Goal: Information Seeking & Learning: Learn about a topic

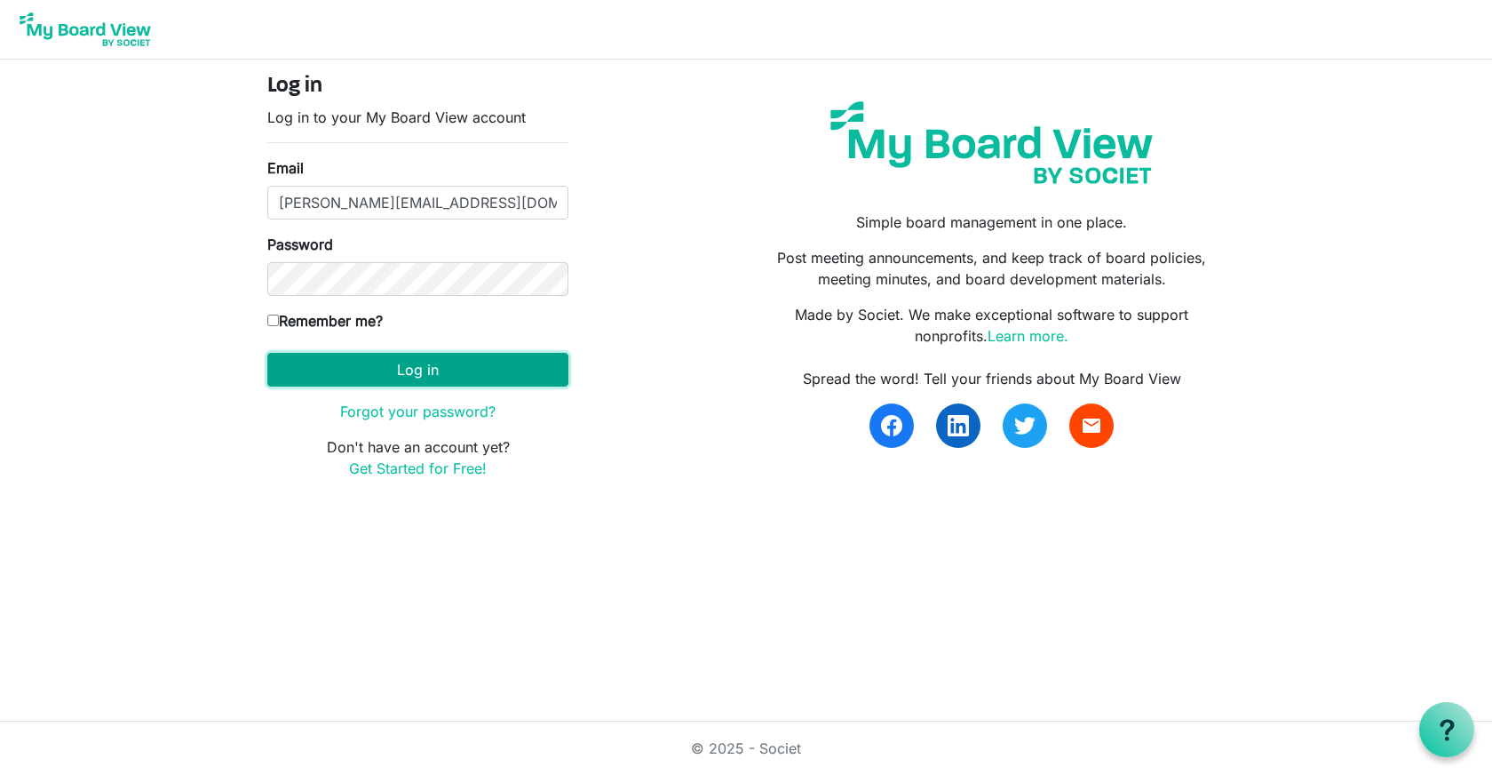
click at [442, 374] on button "Log in" at bounding box center [417, 370] width 301 height 34
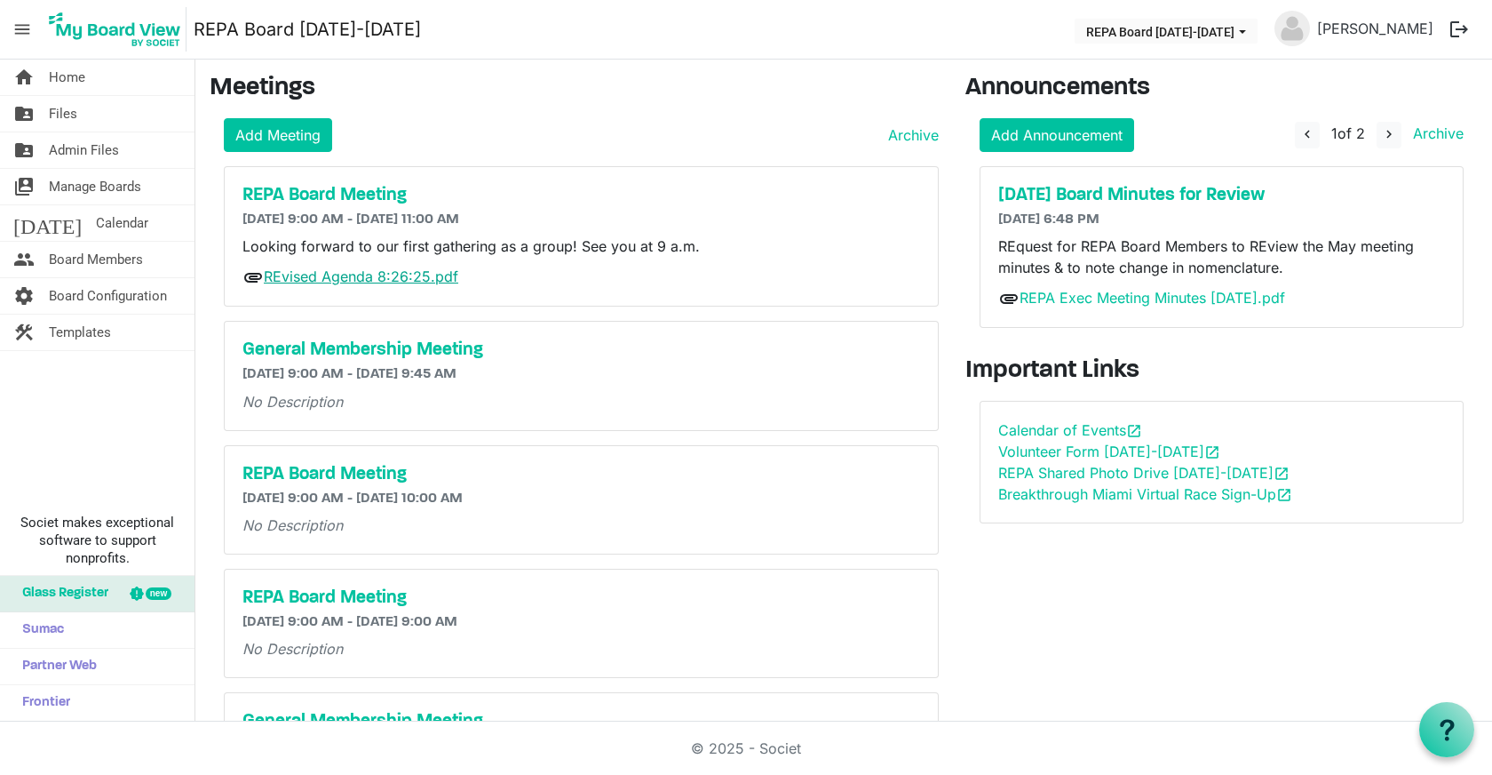
click at [402, 271] on link "REvised Agenda 8:26:25.pdf" at bounding box center [361, 276] width 195 height 18
click at [60, 121] on span "Files" at bounding box center [63, 114] width 28 height 36
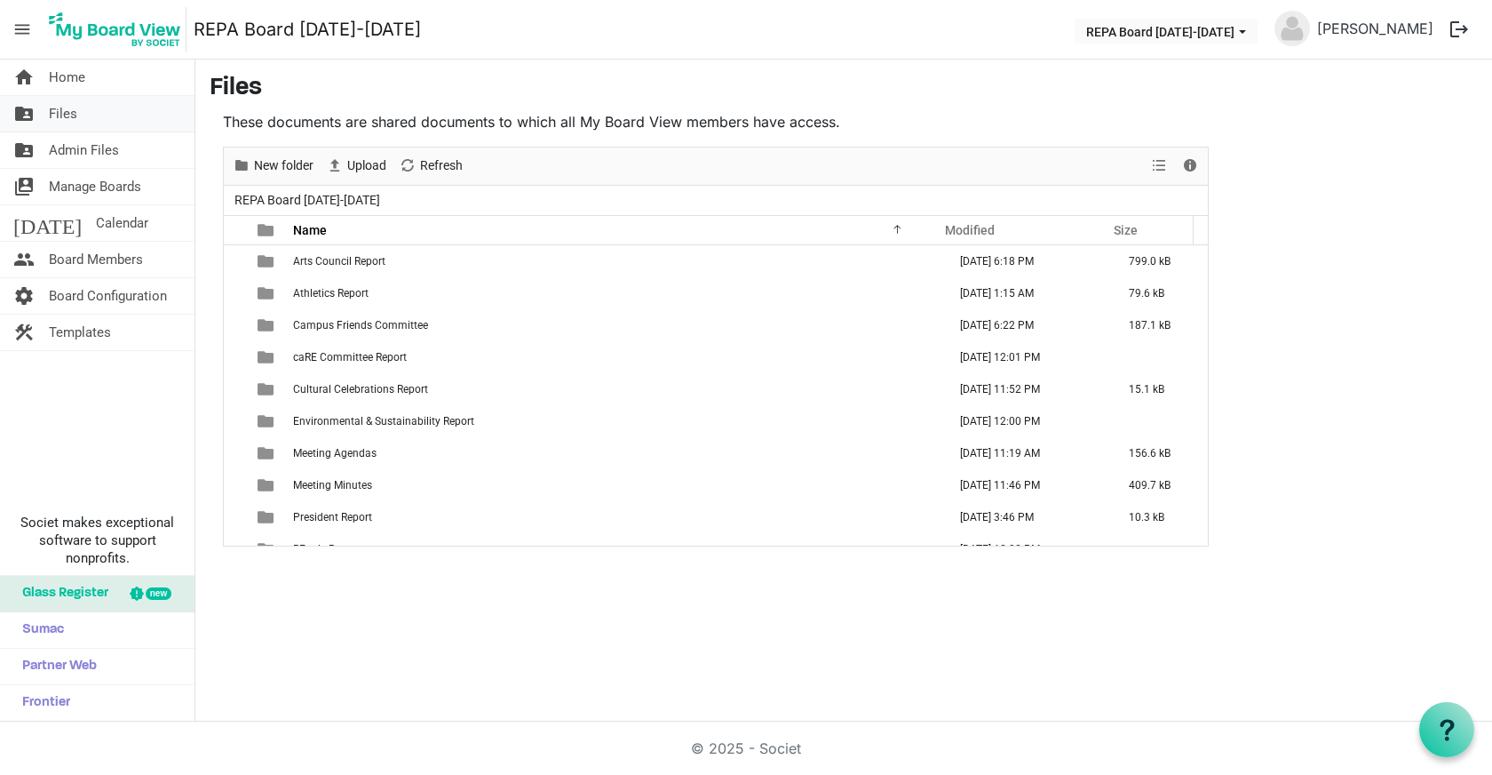
click at [54, 115] on span "Files" at bounding box center [63, 114] width 28 height 36
click at [55, 77] on span "Home" at bounding box center [67, 78] width 36 height 36
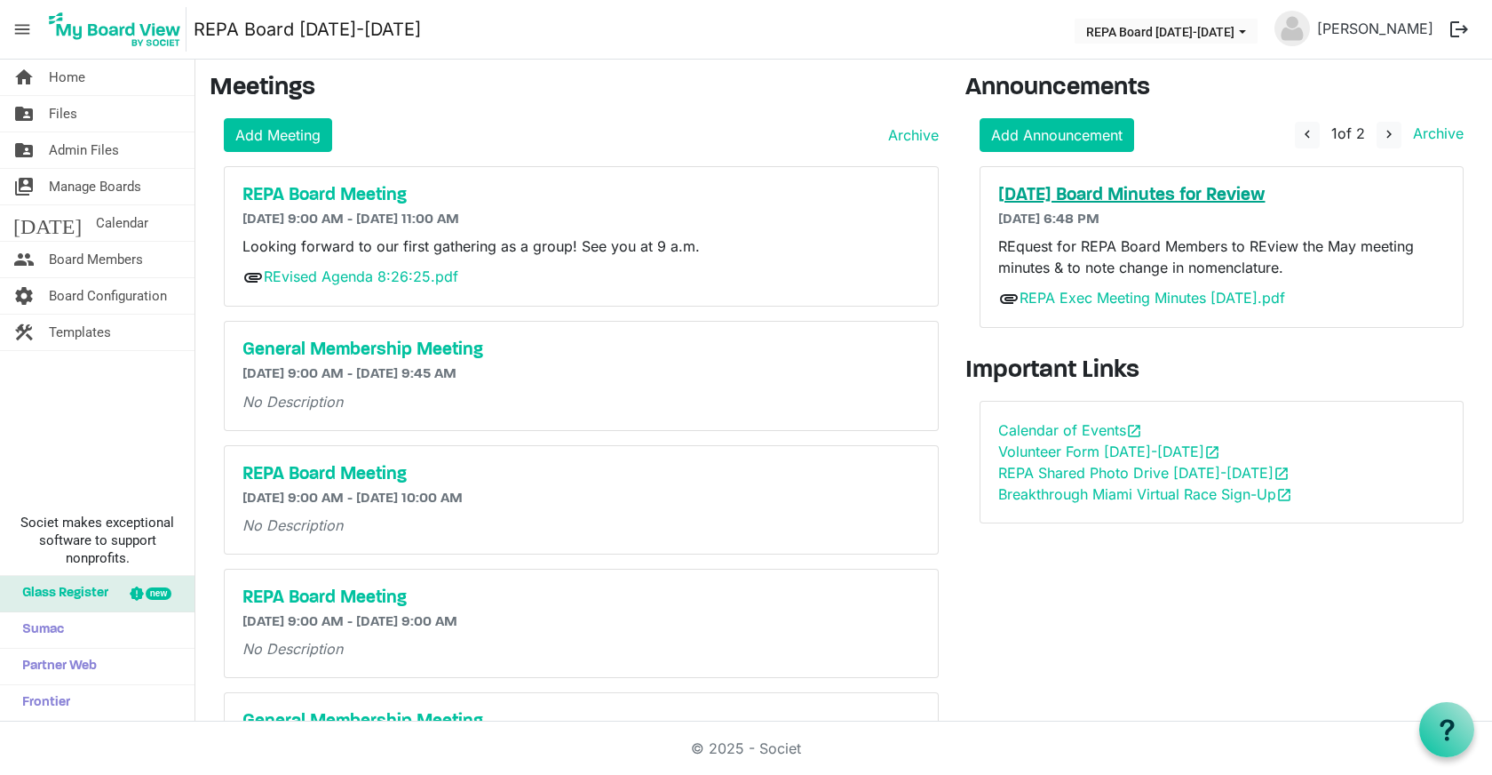
click at [1159, 201] on h5 "[DATE] Board Minutes for Review" at bounding box center [1222, 195] width 448 height 21
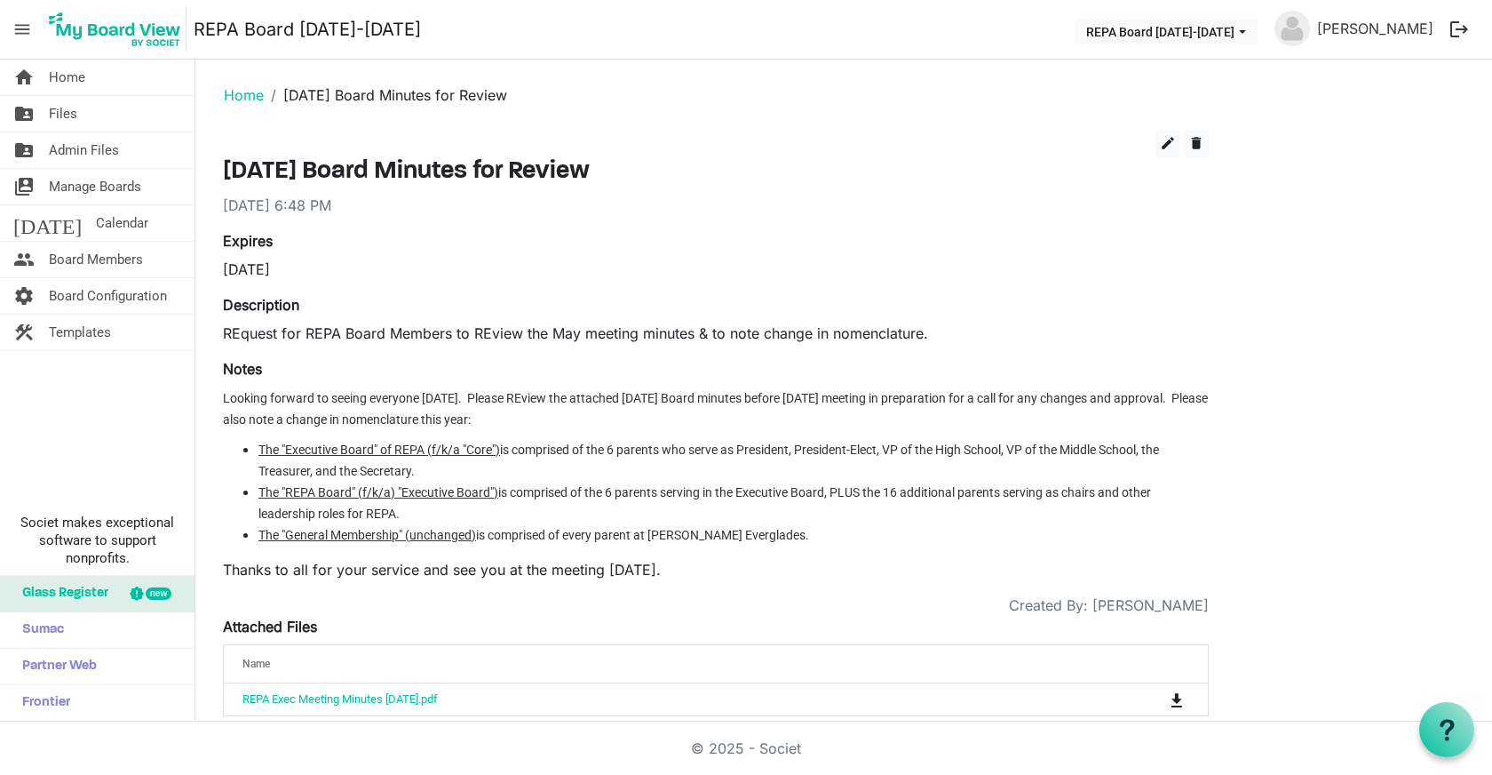
scroll to position [24, 0]
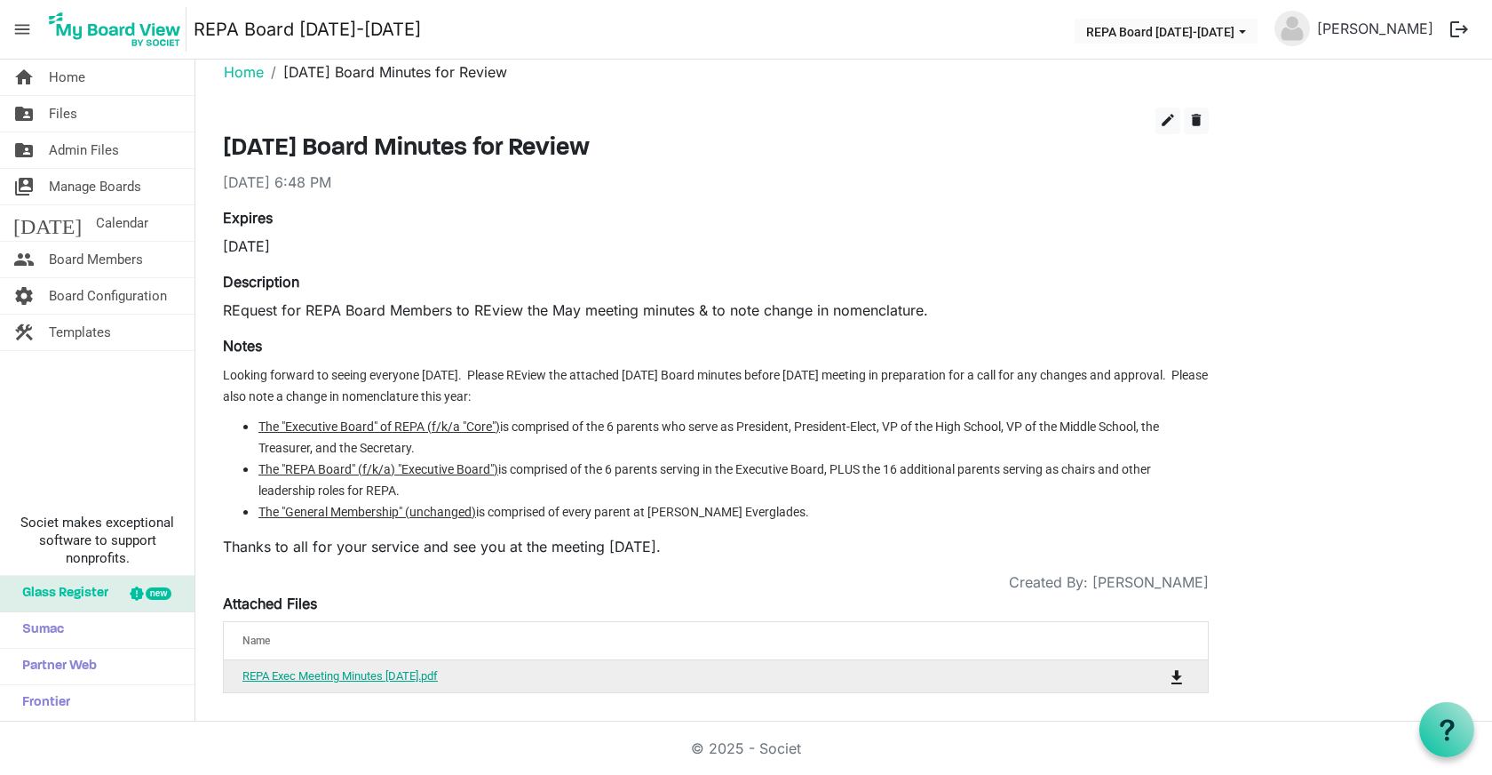
click at [433, 672] on link "REPA Exec Meeting Minutes May 12, 2025.pdf" at bounding box center [339, 675] width 195 height 13
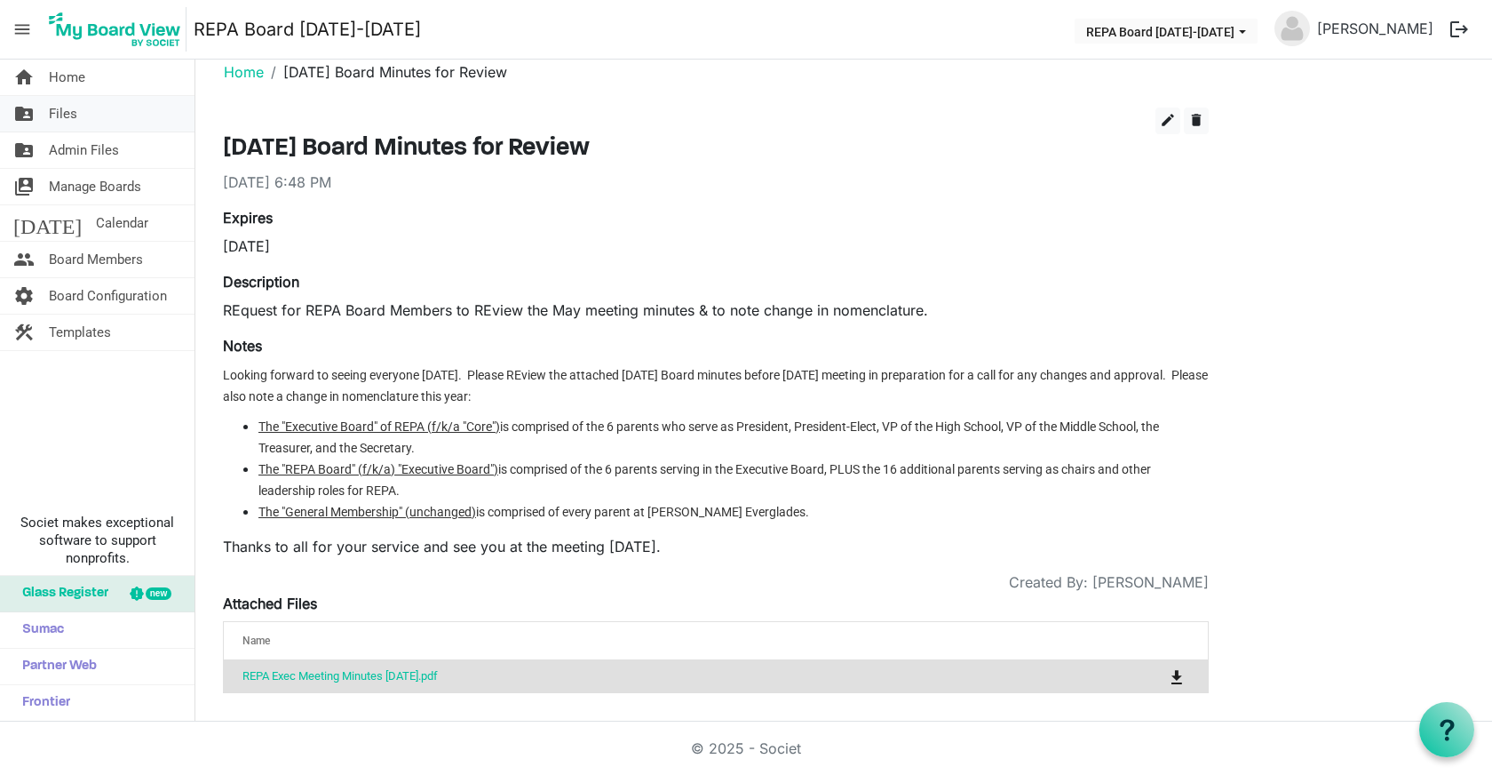
click at [59, 113] on span "Files" at bounding box center [63, 114] width 28 height 36
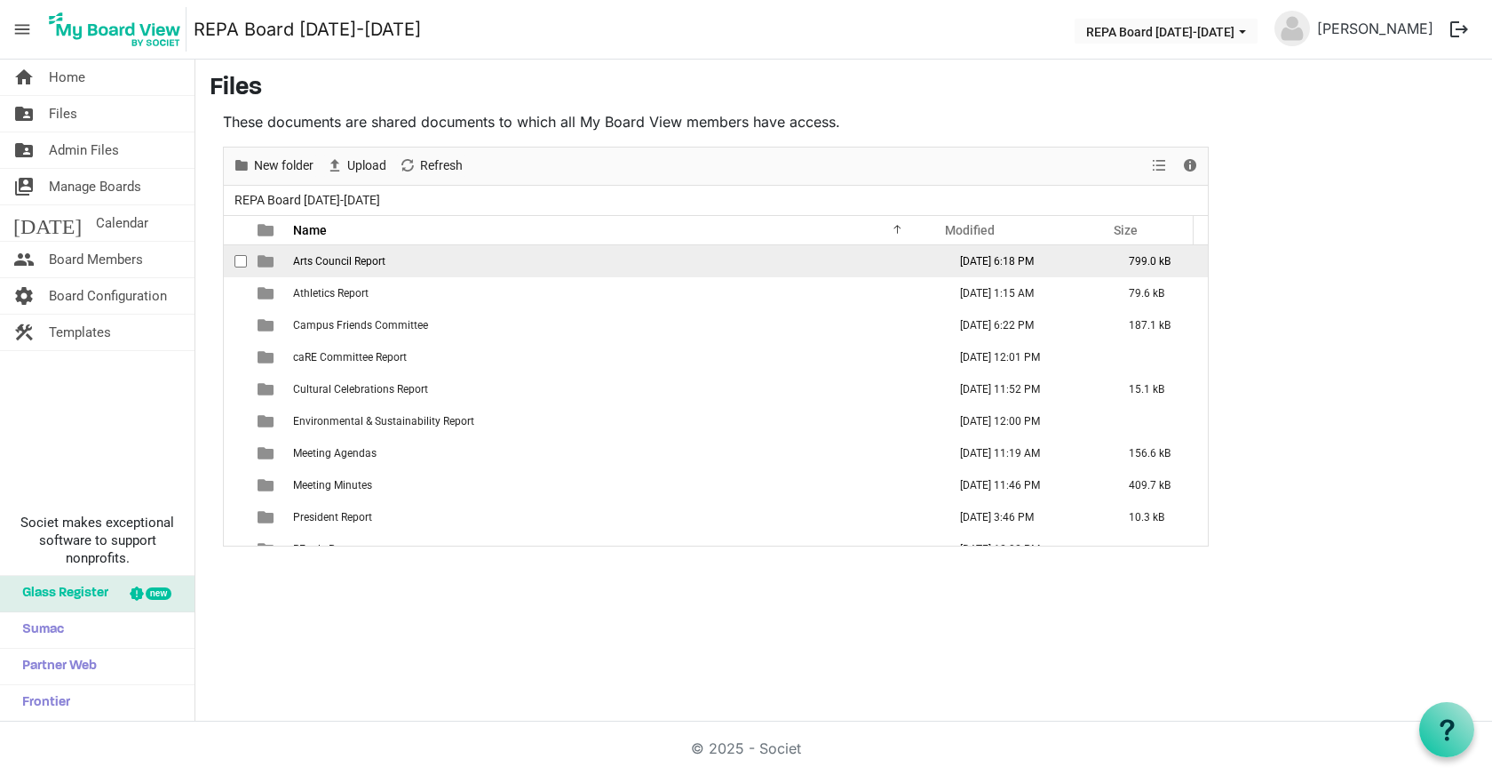
click at [334, 254] on td "Arts Council Report" at bounding box center [615, 261] width 654 height 32
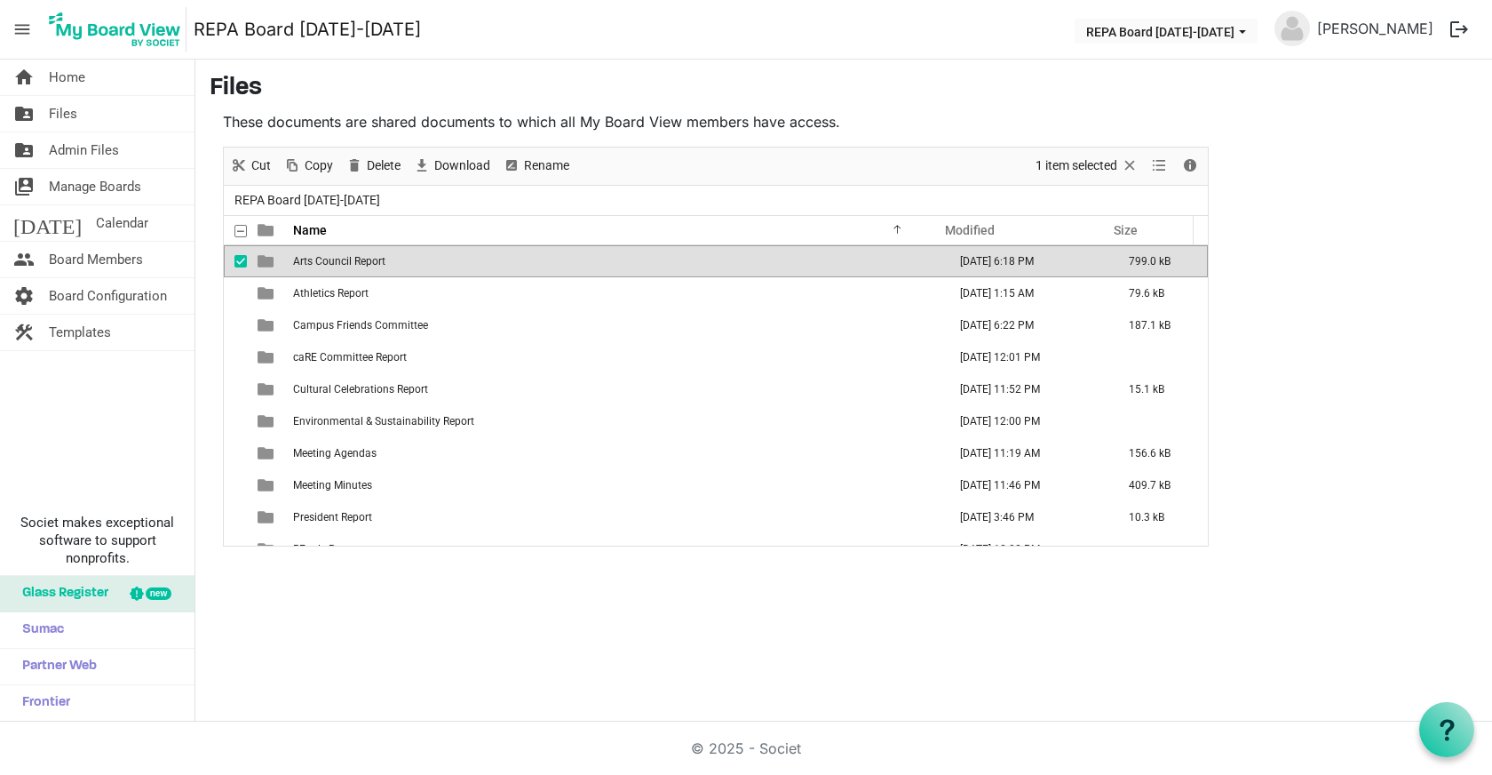
click at [326, 263] on span "Arts Council Report" at bounding box center [339, 261] width 92 height 12
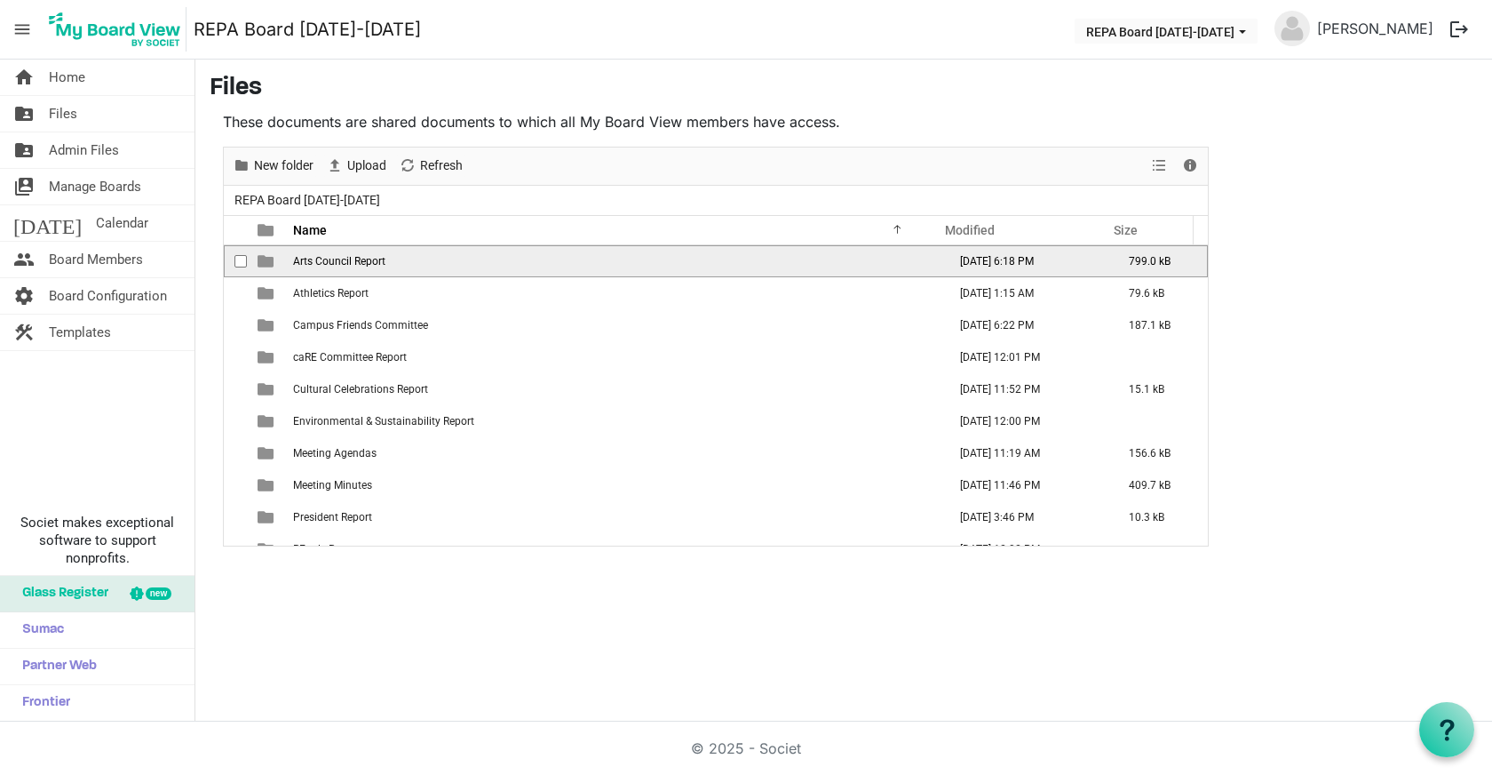
click at [326, 263] on span "Arts Council Report" at bounding box center [339, 261] width 92 height 12
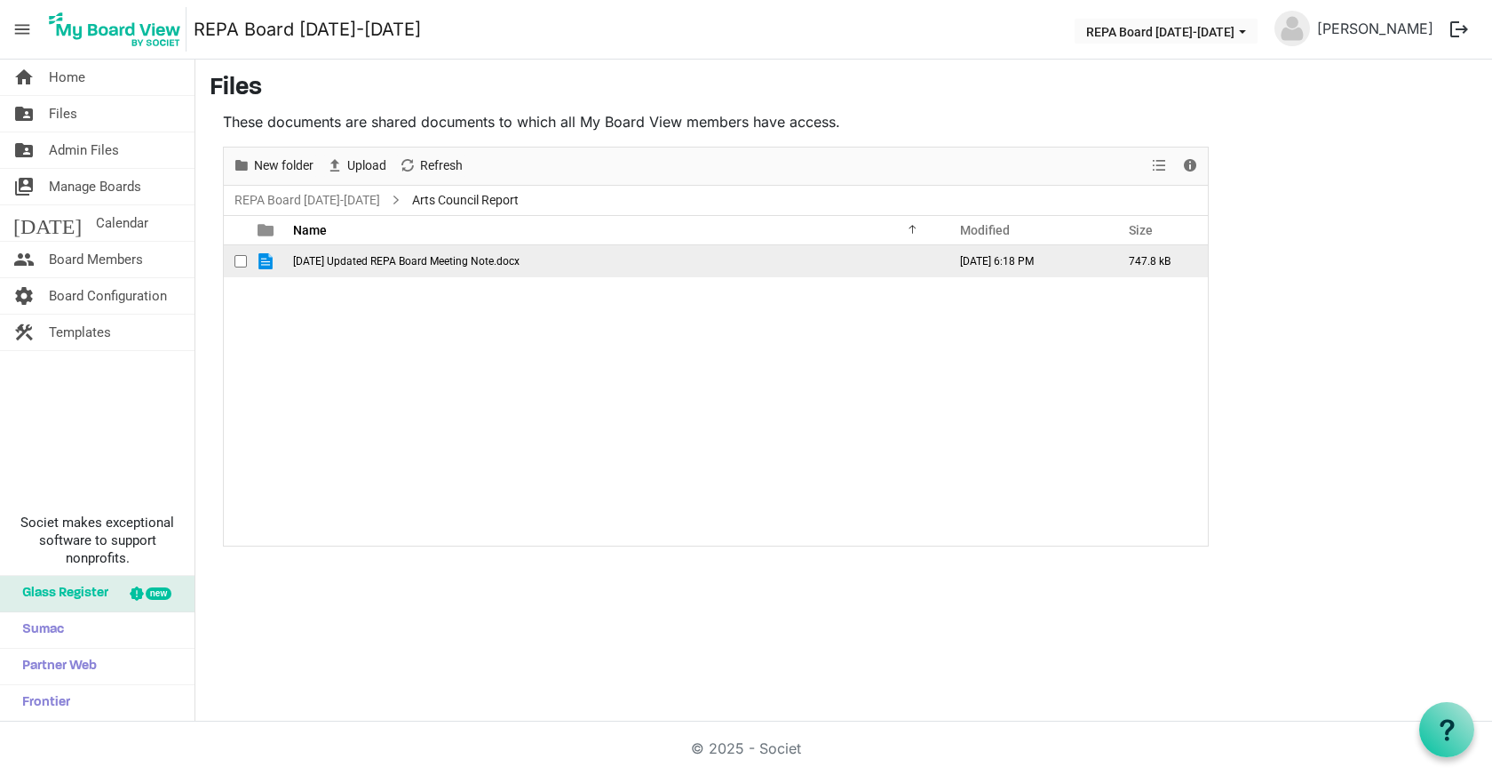
click at [402, 264] on span "August 25 Updated REPA Board Meeting Note.docx" at bounding box center [406, 261] width 226 height 12
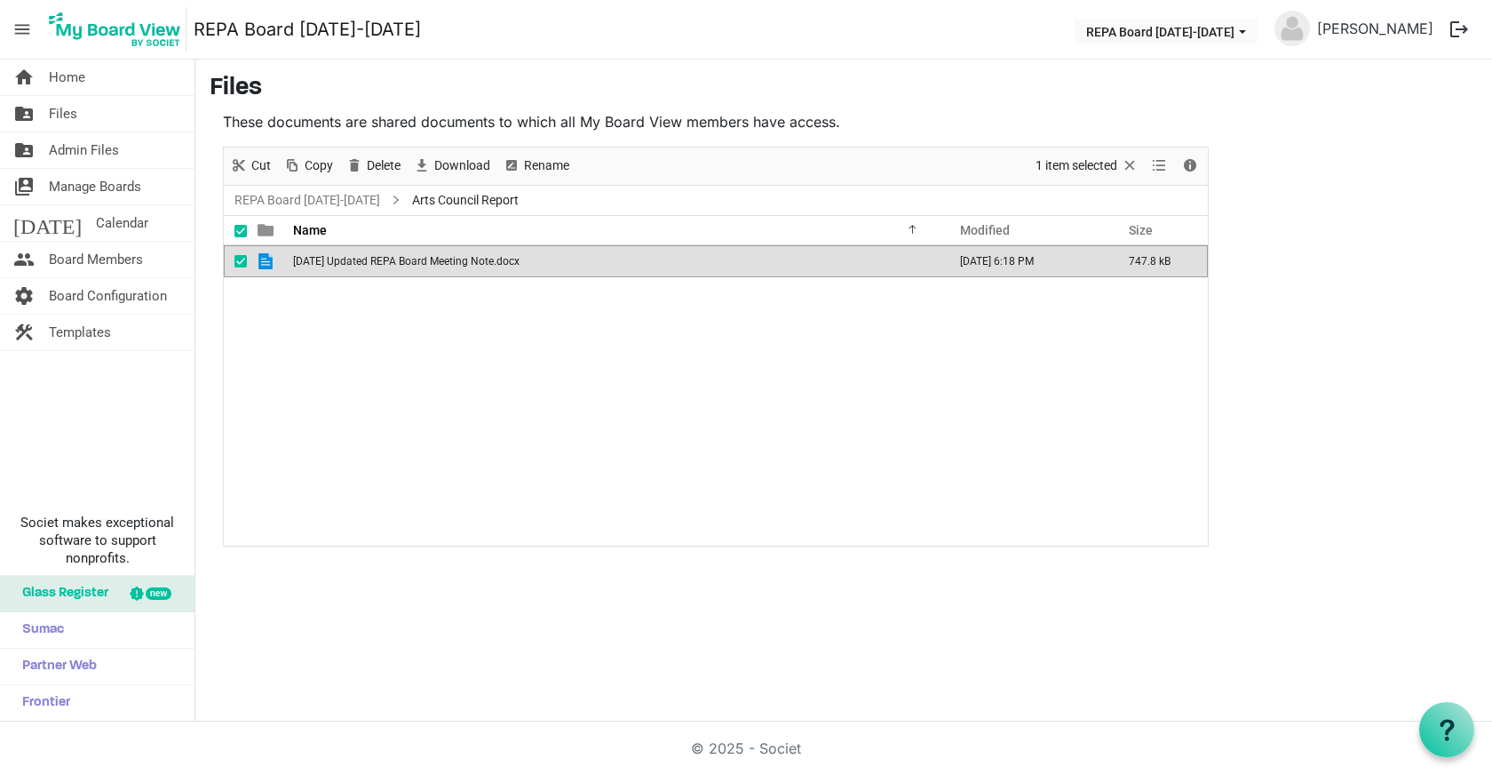
click at [402, 264] on span "August 25 Updated REPA Board Meeting Note.docx" at bounding box center [406, 261] width 226 height 12
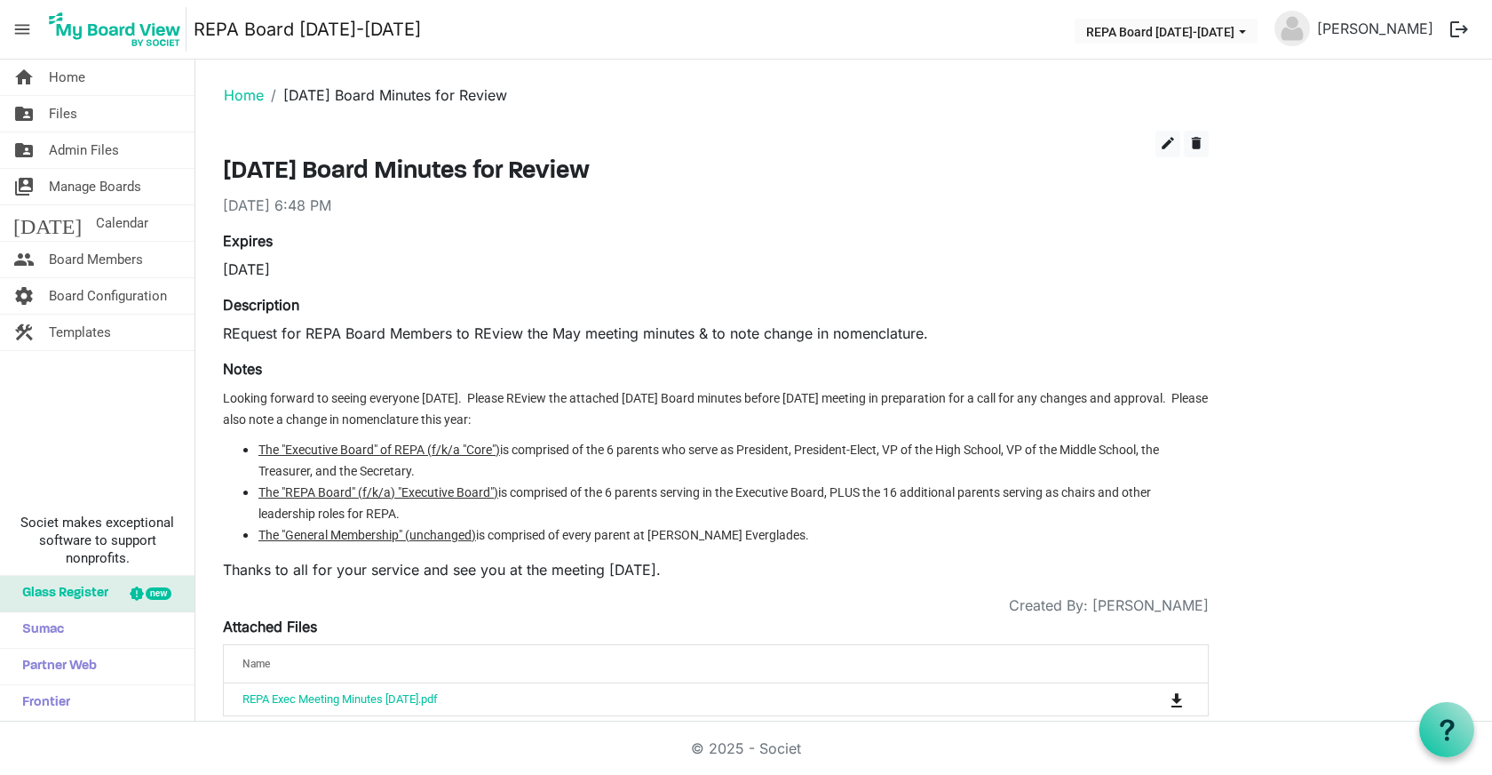
scroll to position [24, 0]
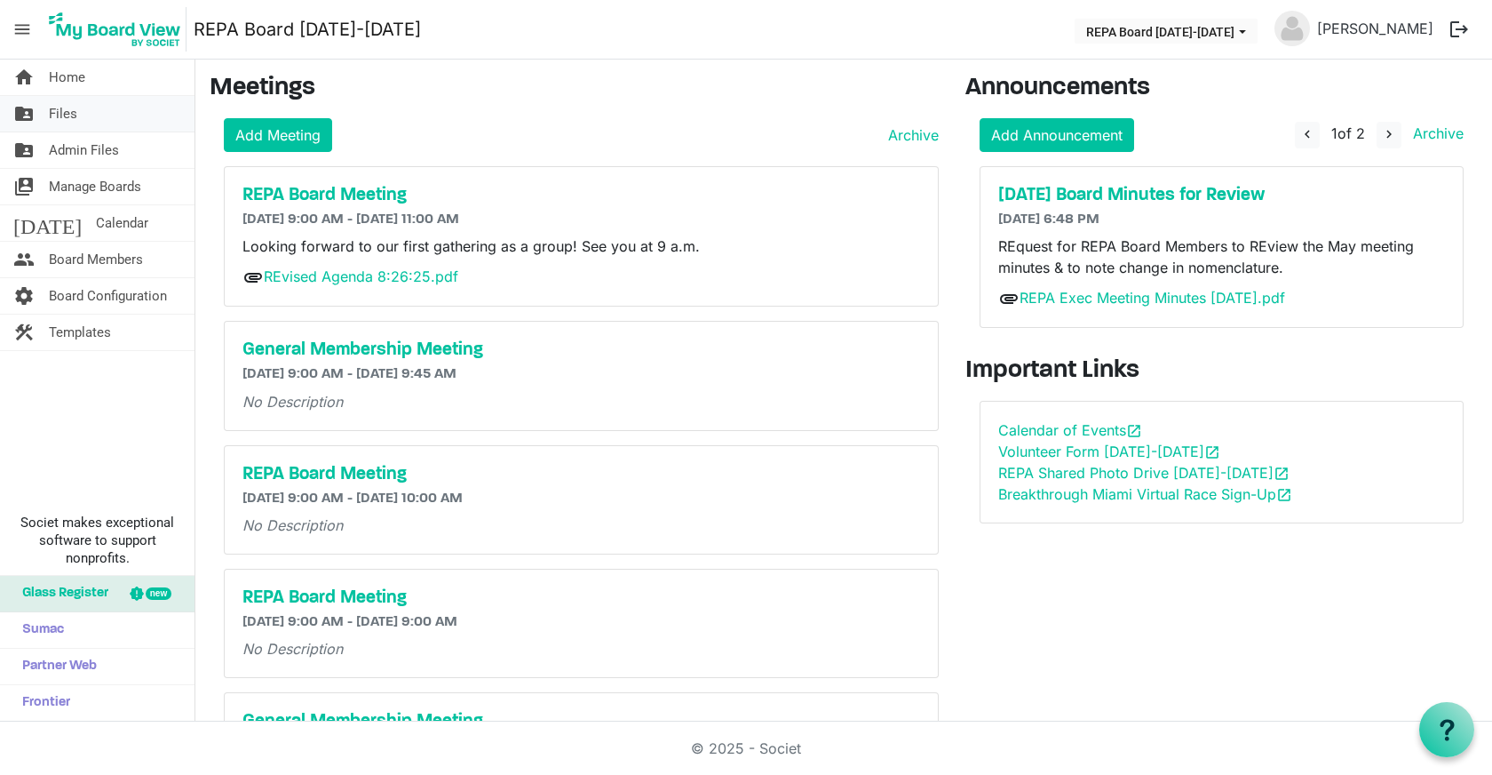
click at [68, 112] on span "Files" at bounding box center [63, 114] width 28 height 36
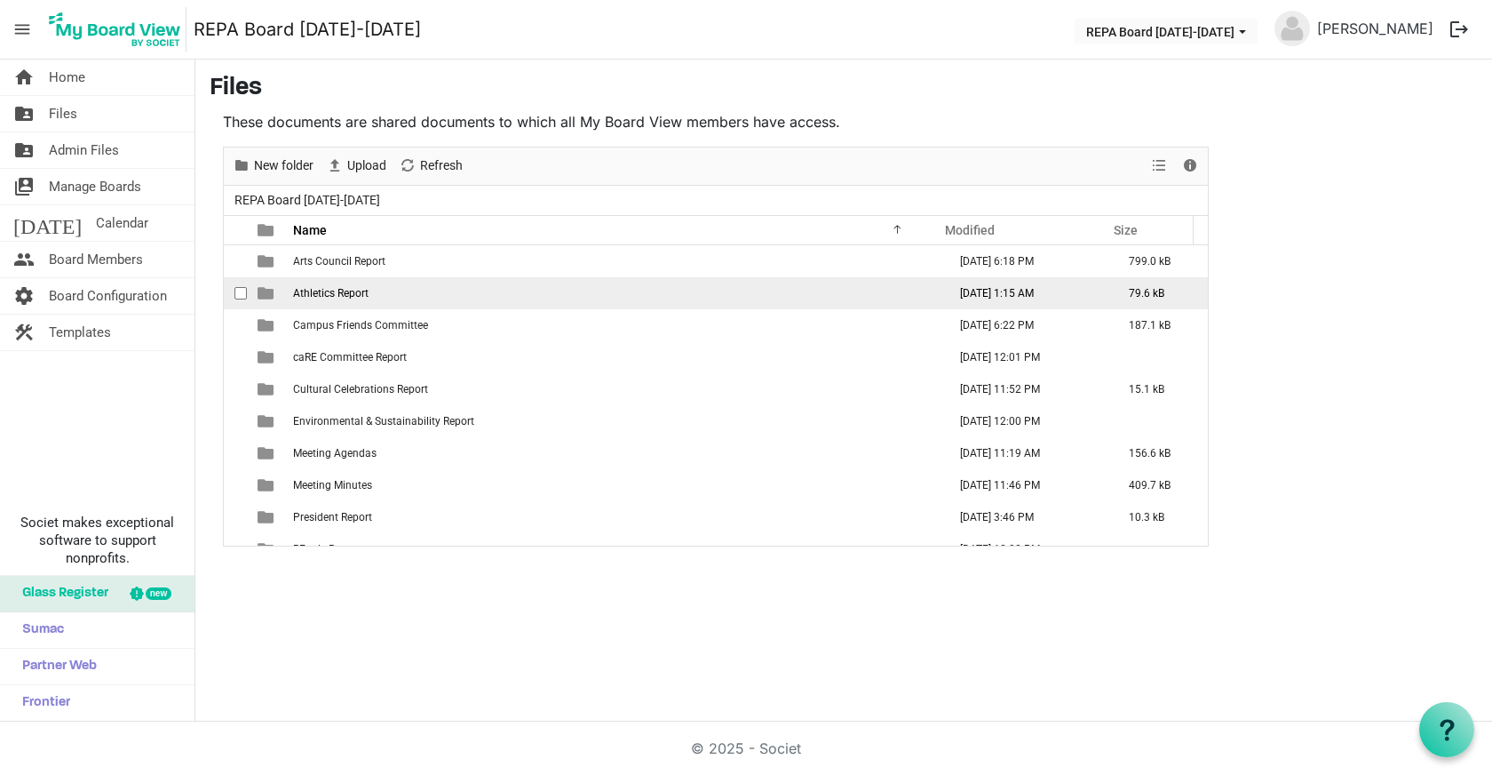
click at [336, 298] on span "Athletics Report" at bounding box center [330, 293] width 75 height 12
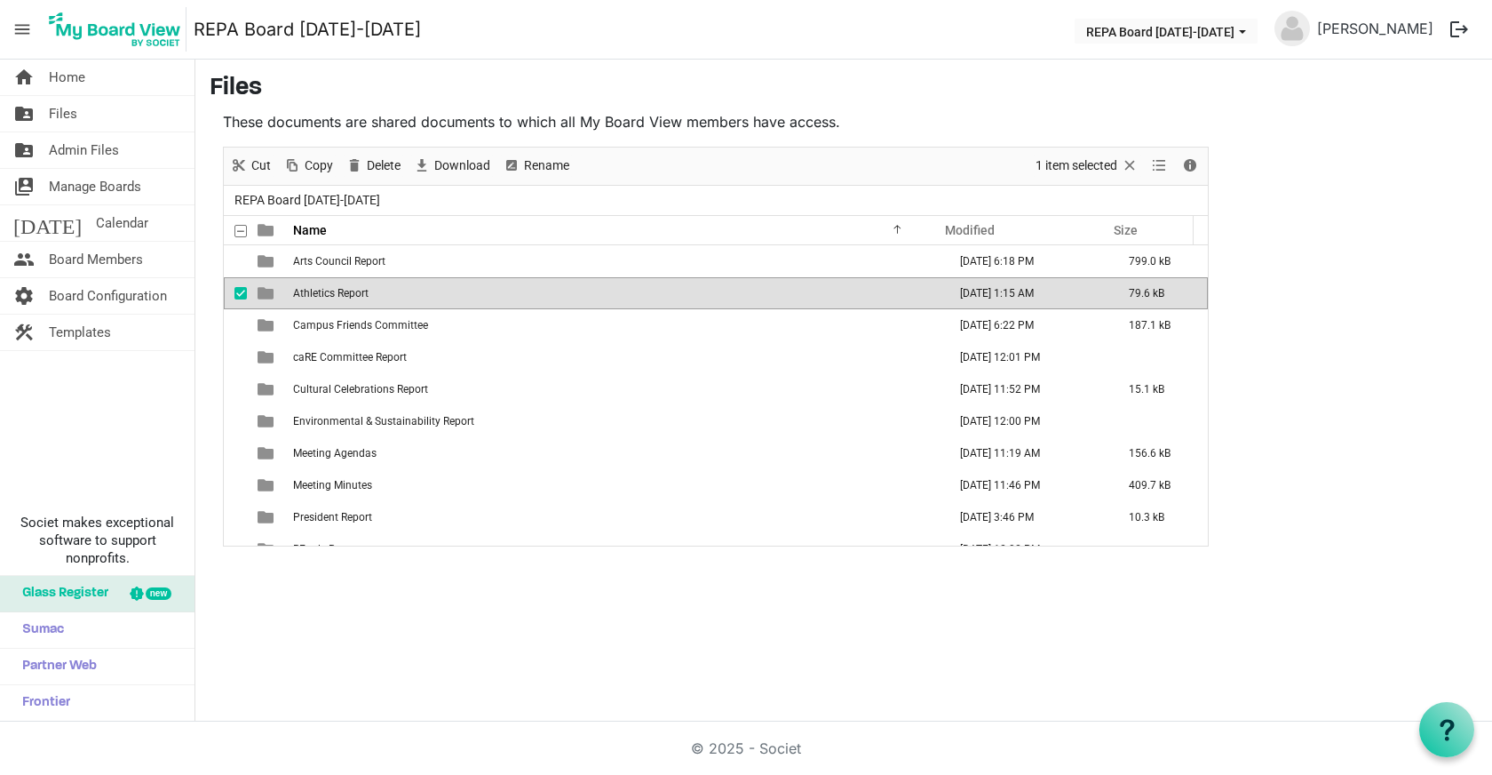
click at [336, 298] on span "Athletics Report" at bounding box center [330, 293] width 75 height 12
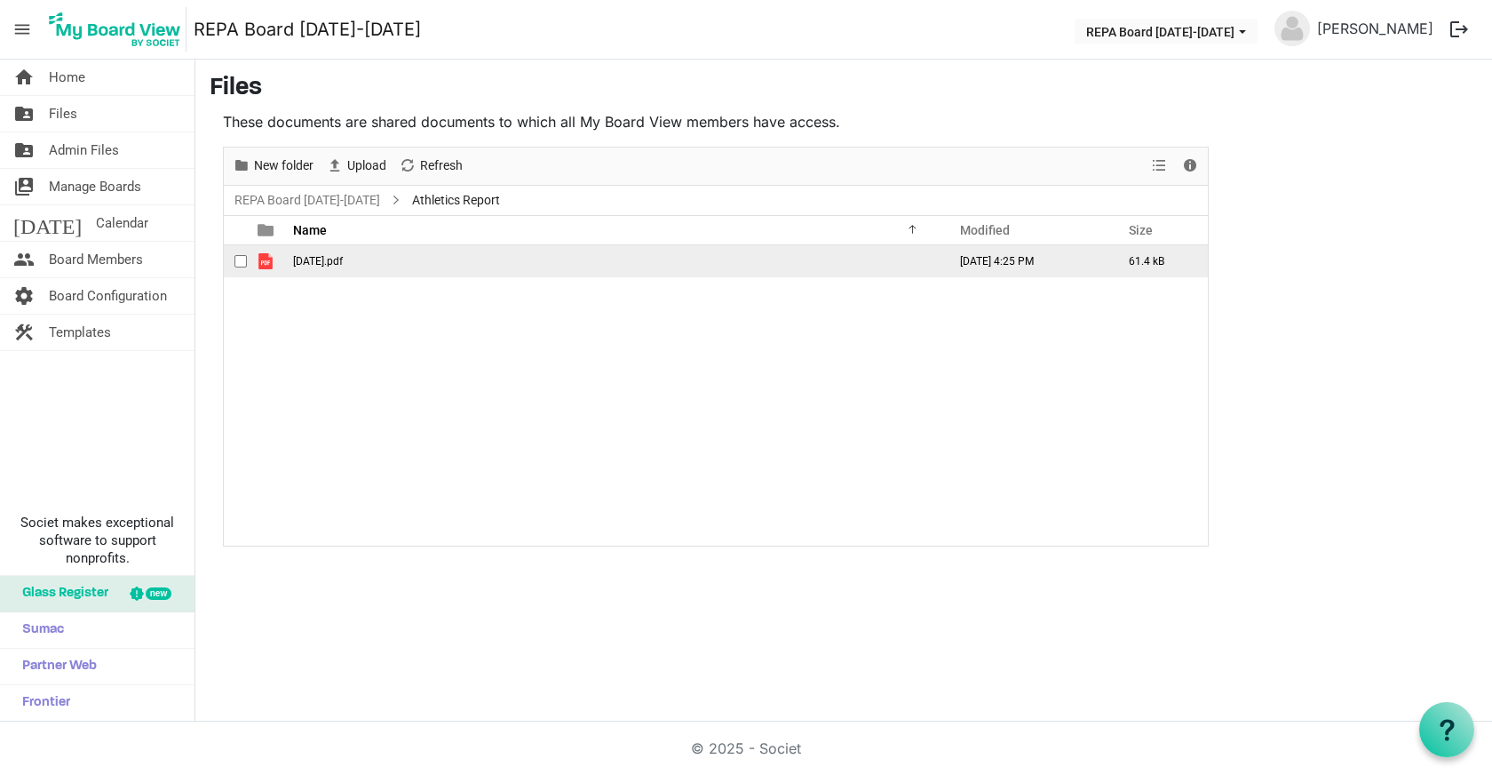
click at [330, 260] on span "August 20.pdf" at bounding box center [318, 261] width 50 height 12
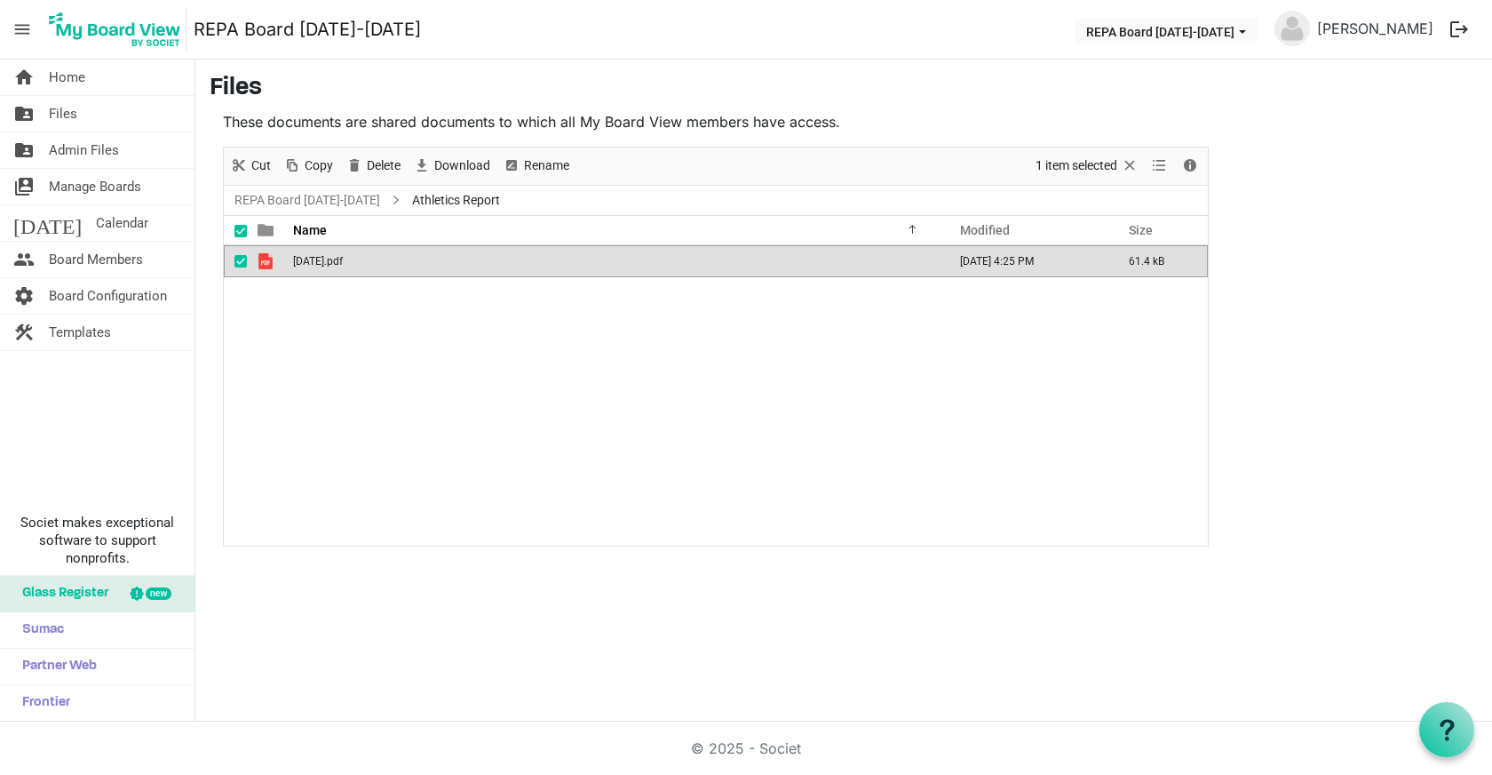
click at [330, 260] on span "August 20.pdf" at bounding box center [318, 261] width 50 height 12
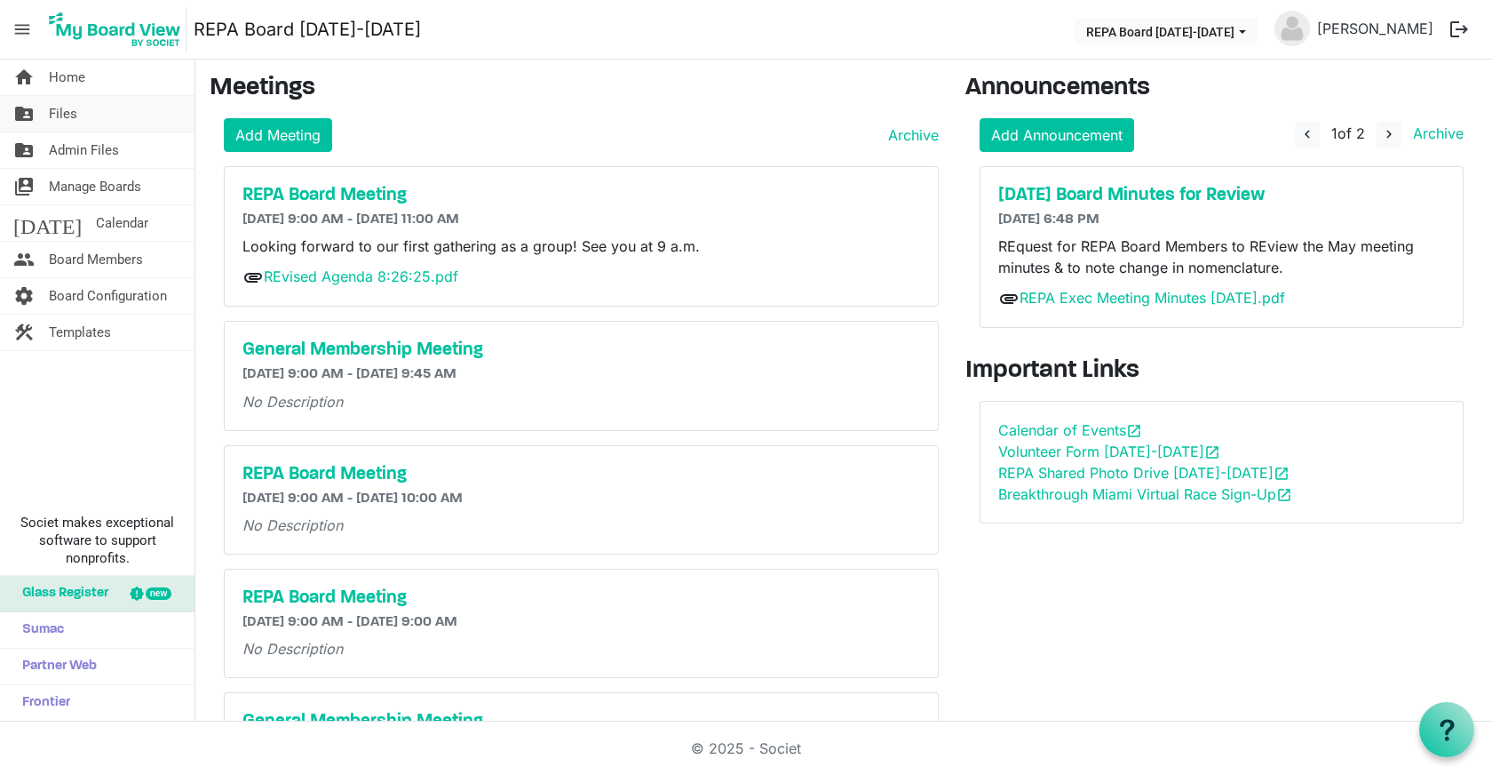
click at [57, 111] on span "Files" at bounding box center [63, 114] width 28 height 36
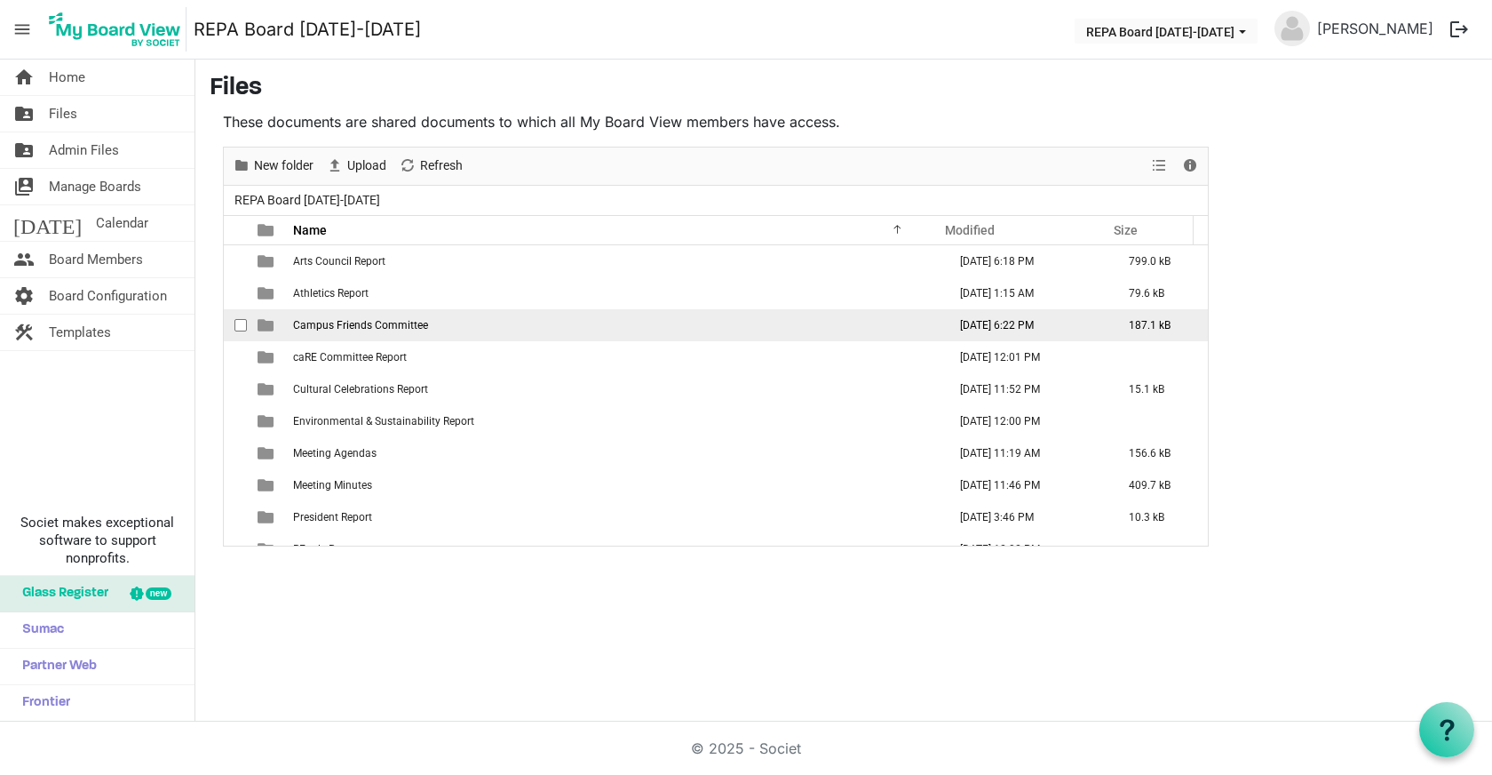
click at [362, 323] on span "Campus Friends Committee" at bounding box center [360, 325] width 135 height 12
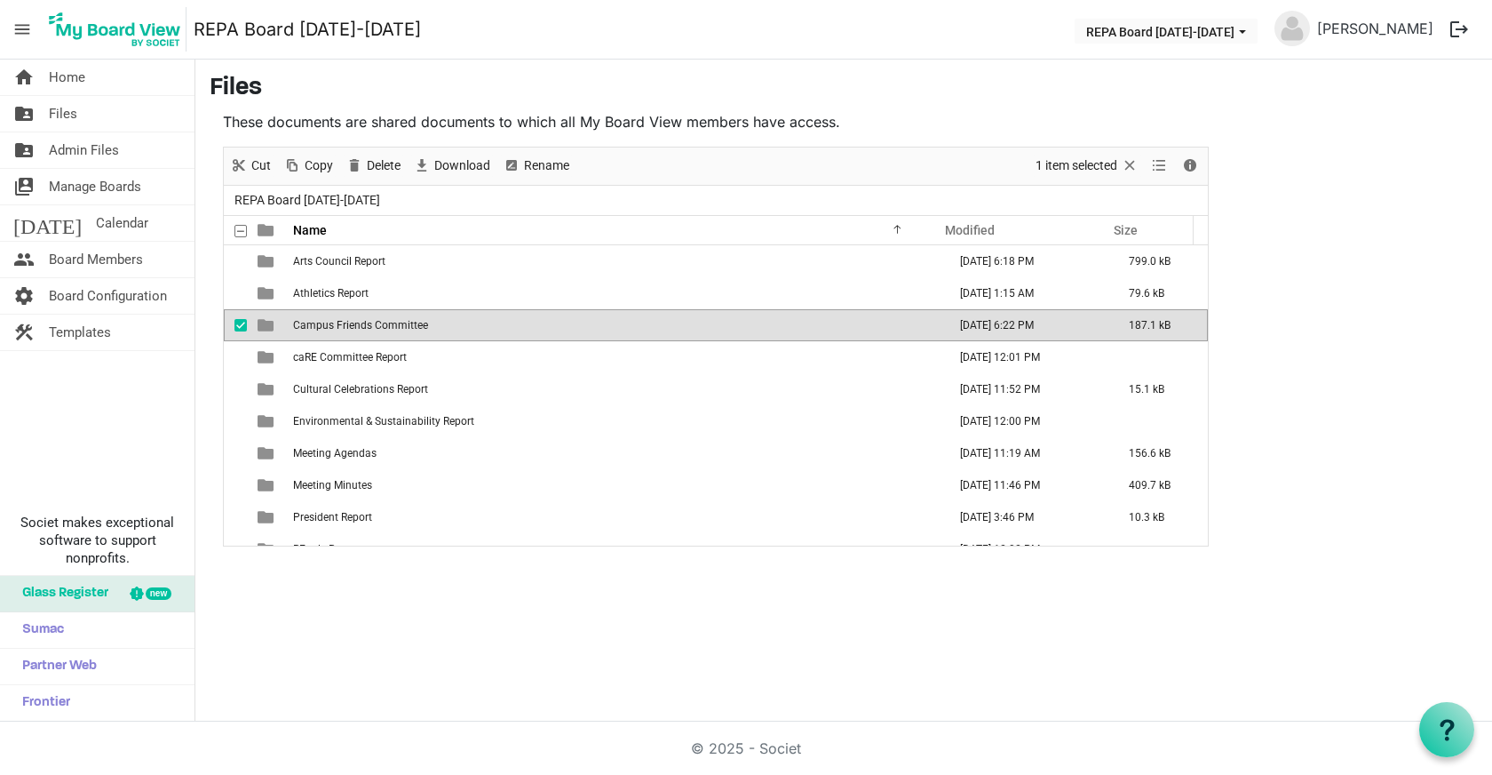
click at [362, 323] on span "Campus Friends Committee" at bounding box center [360, 325] width 135 height 12
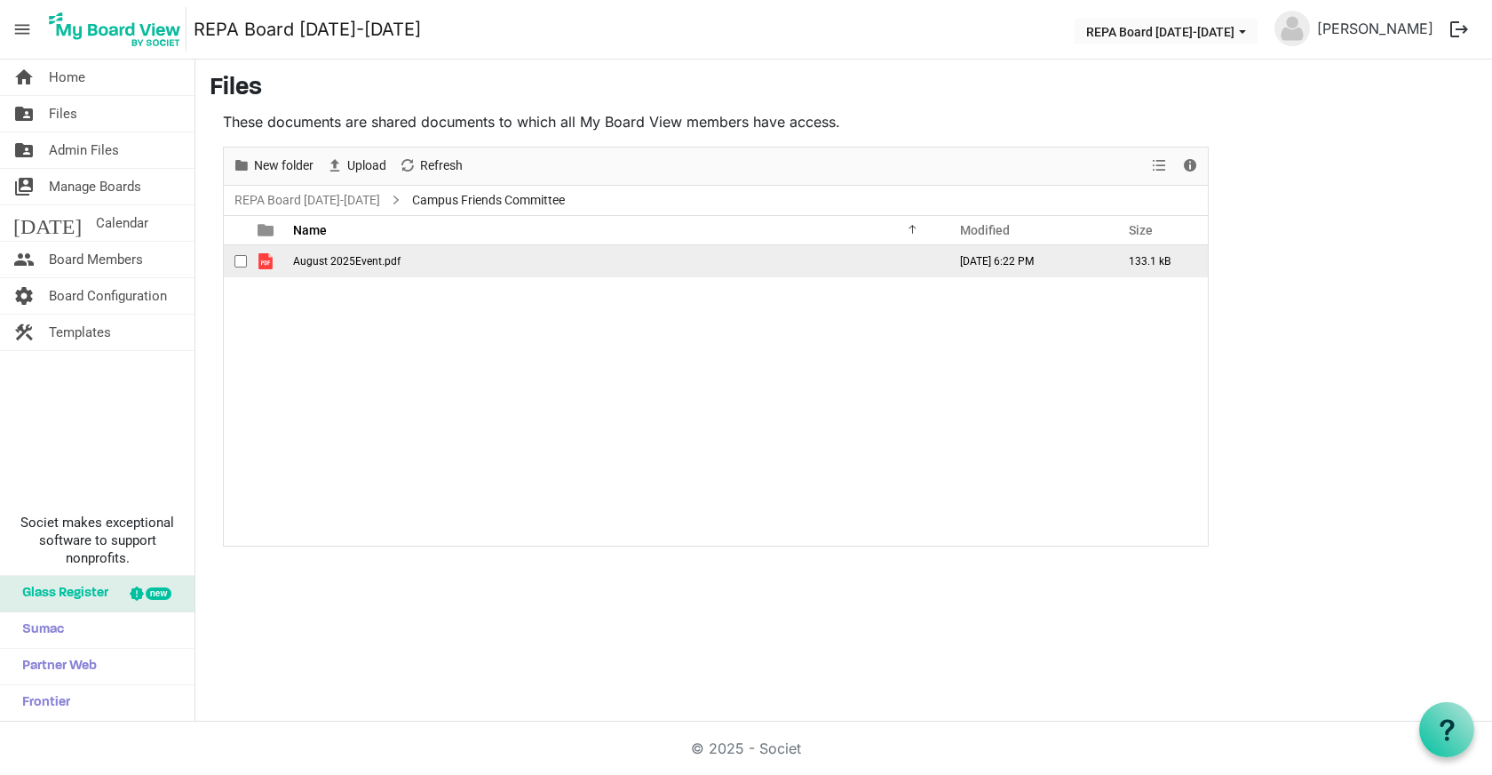
click at [352, 270] on td "August 2025Event.pdf" at bounding box center [615, 261] width 654 height 32
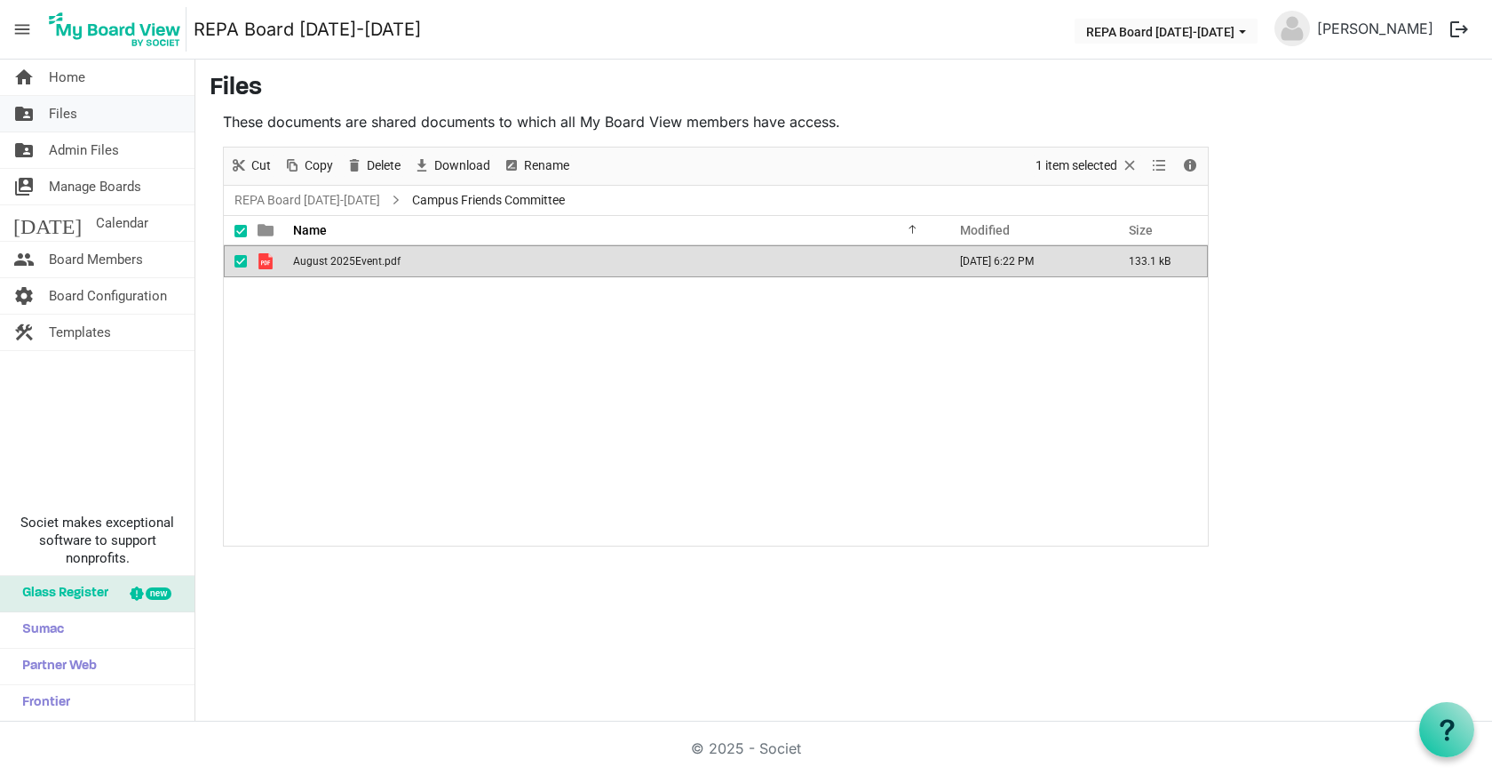
click at [65, 113] on span "Files" at bounding box center [63, 114] width 28 height 36
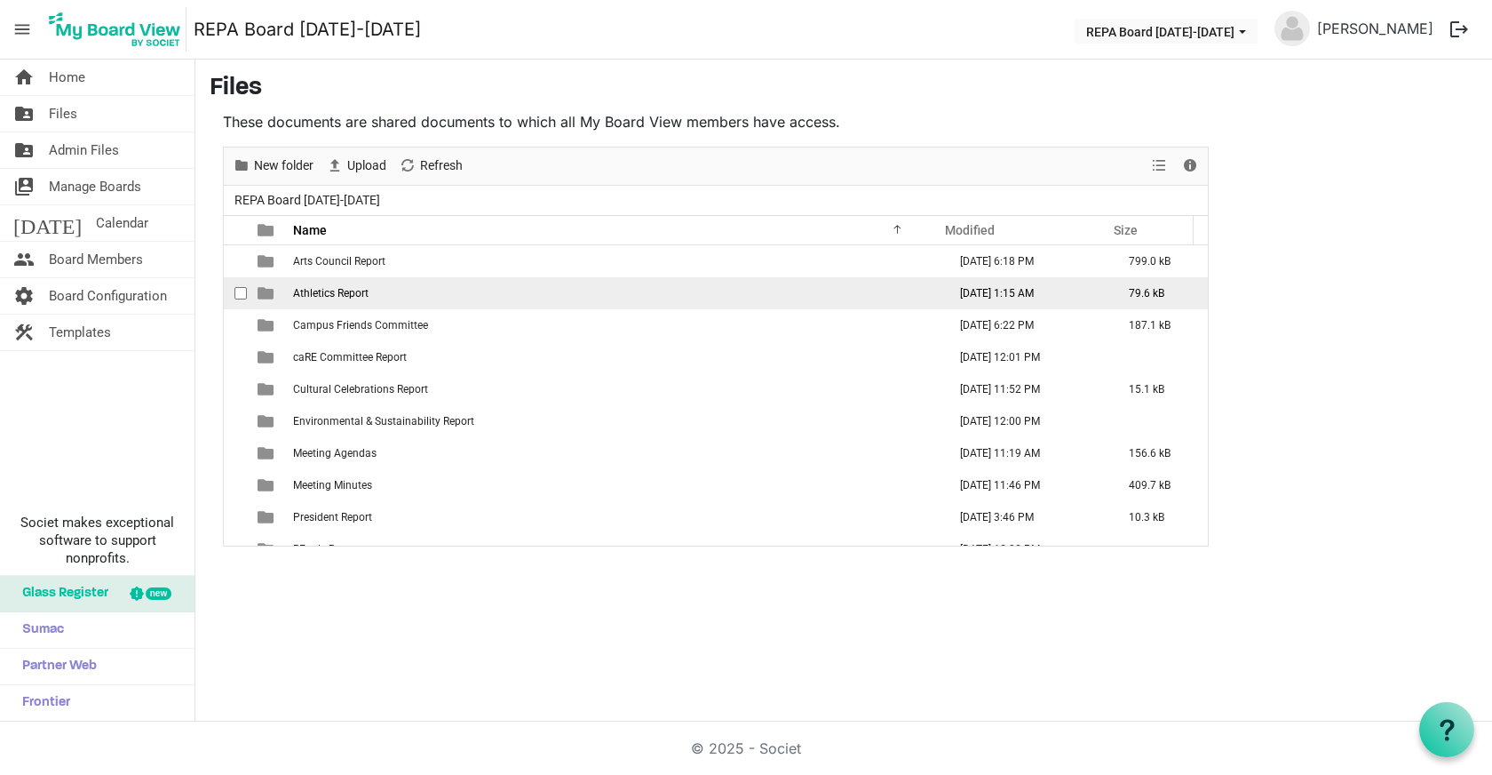
click at [342, 298] on span "Athletics Report" at bounding box center [330, 293] width 75 height 12
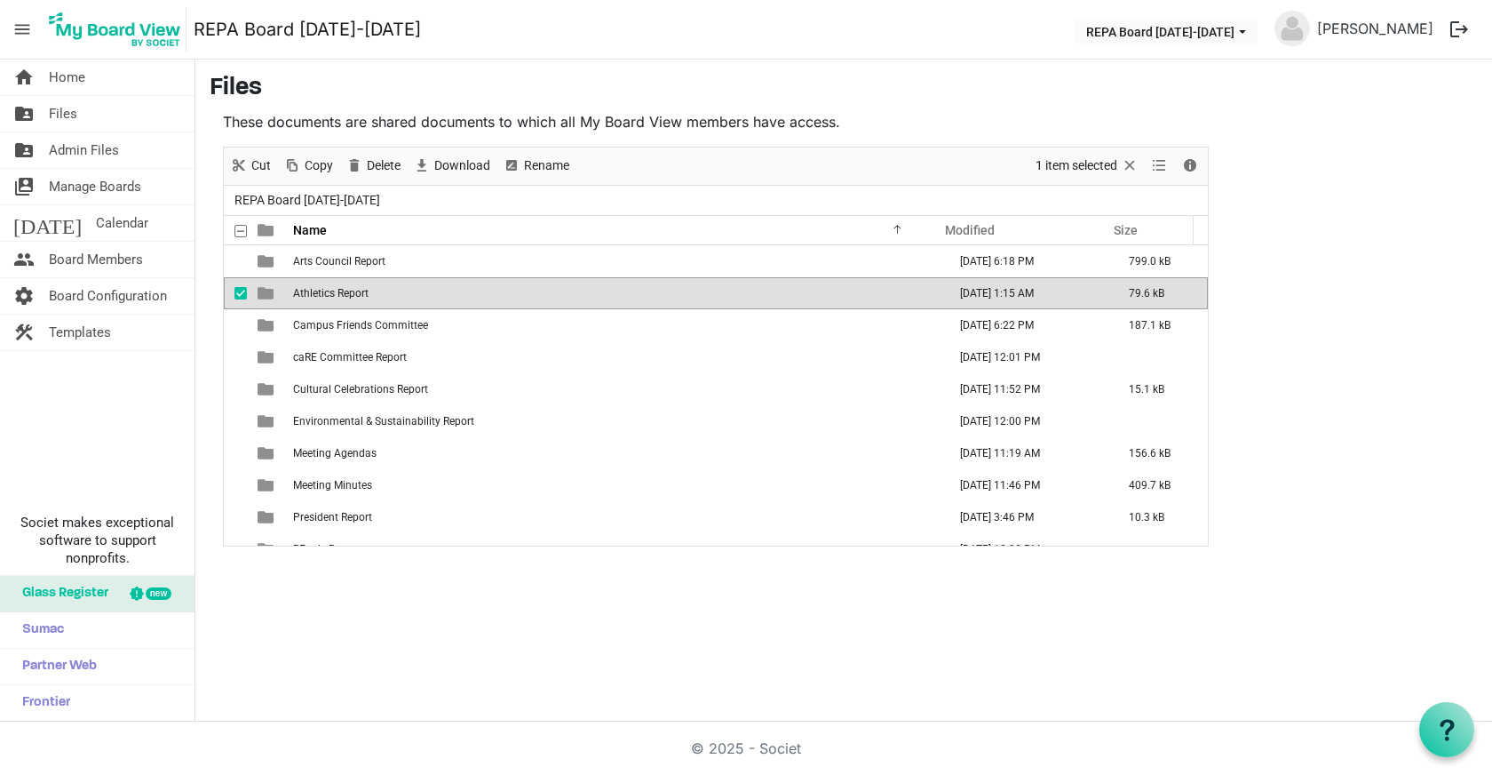
click at [342, 298] on span "Athletics Report" at bounding box center [330, 293] width 75 height 12
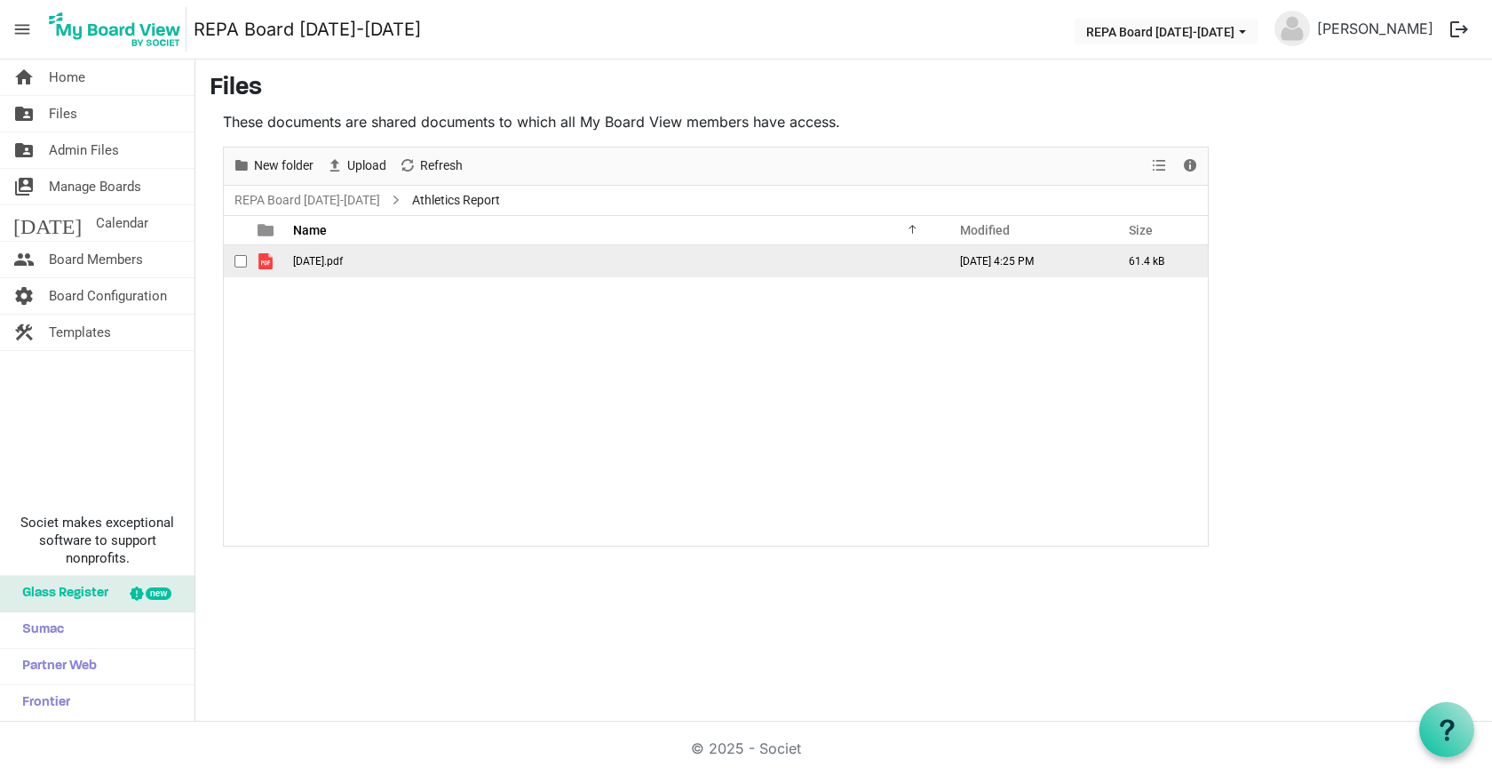
click at [332, 259] on span "August 20.pdf" at bounding box center [318, 261] width 50 height 12
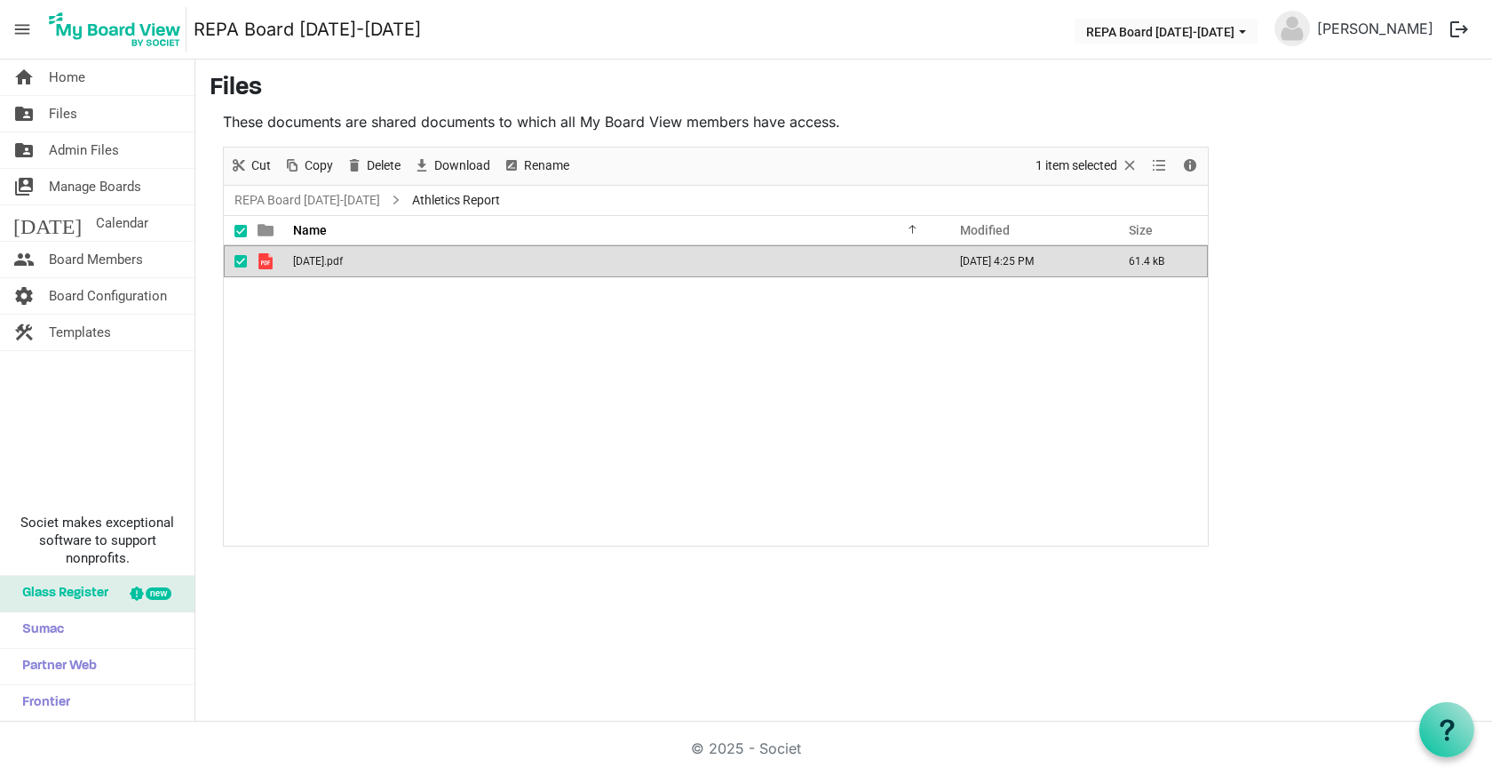
click at [332, 259] on span "August 20.pdf" at bounding box center [318, 261] width 50 height 12
click at [60, 114] on span "Files" at bounding box center [63, 114] width 28 height 36
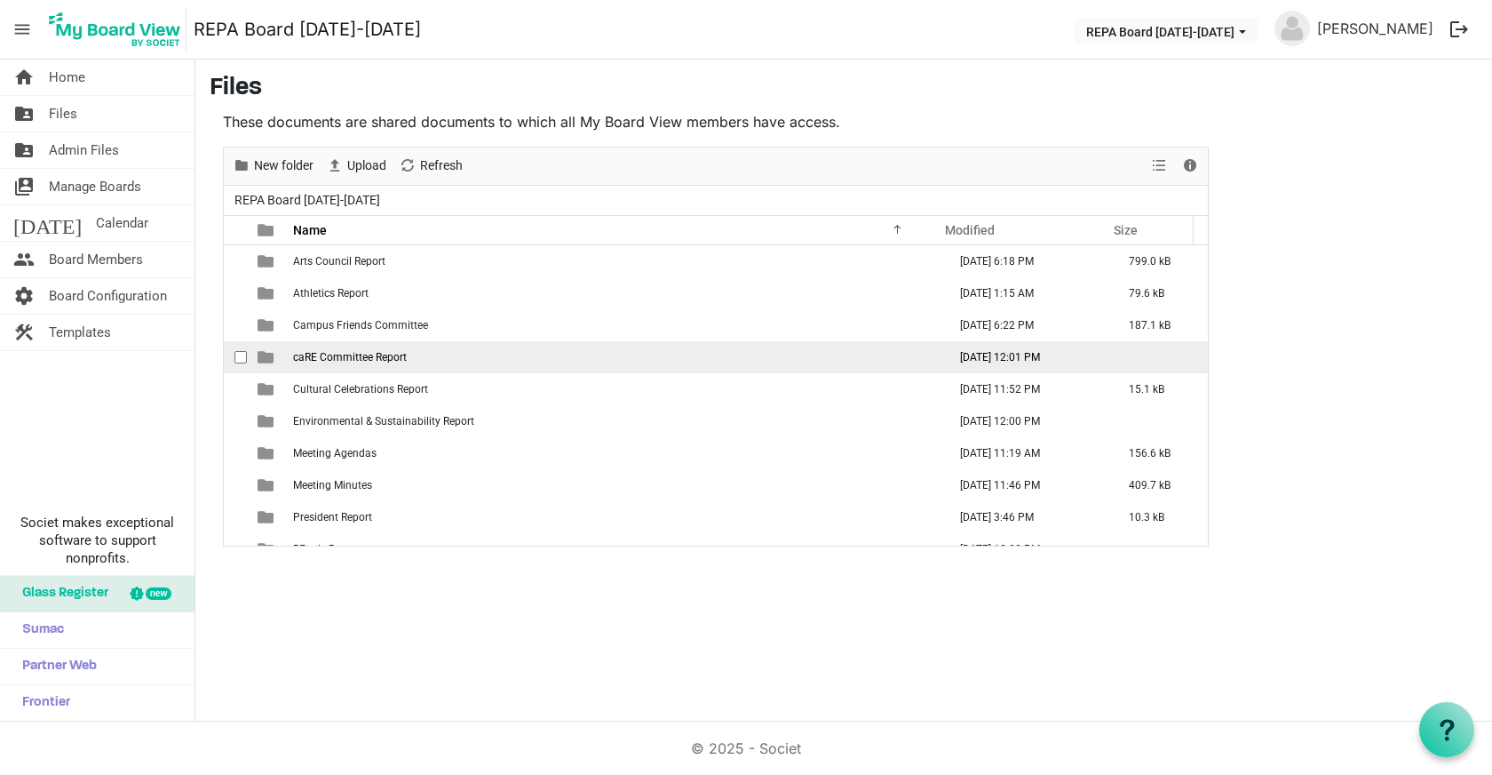
click at [365, 361] on span "caRE Committee Report" at bounding box center [350, 357] width 114 height 12
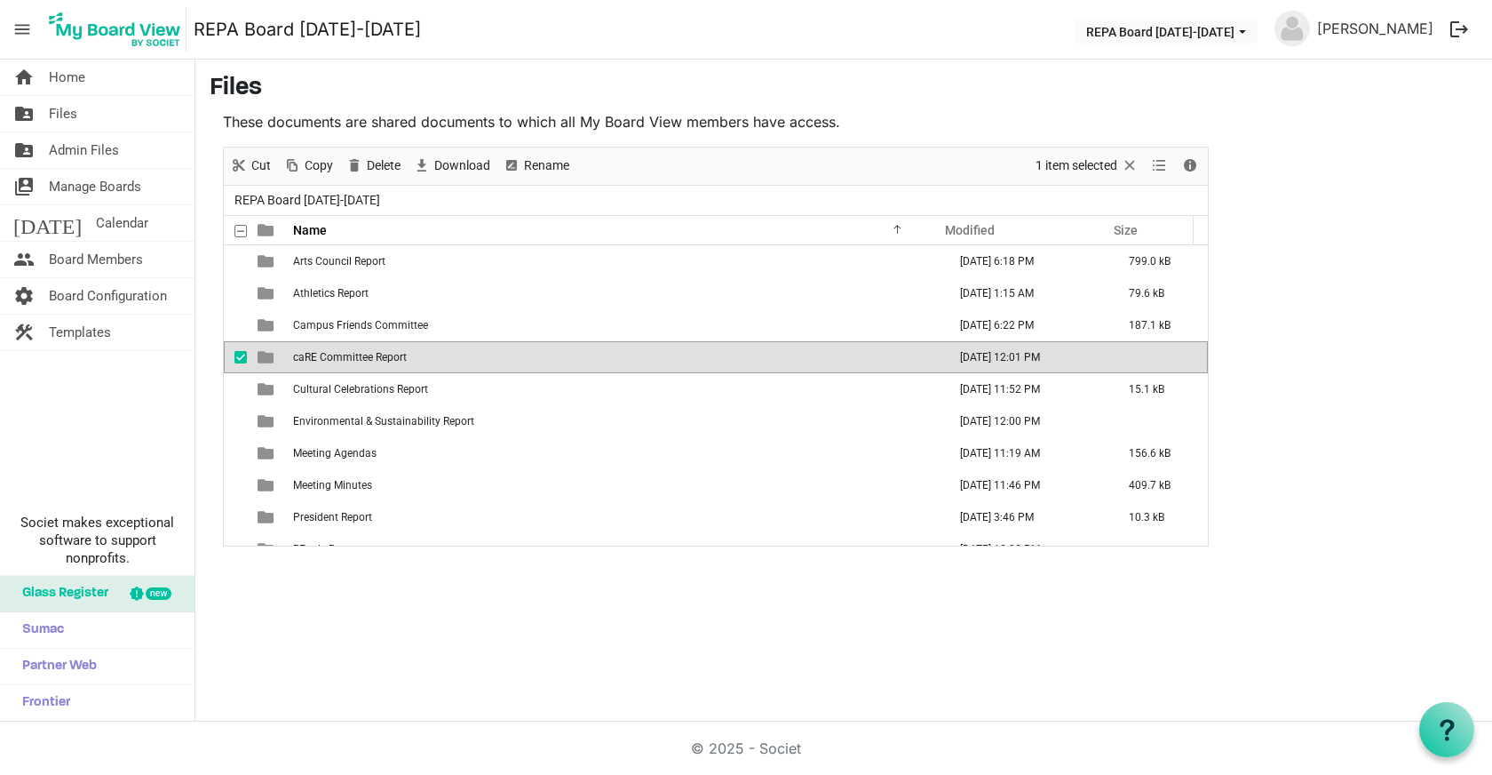
click at [365, 361] on span "caRE Committee Report" at bounding box center [350, 357] width 114 height 12
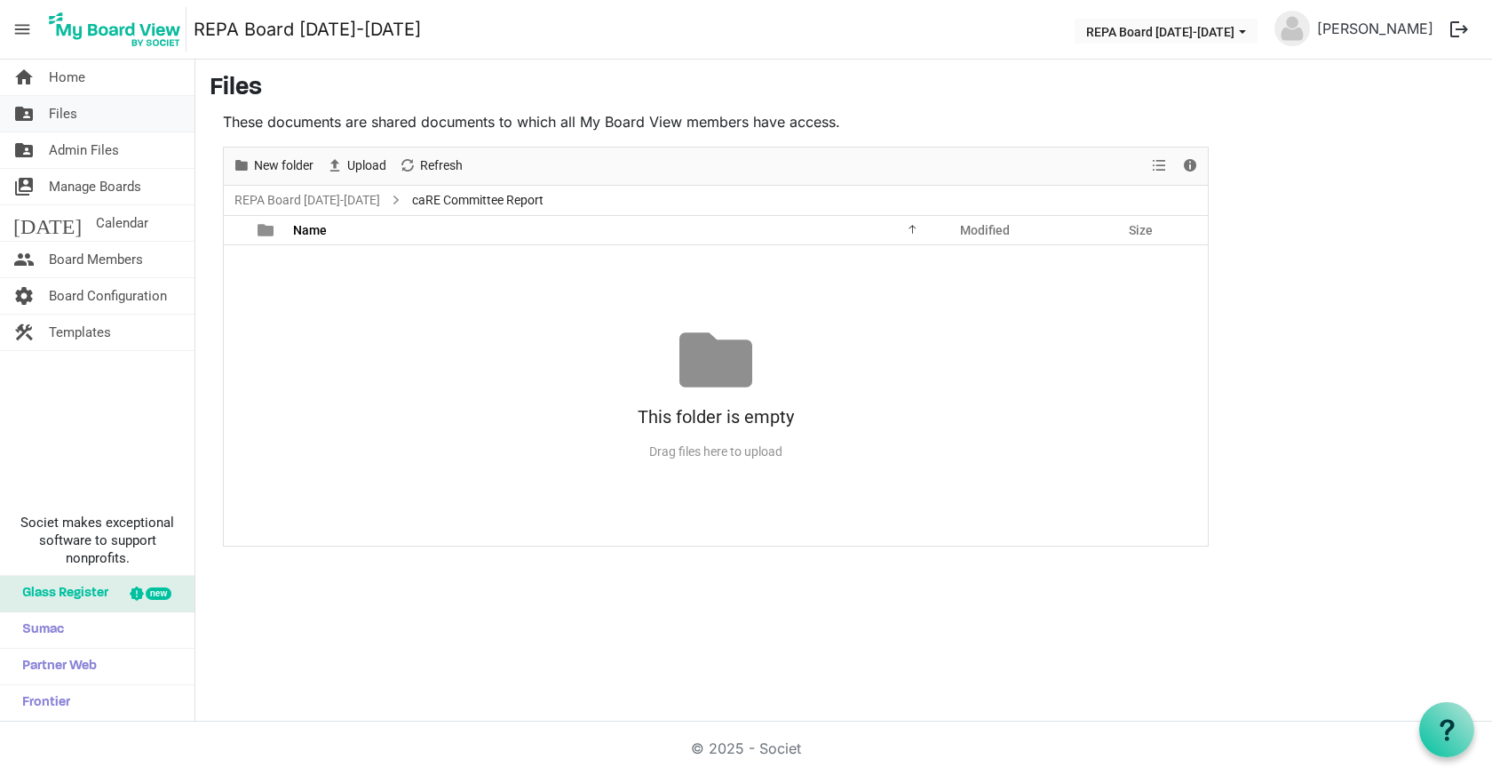
click at [73, 119] on span "Files" at bounding box center [63, 114] width 28 height 36
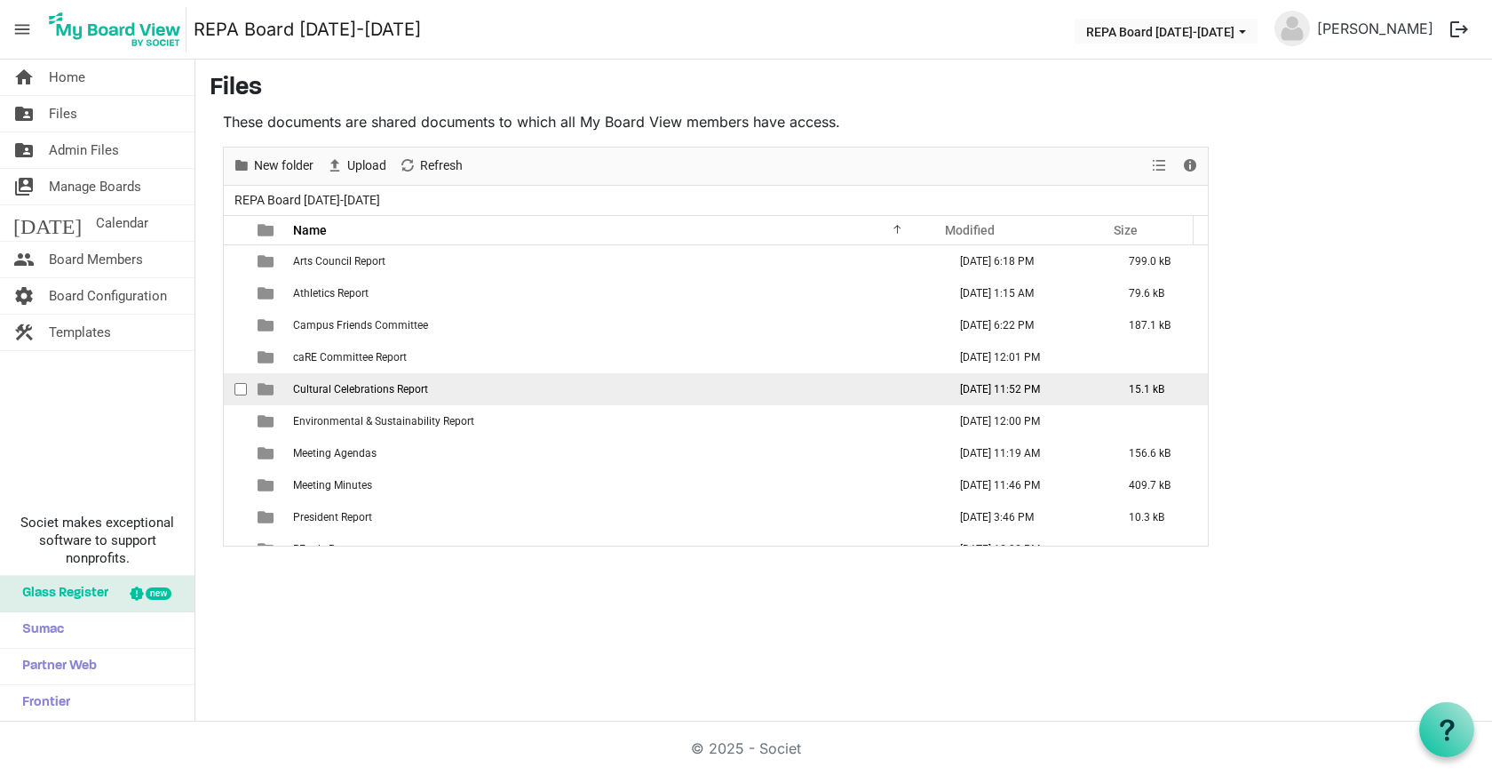
click at [380, 389] on span "Cultural Celebrations Report" at bounding box center [360, 389] width 135 height 12
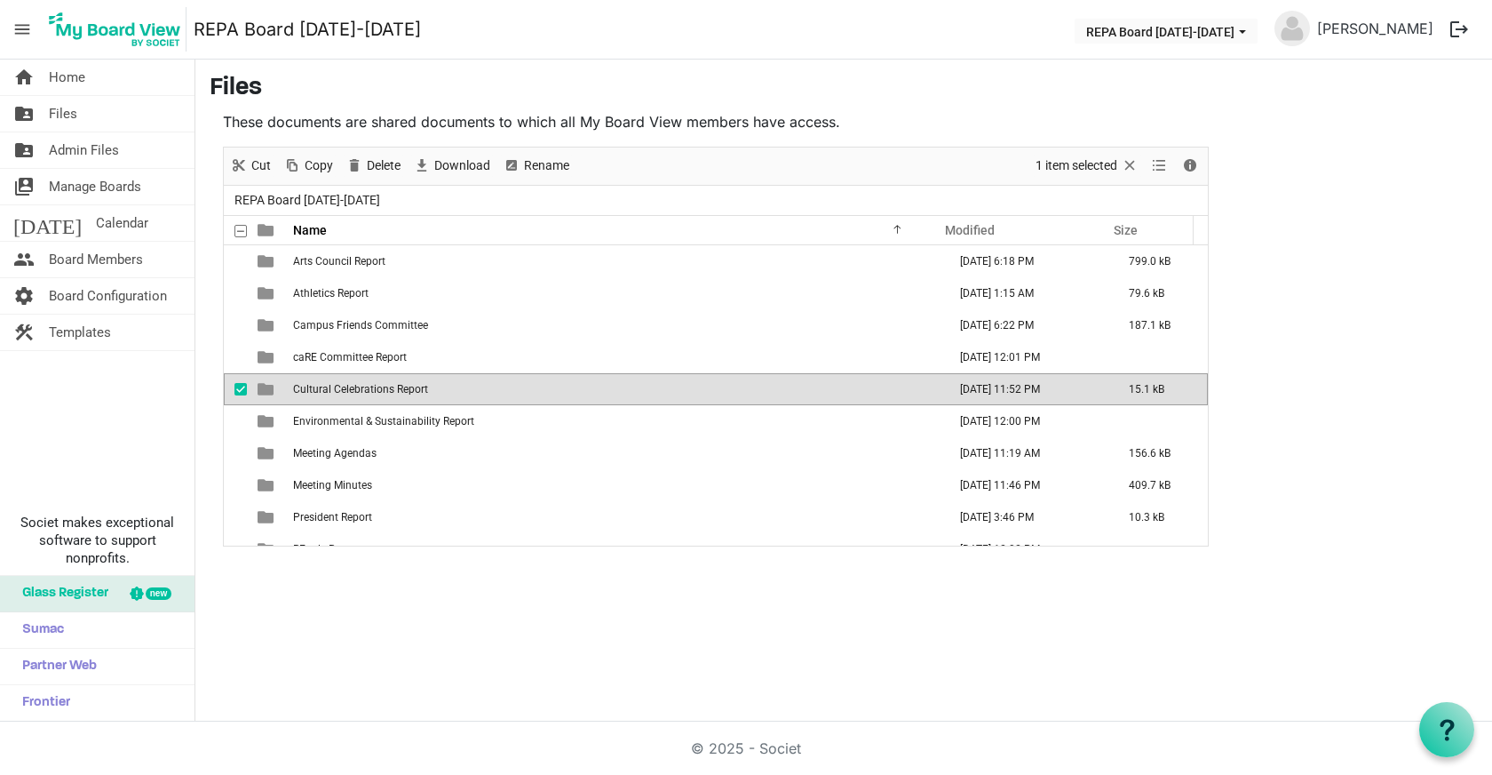
click at [380, 389] on span "Cultural Celebrations Report" at bounding box center [360, 389] width 135 height 12
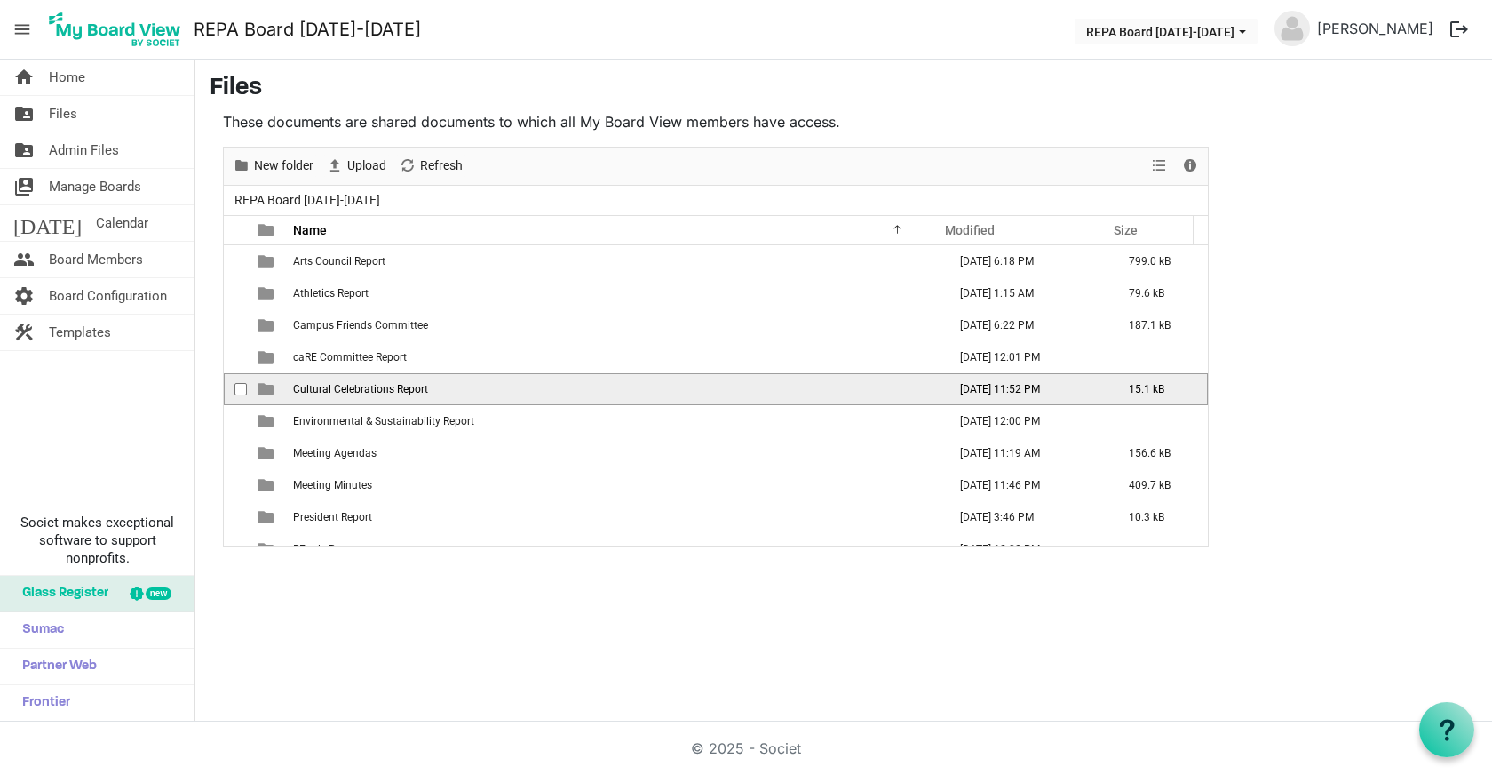
click at [380, 389] on span "Cultural Celebrations Report" at bounding box center [360, 389] width 135 height 12
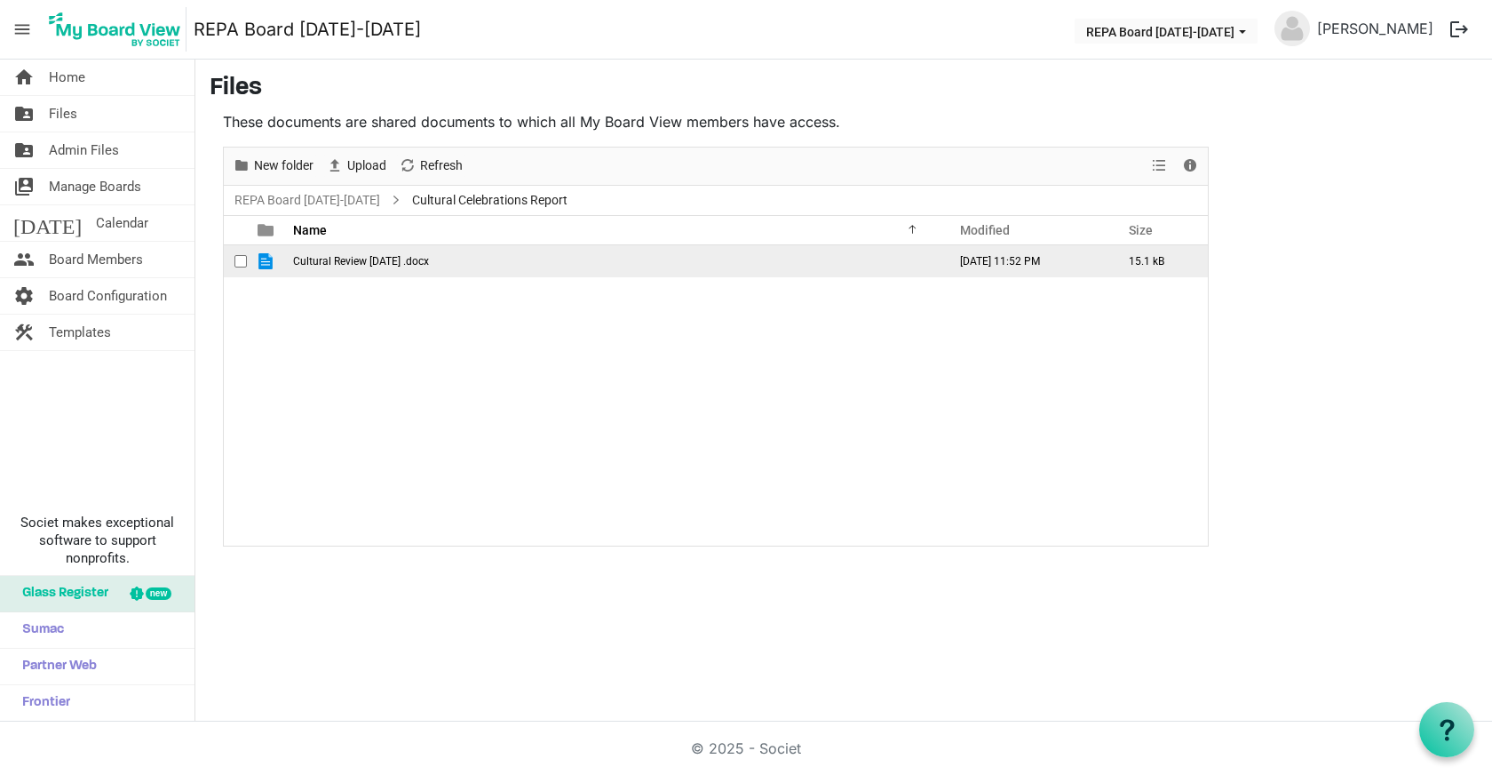
click at [343, 266] on span "Cultural Review Aug 2025 .docx" at bounding box center [361, 261] width 136 height 12
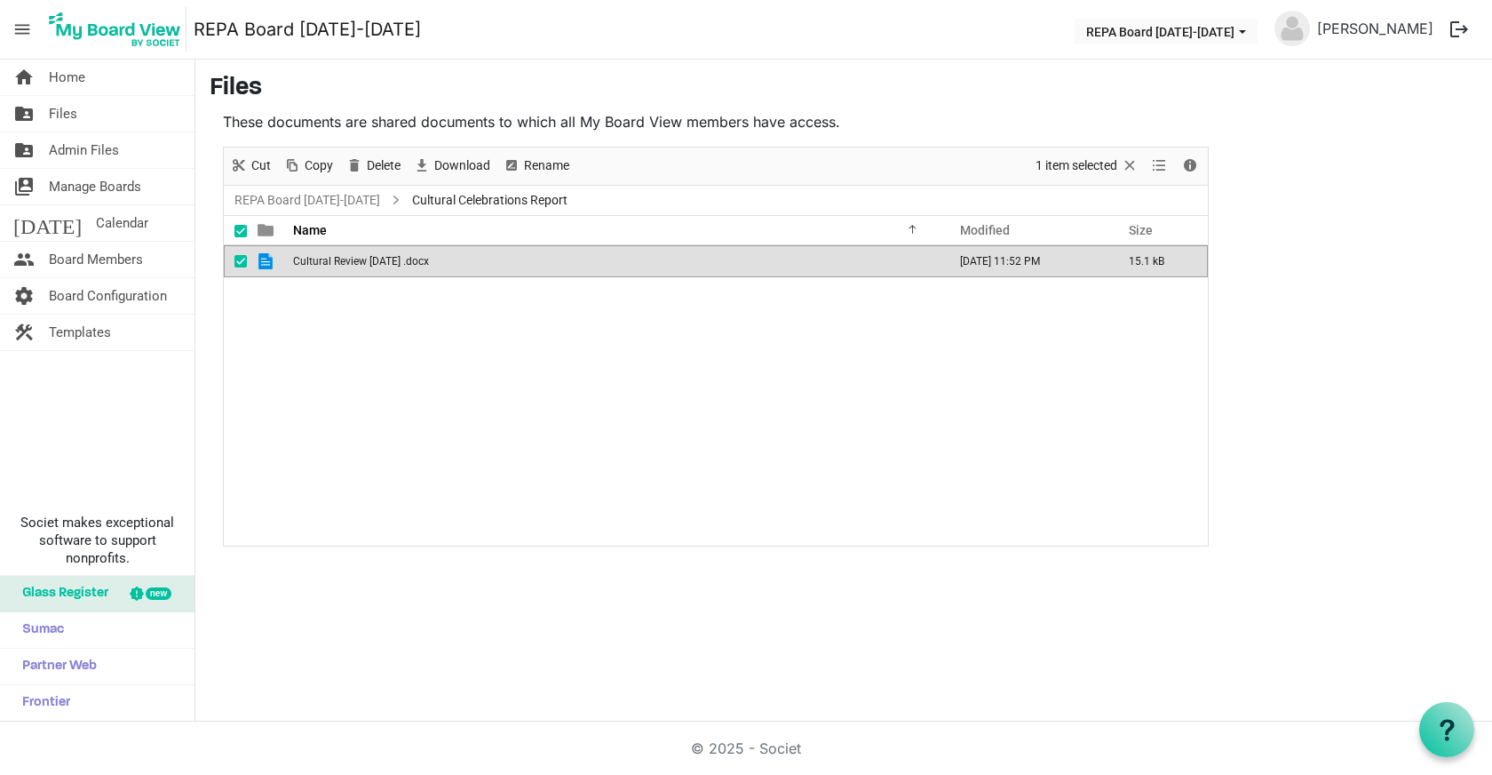
click at [343, 266] on span "Cultural Review Aug 2025 .docx" at bounding box center [361, 261] width 136 height 12
click at [52, 115] on span "Files" at bounding box center [63, 114] width 28 height 36
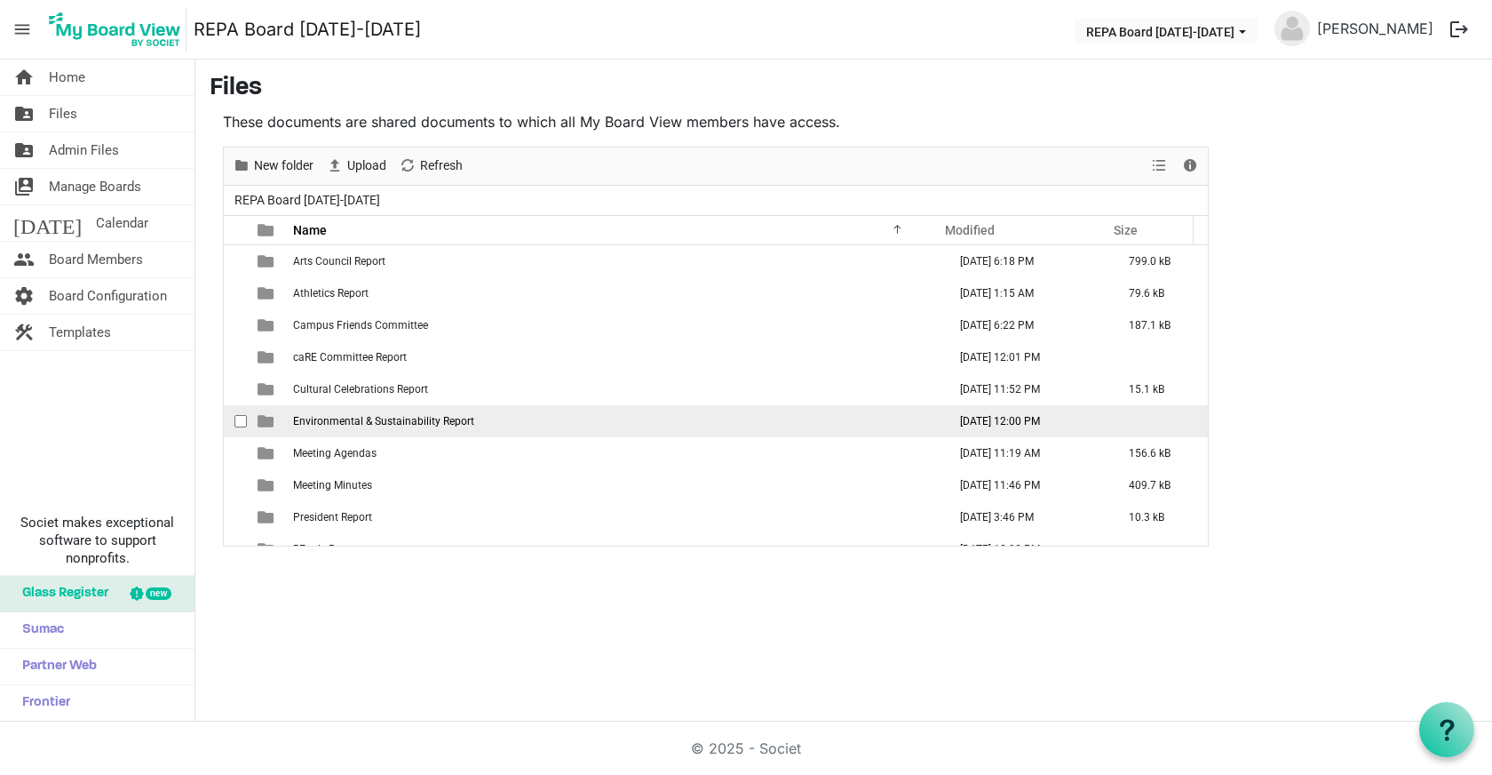
click at [359, 420] on span "Environmental & Sustainability Report" at bounding box center [383, 421] width 181 height 12
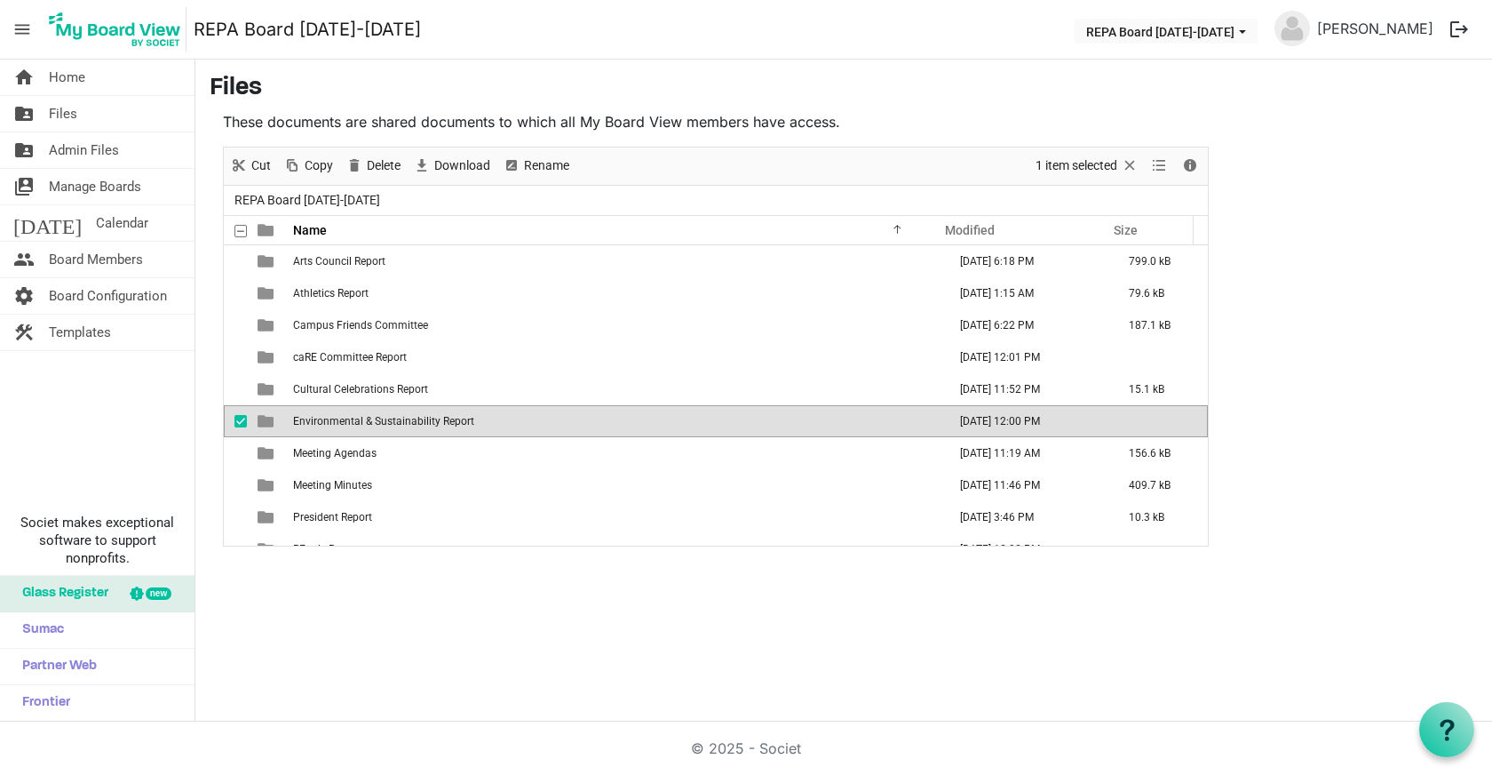
click at [359, 420] on span "Environmental & Sustainability Report" at bounding box center [383, 421] width 181 height 12
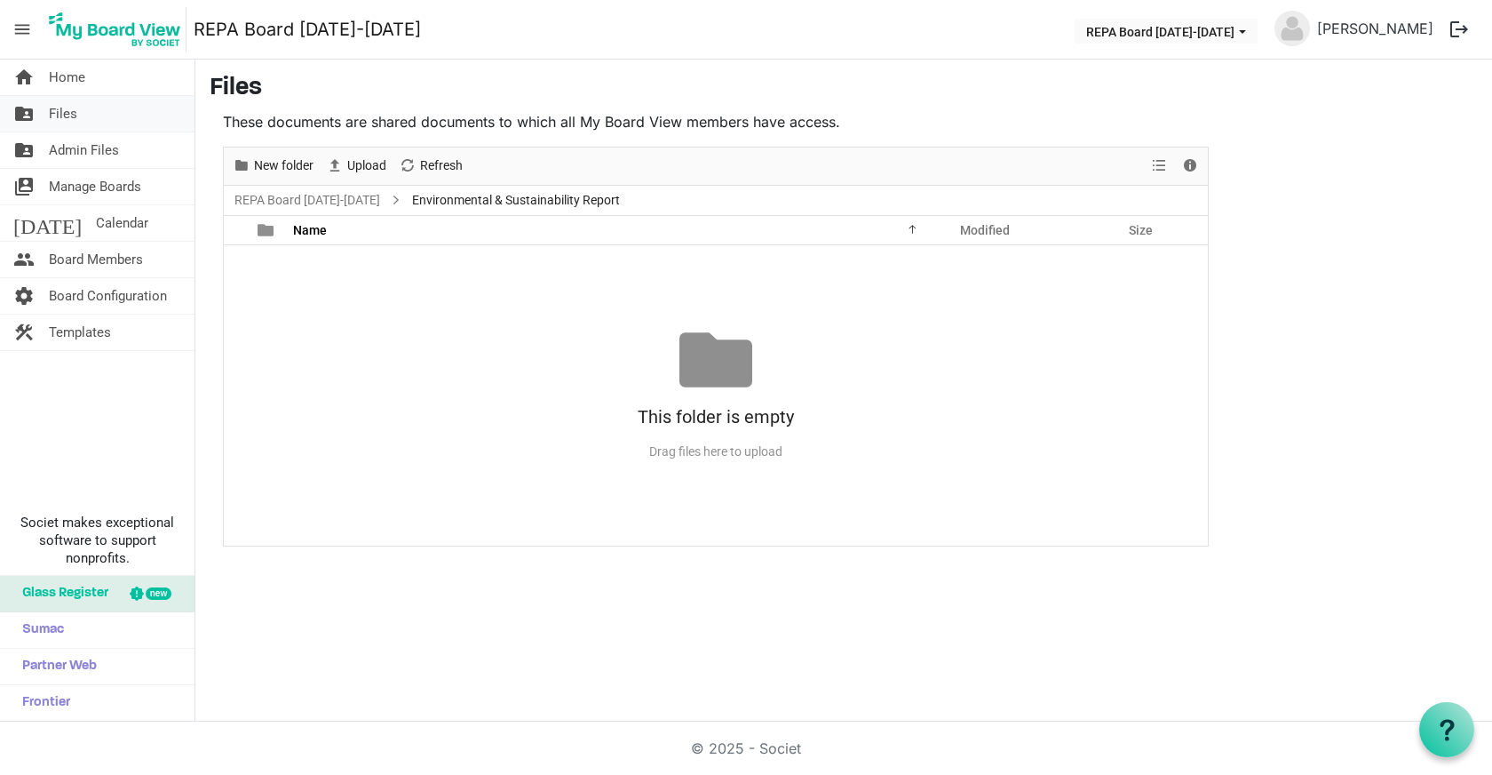
click at [61, 116] on span "Files" at bounding box center [63, 114] width 28 height 36
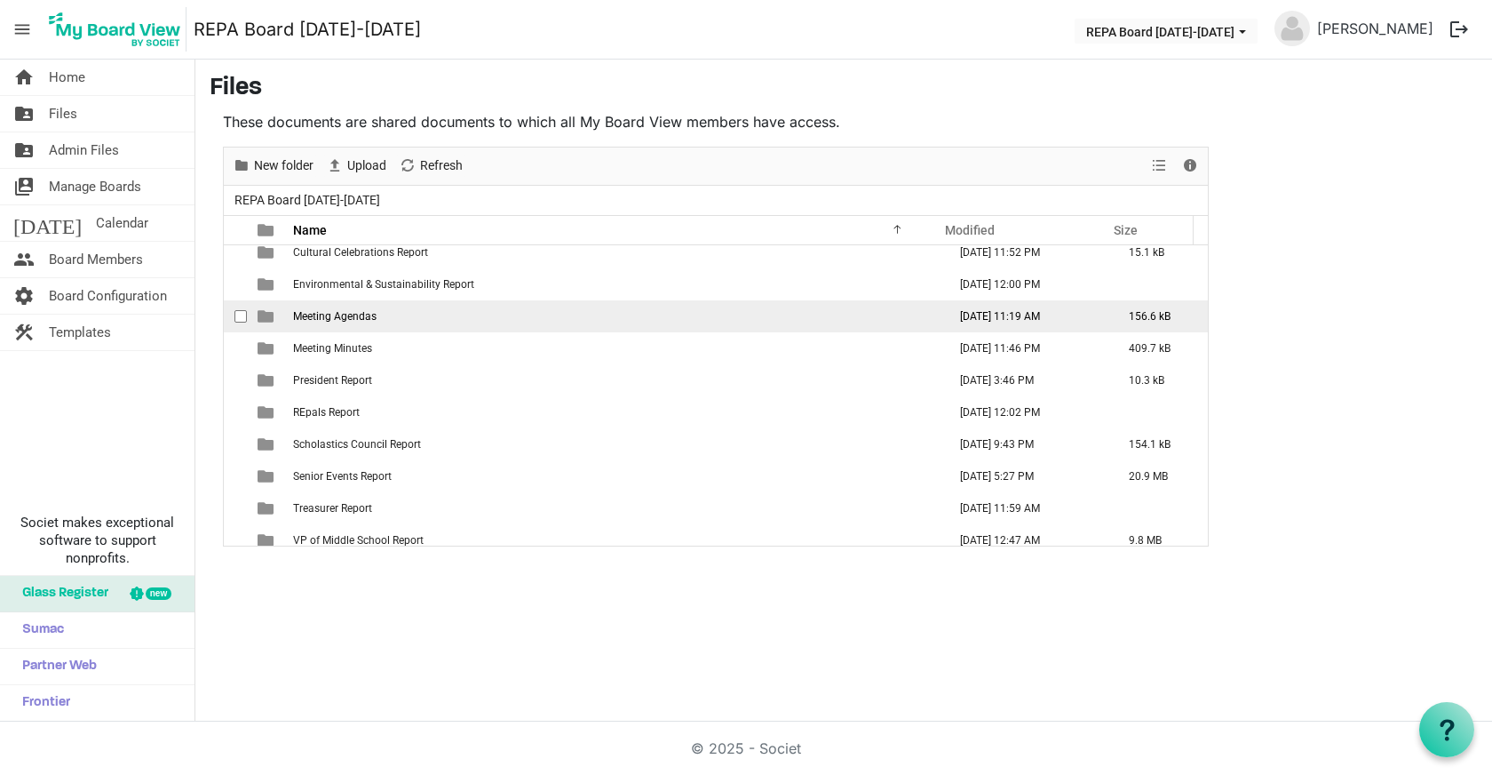
scroll to position [143, 0]
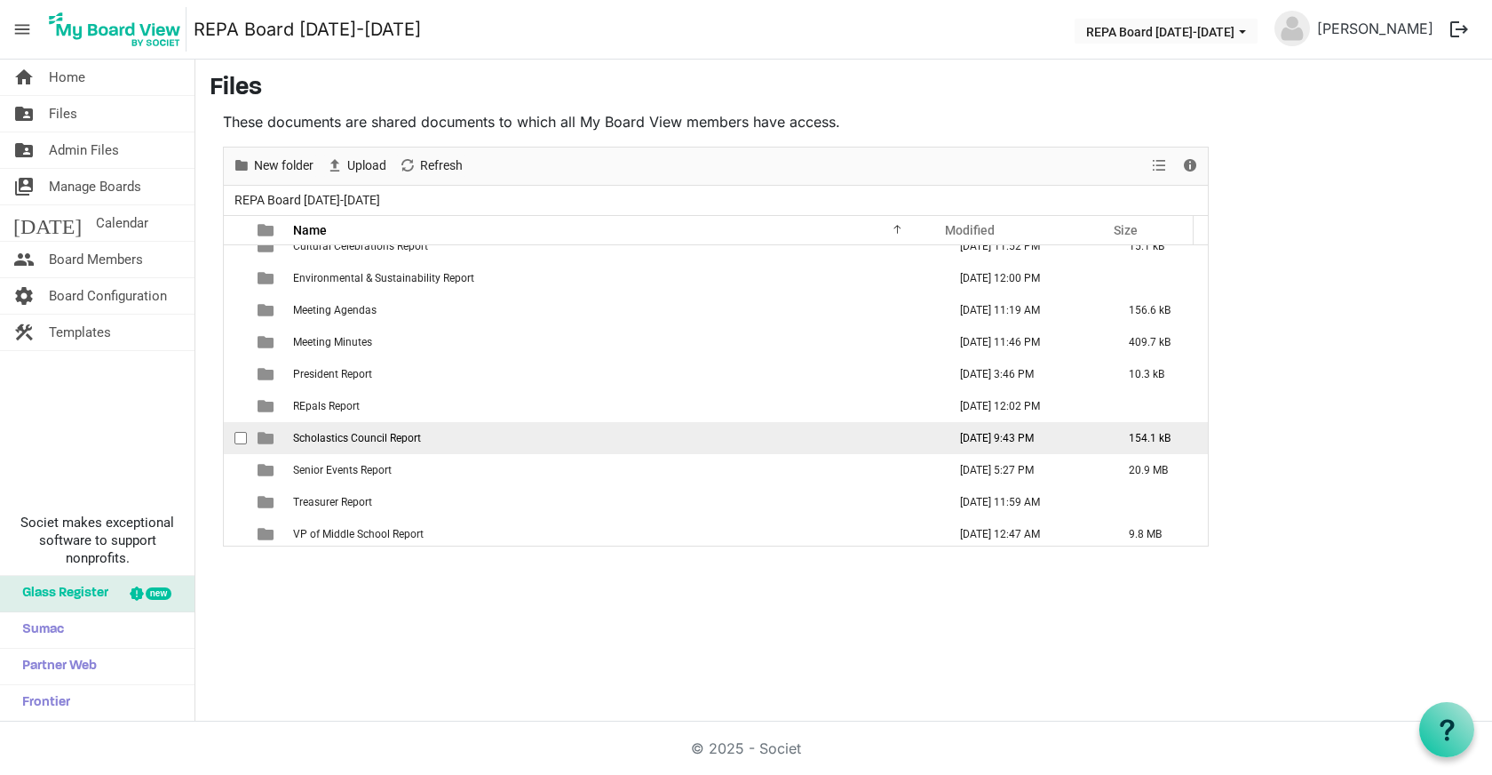
click at [327, 443] on span "Scholastics Council Report" at bounding box center [357, 438] width 128 height 12
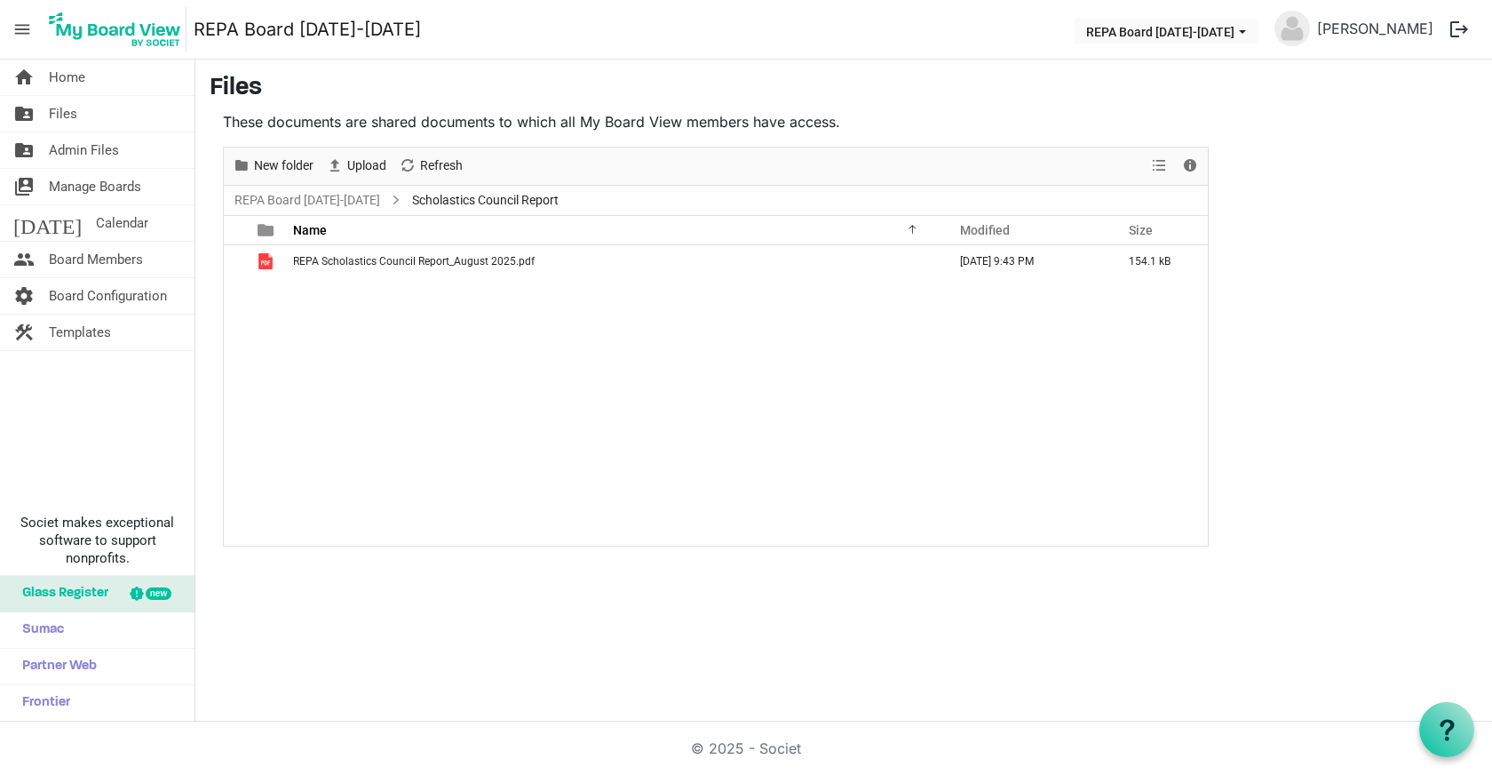
scroll to position [0, 0]
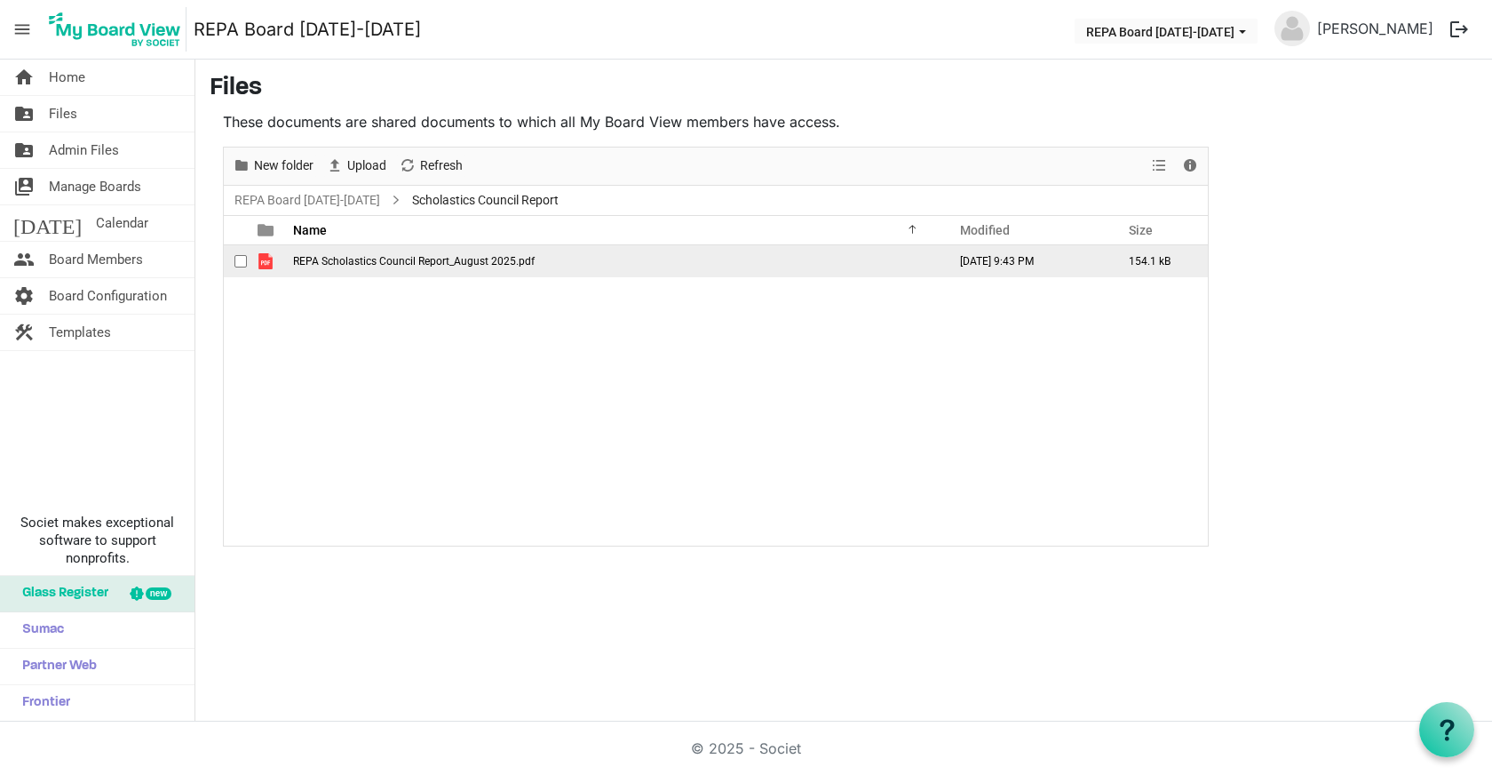
click at [466, 255] on span "REPA Scholastics Council Report_August 2025.pdf" at bounding box center [414, 261] width 242 height 12
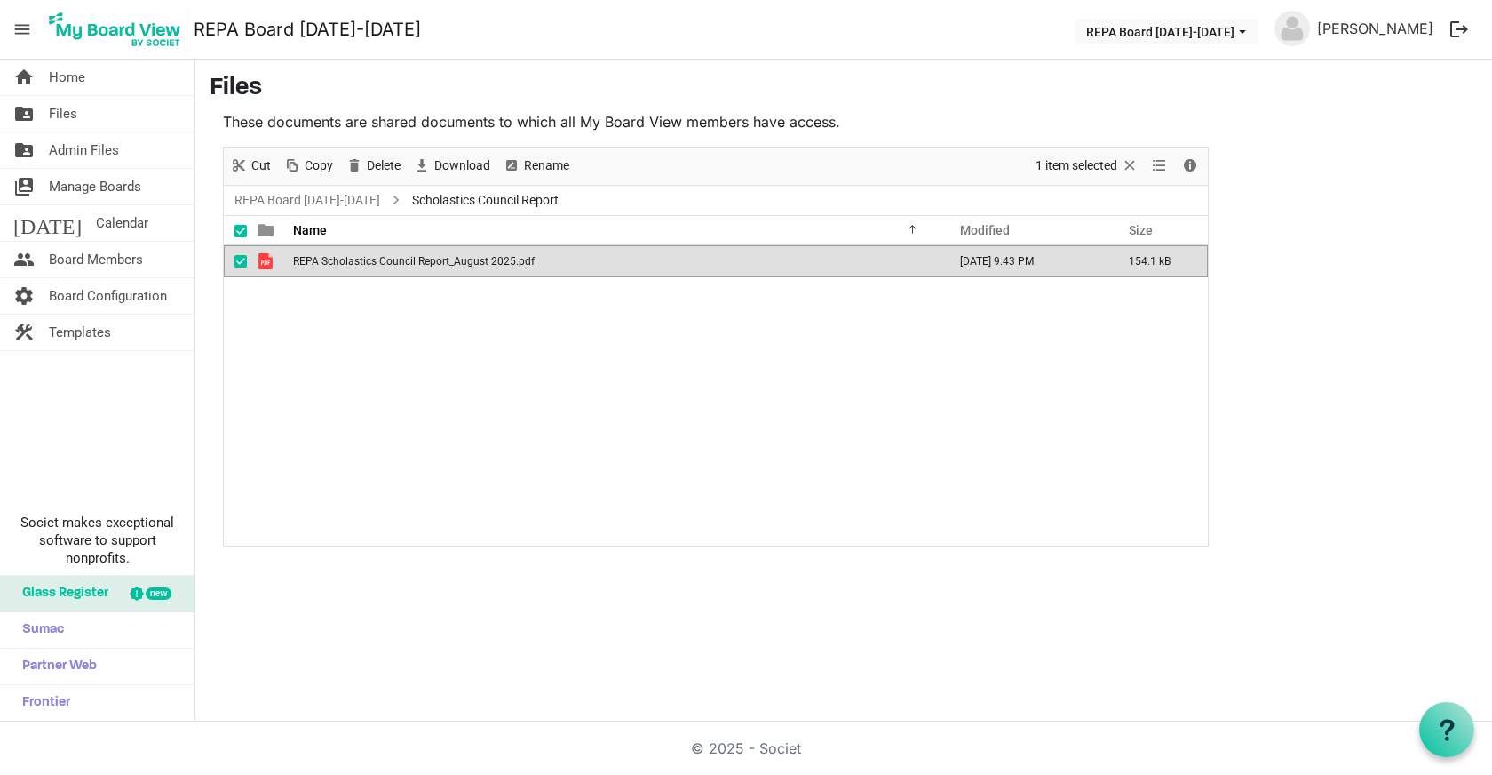
click at [466, 255] on span "REPA Scholastics Council Report_August 2025.pdf" at bounding box center [414, 261] width 242 height 12
click at [62, 117] on span "Files" at bounding box center [63, 114] width 28 height 36
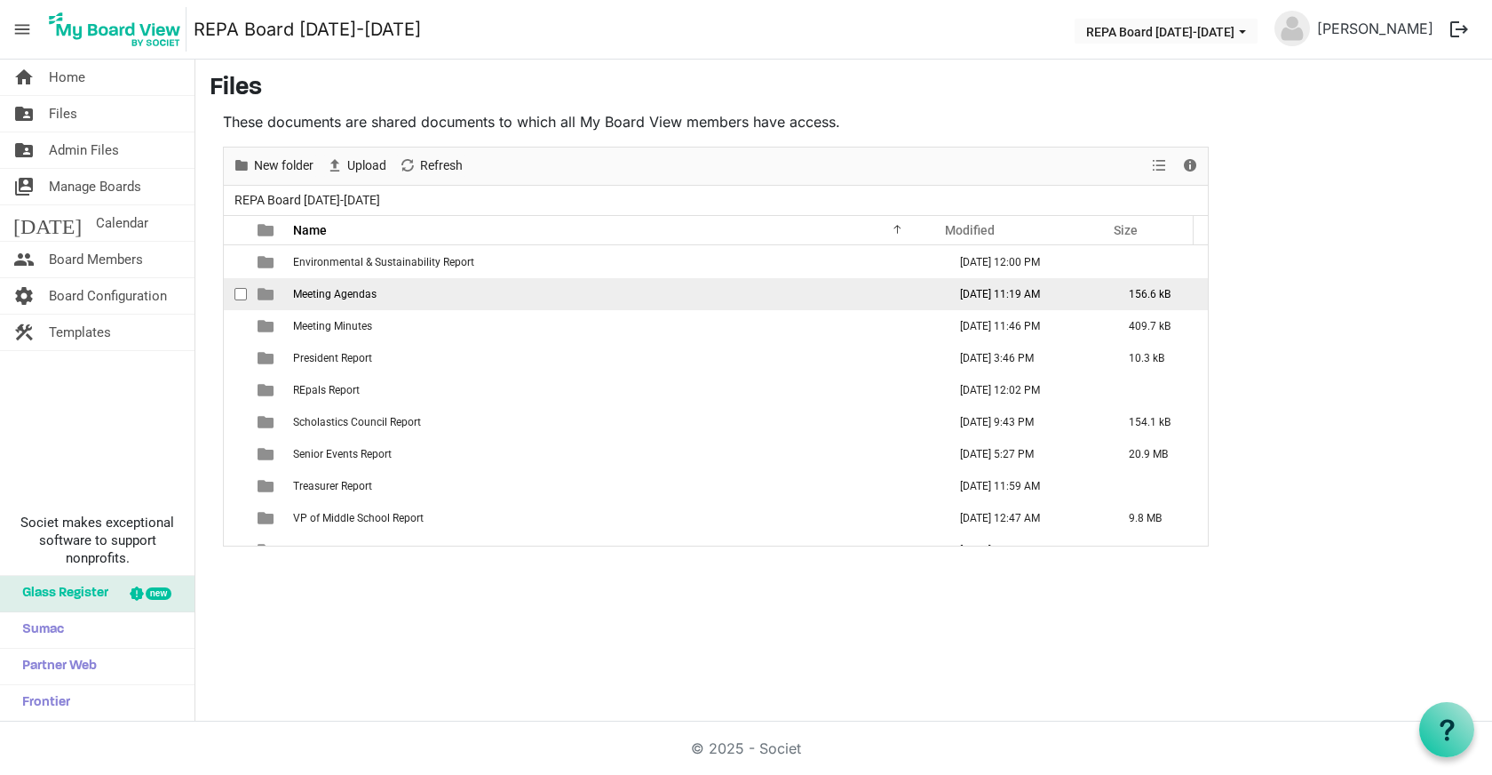
scroll to position [179, 0]
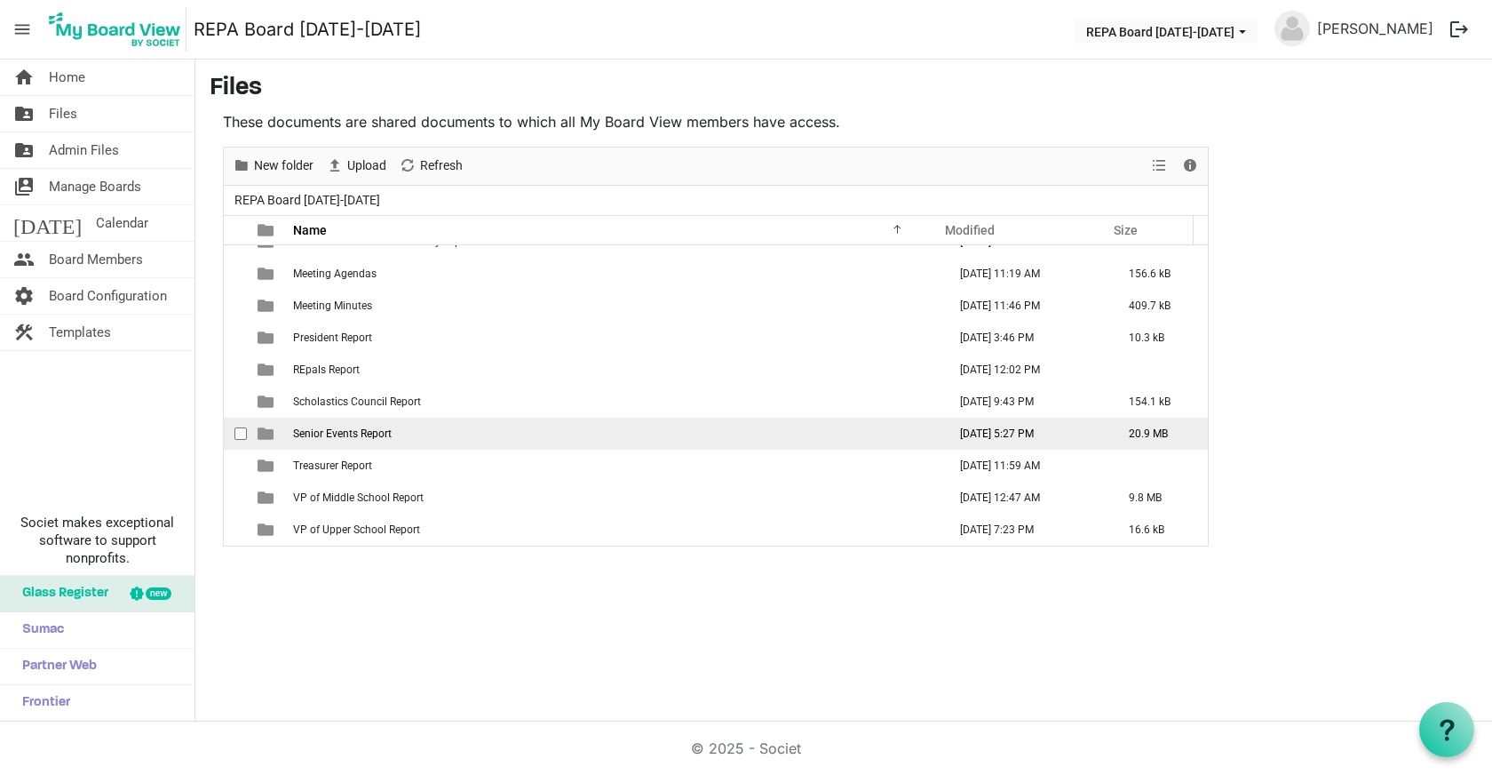
click at [351, 437] on span "Senior Events Report" at bounding box center [342, 433] width 99 height 12
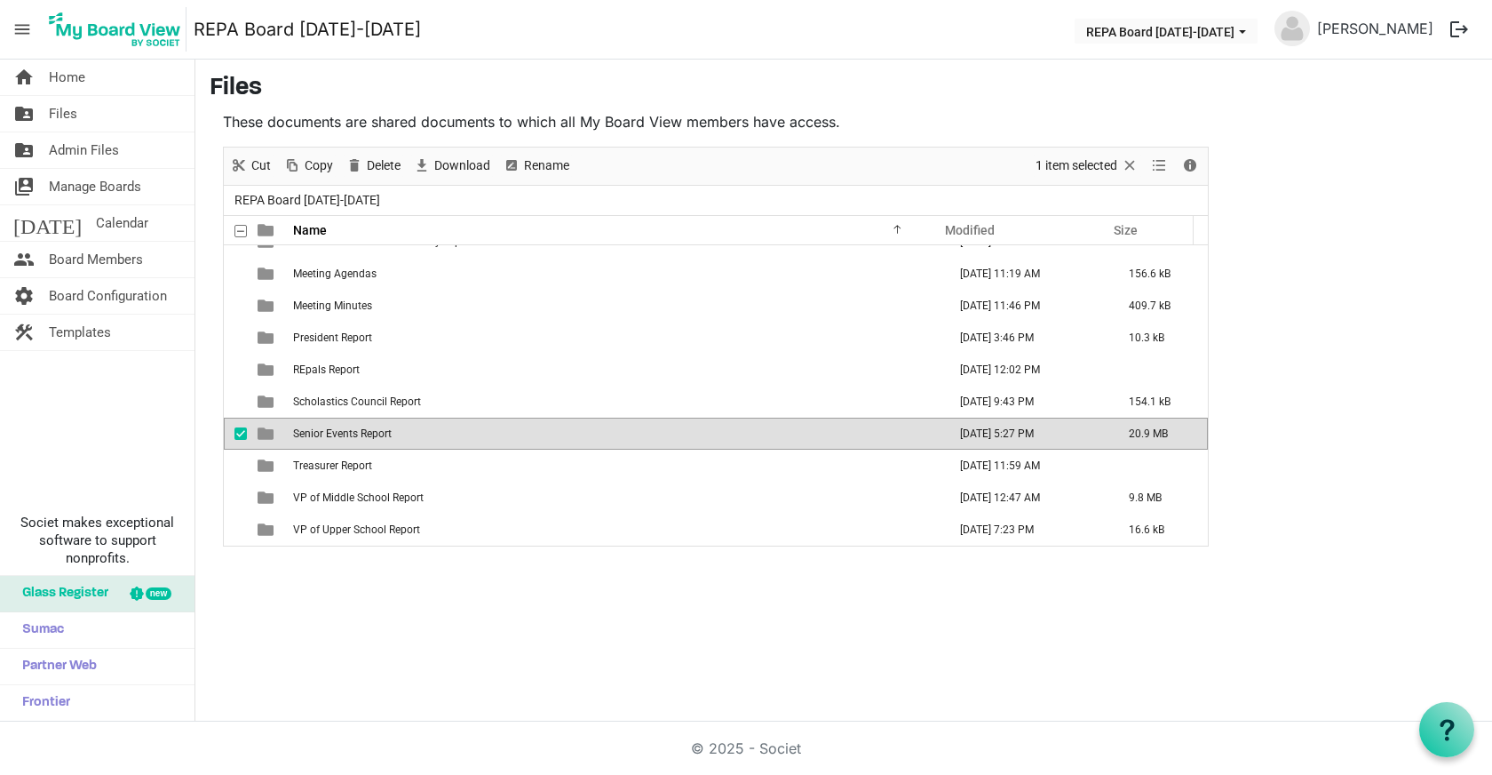
click at [351, 437] on span "Senior Events Report" at bounding box center [342, 433] width 99 height 12
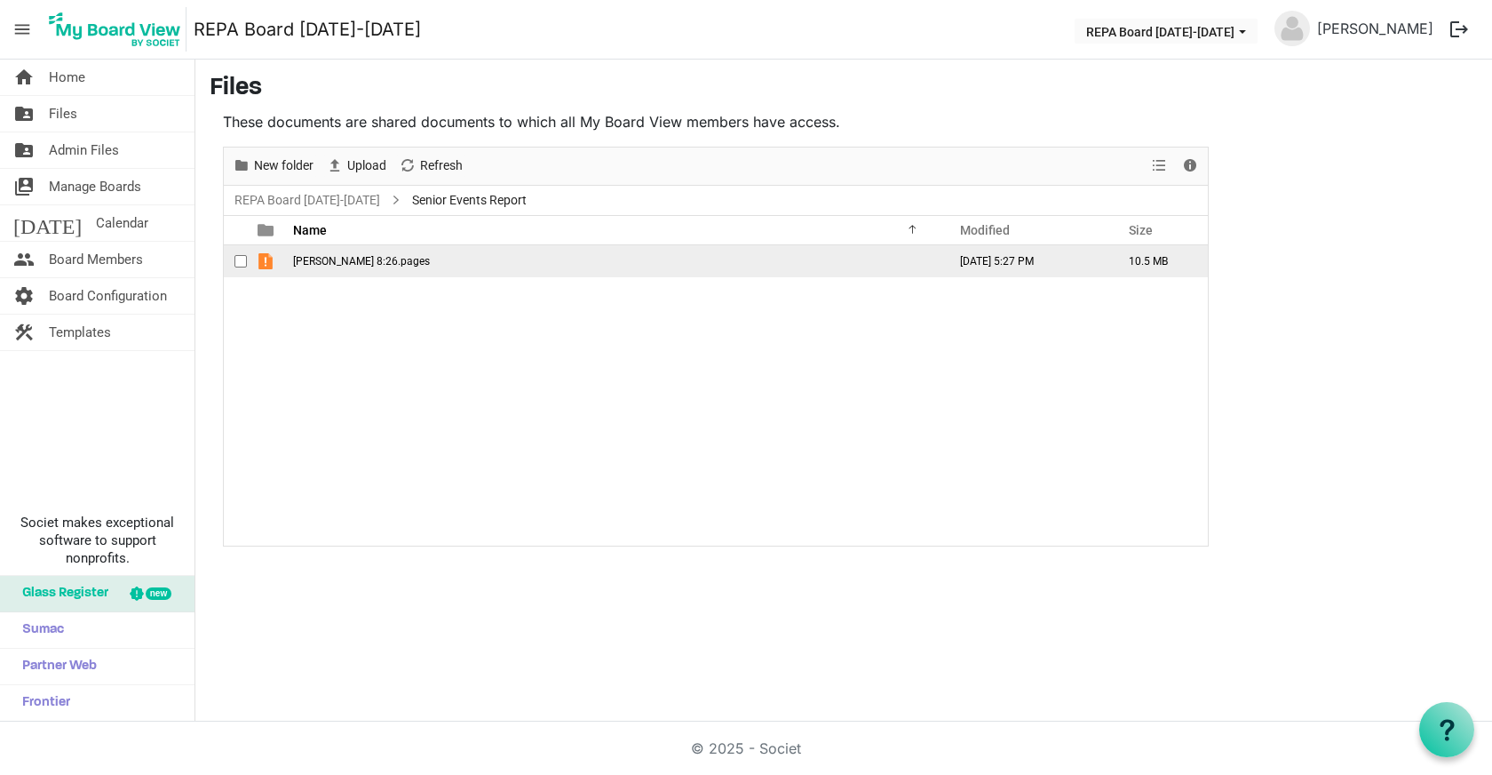
click at [366, 258] on span "[PERSON_NAME] 8:26.pages" at bounding box center [361, 261] width 137 height 12
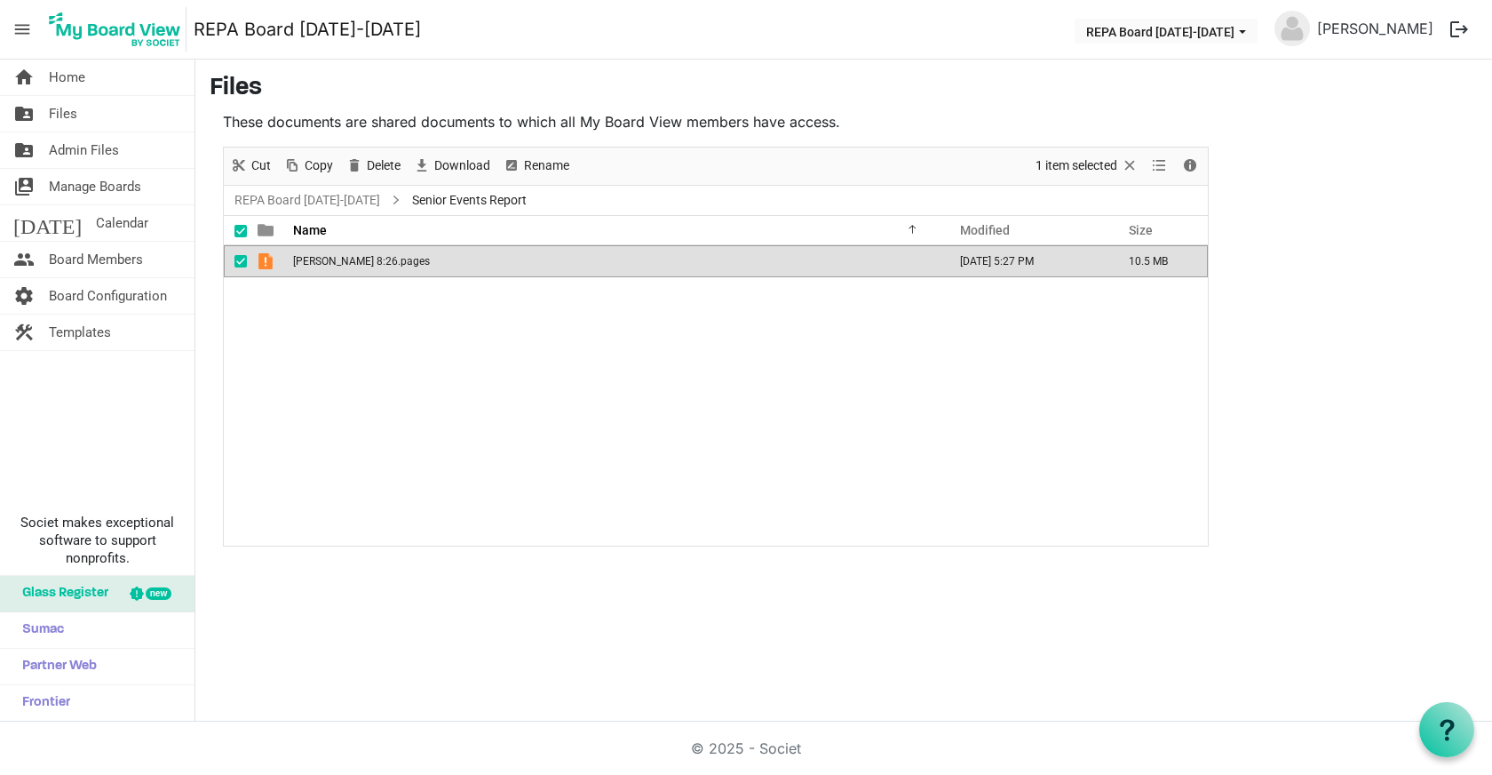
click at [366, 258] on span "[PERSON_NAME] 8:26.pages" at bounding box center [361, 261] width 137 height 12
click at [65, 111] on span "Files" at bounding box center [63, 114] width 28 height 36
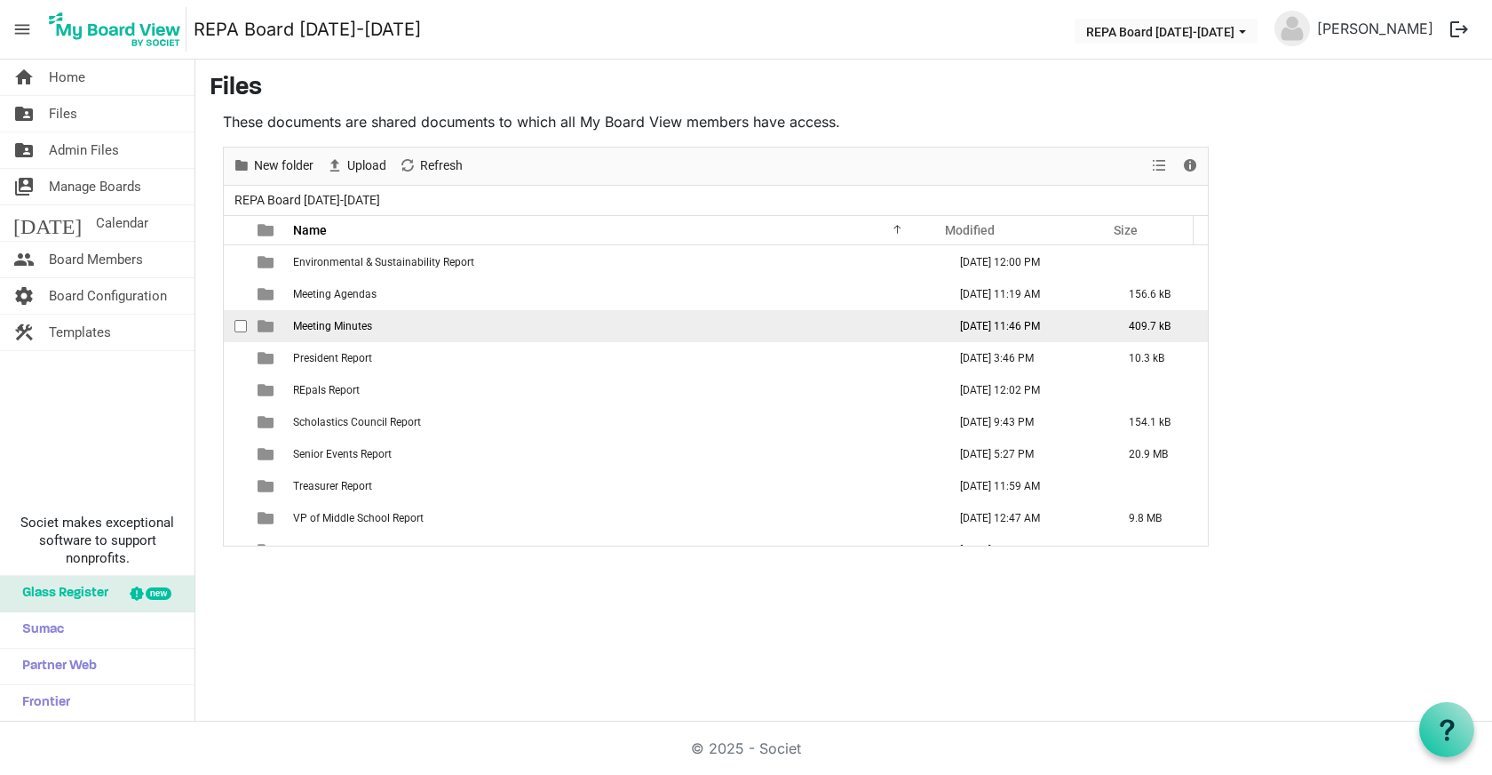
scroll to position [179, 0]
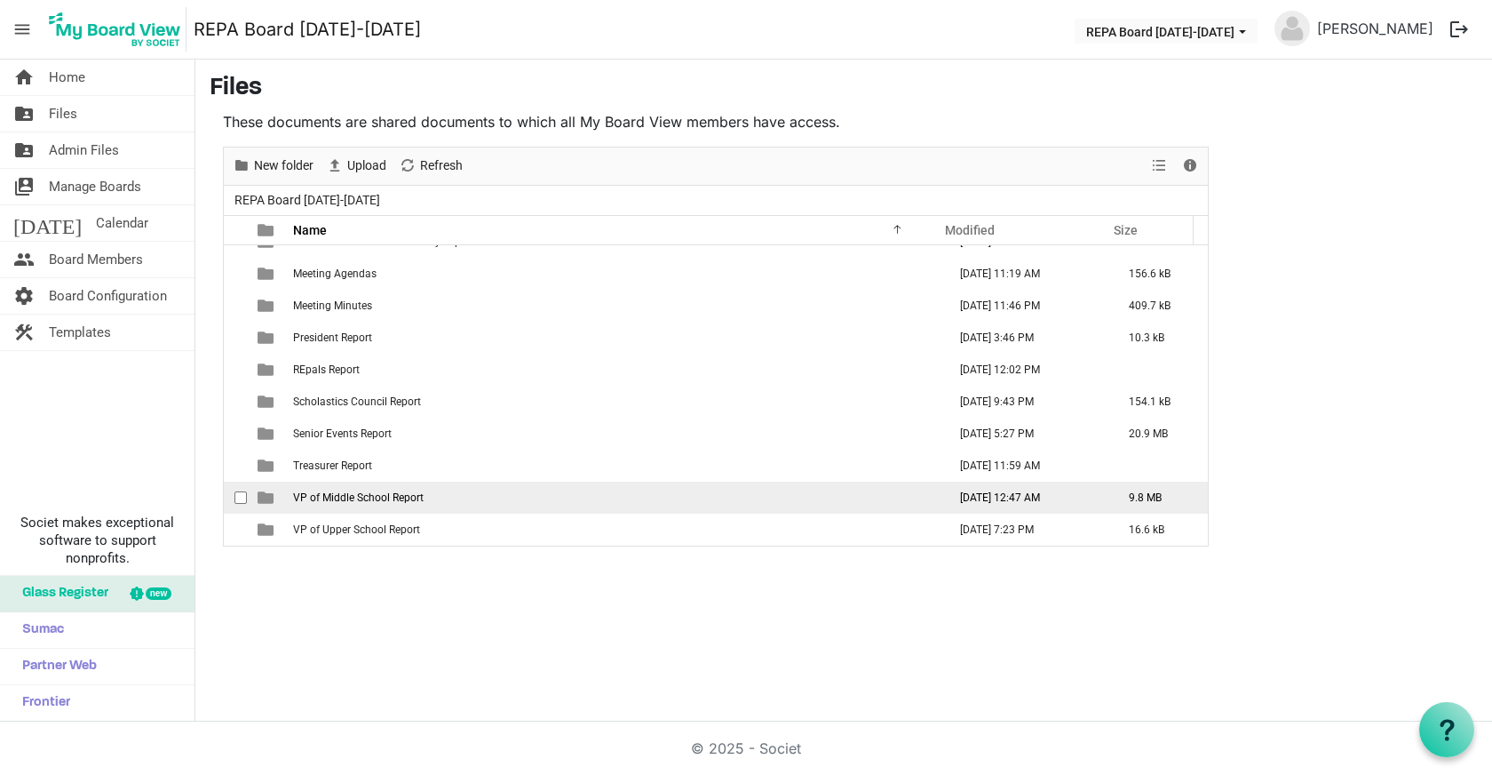
click at [344, 492] on span "VP of Middle School Report" at bounding box center [358, 497] width 131 height 12
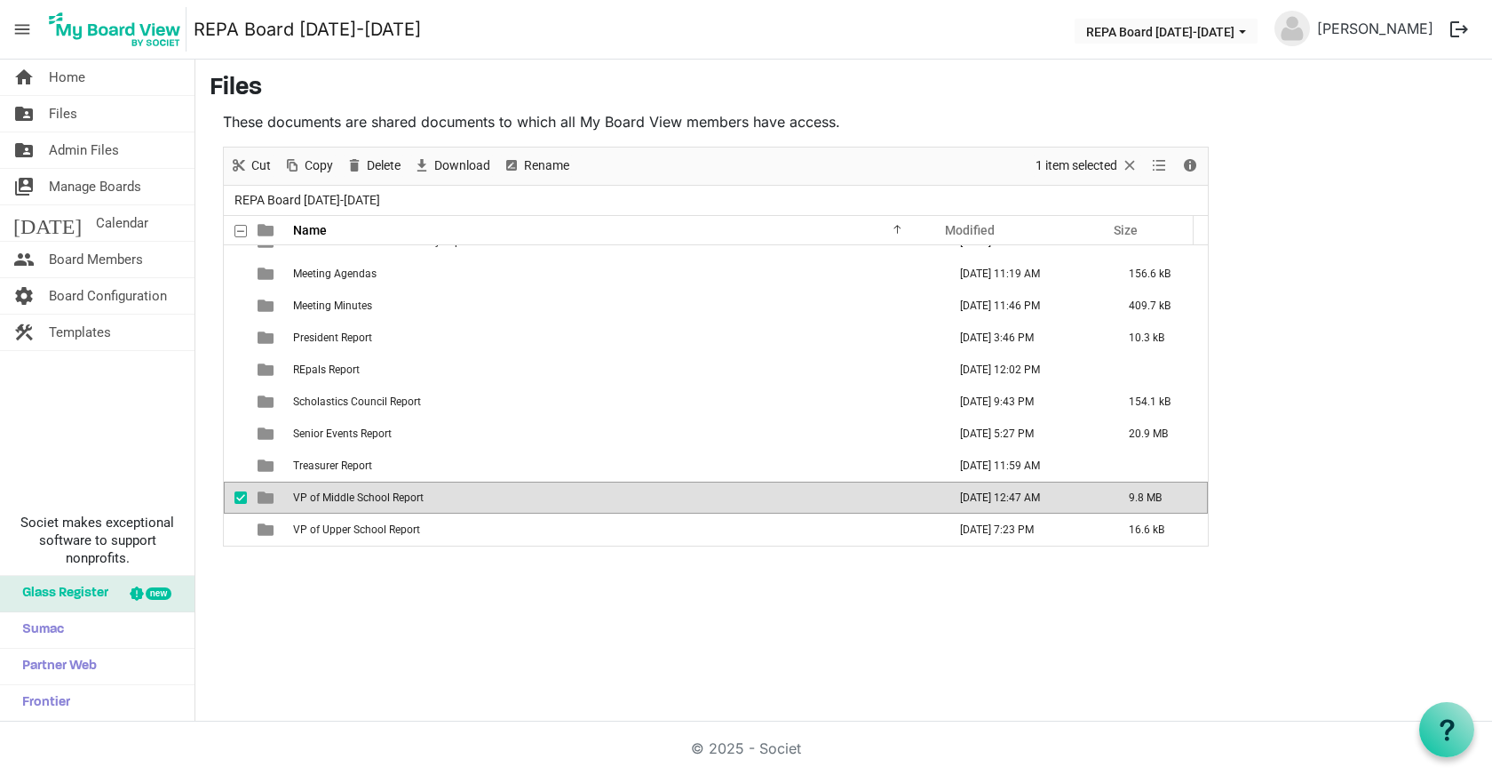
click at [344, 492] on span "VP of Middle School Report" at bounding box center [358, 497] width 131 height 12
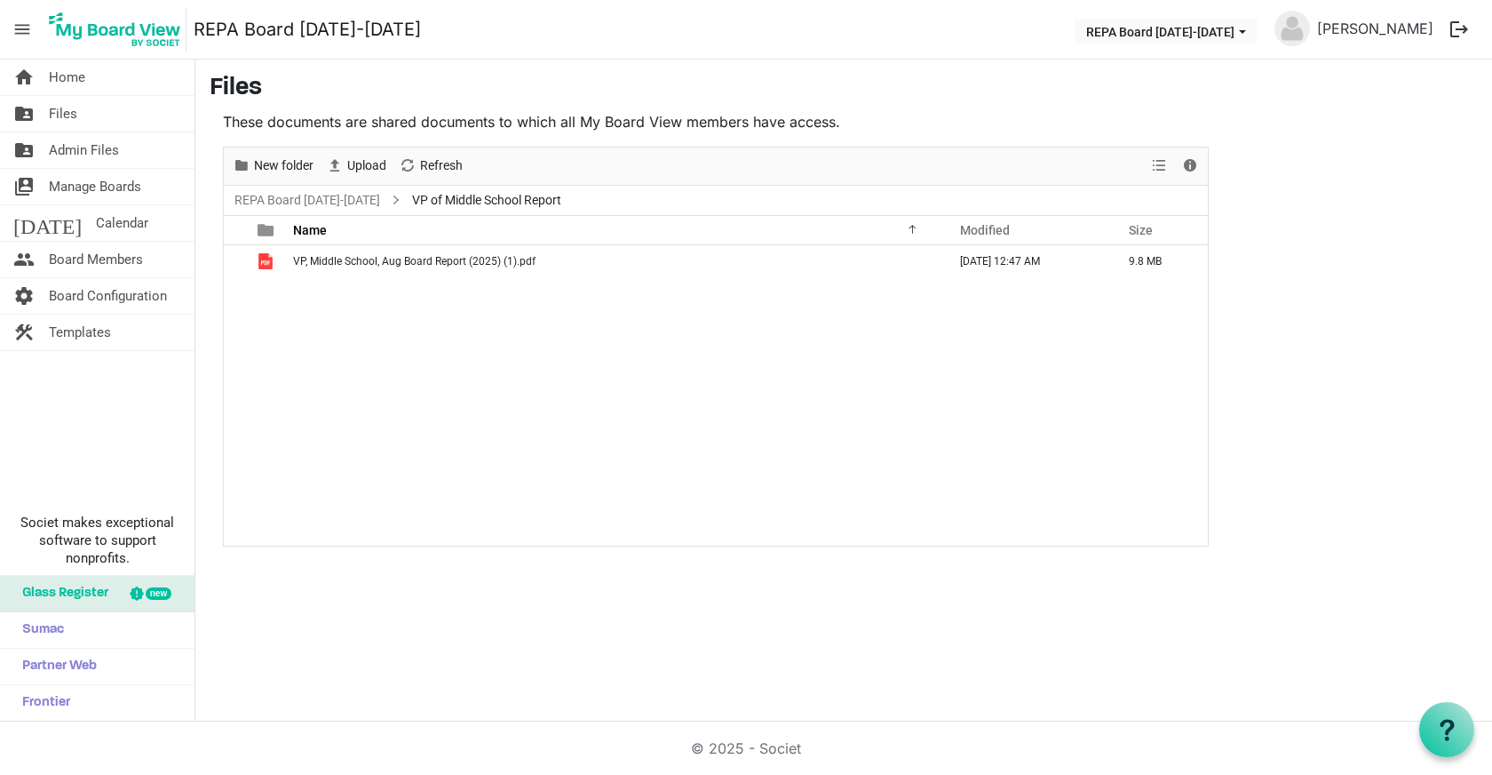
scroll to position [0, 0]
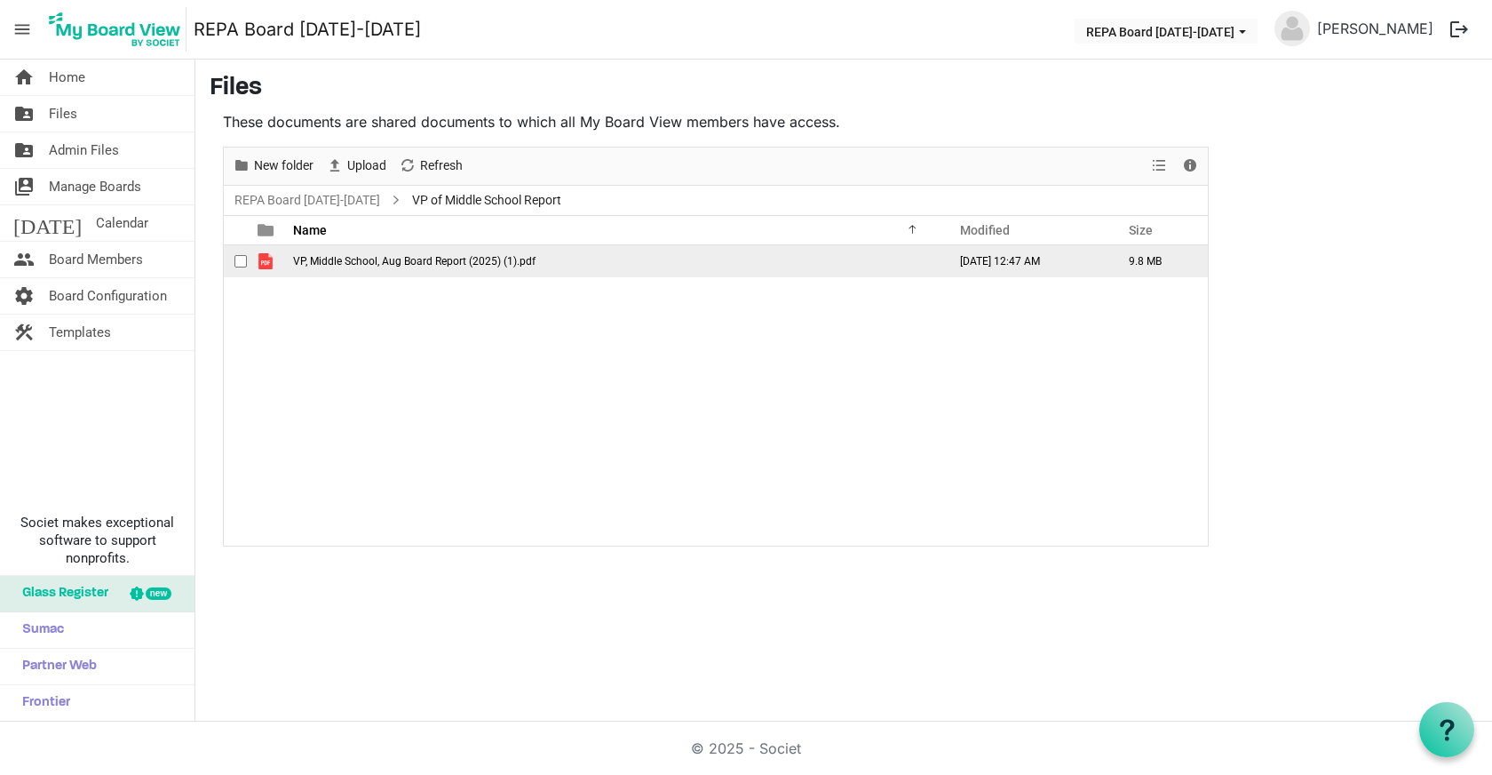
click at [464, 267] on td "VP, Middle School, Aug Board Report (2025) (1).pdf" at bounding box center [615, 261] width 654 height 32
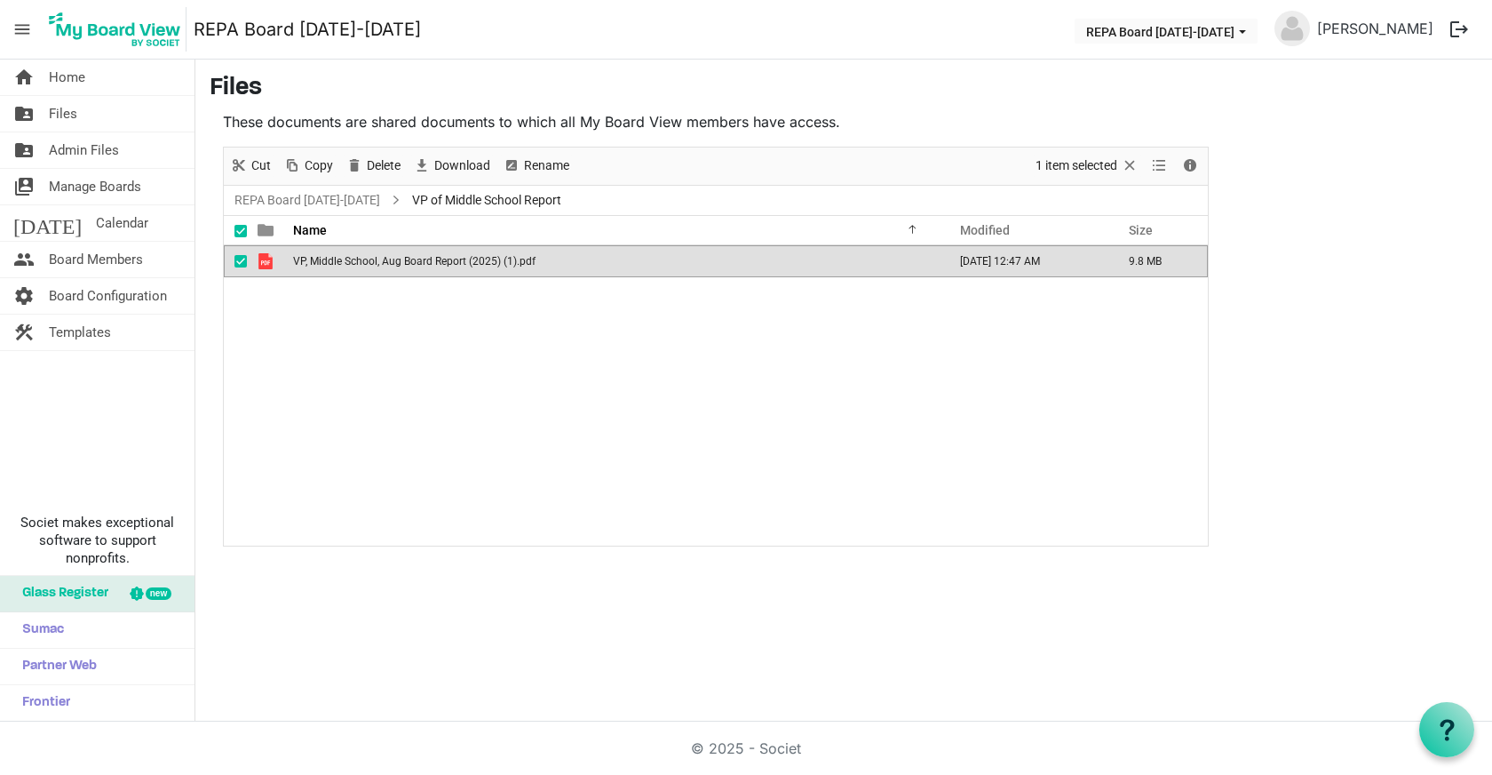
click at [464, 267] on td "VP, Middle School, Aug Board Report (2025) (1).pdf" at bounding box center [615, 261] width 654 height 32
click at [68, 115] on span "Files" at bounding box center [63, 114] width 28 height 36
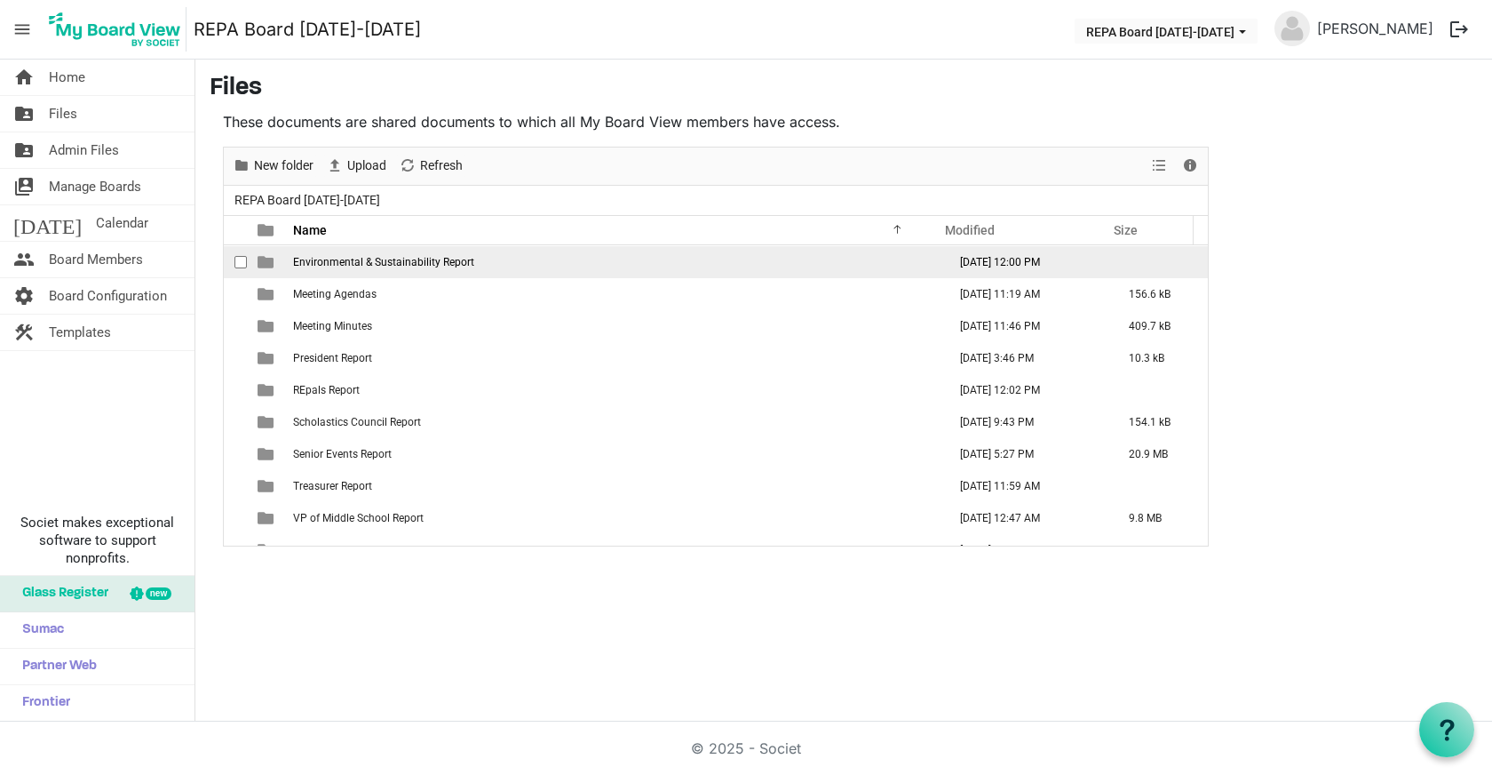
scroll to position [179, 0]
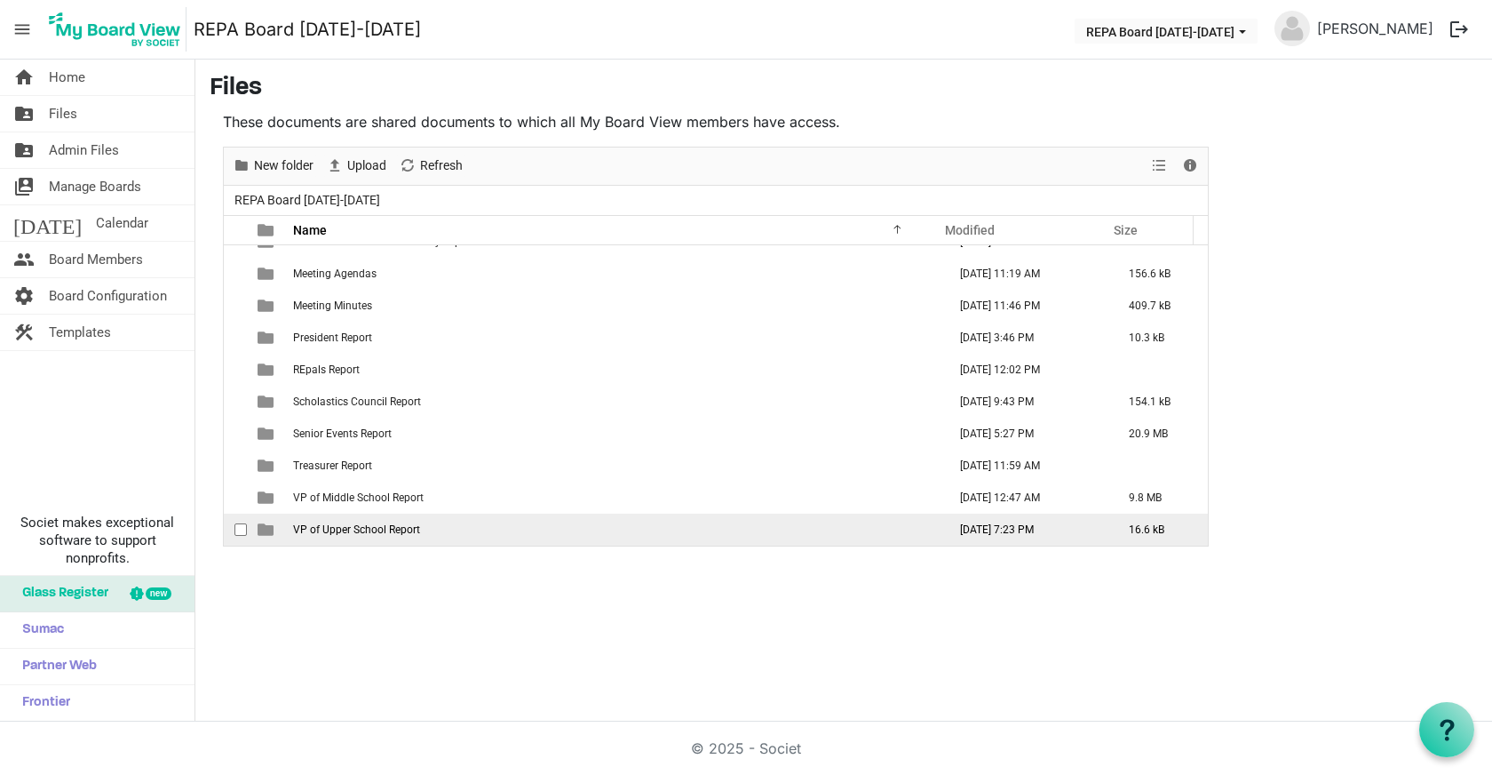
click at [354, 521] on td "VP of Upper School Report" at bounding box center [615, 529] width 654 height 32
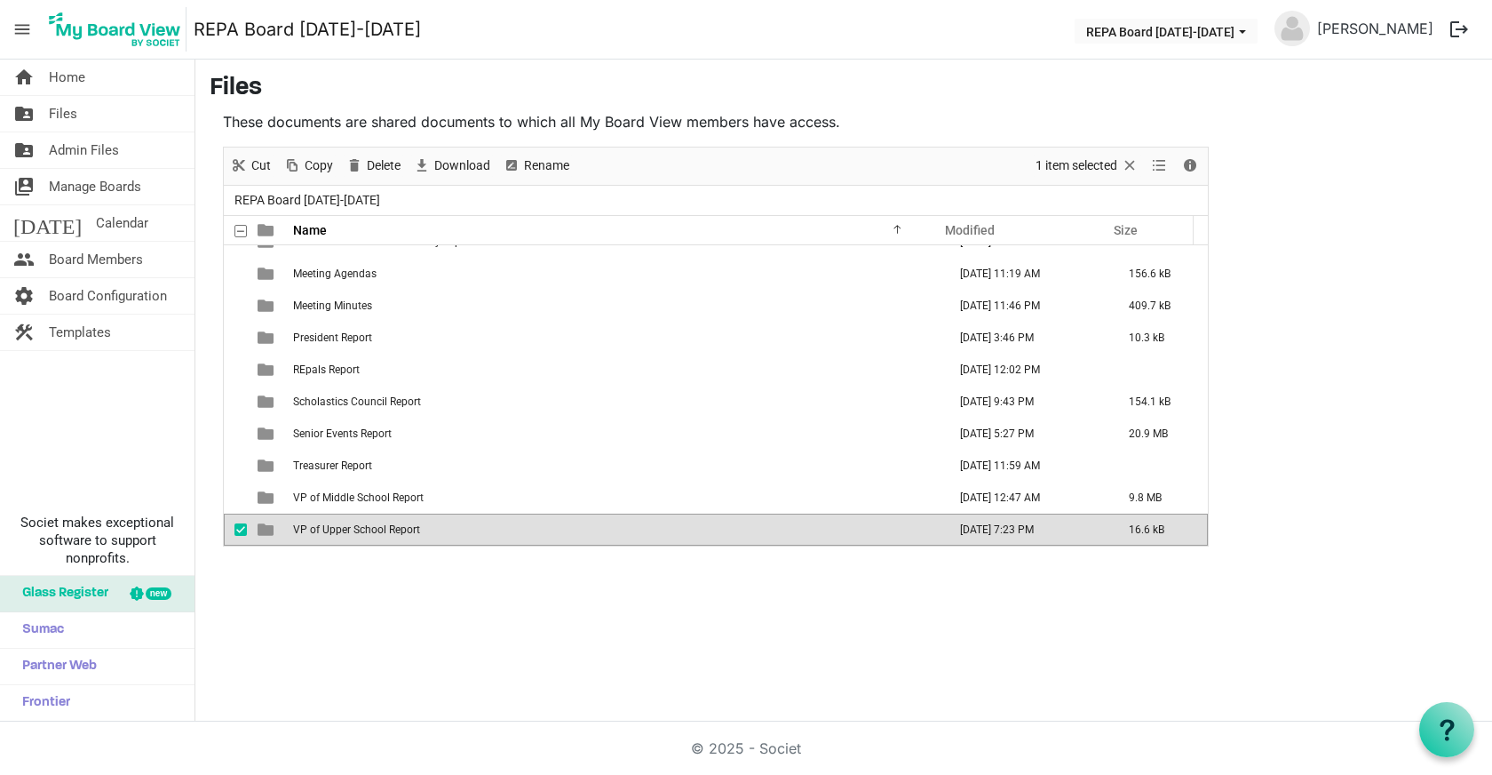
click at [349, 530] on span "VP of Upper School Report" at bounding box center [356, 529] width 127 height 12
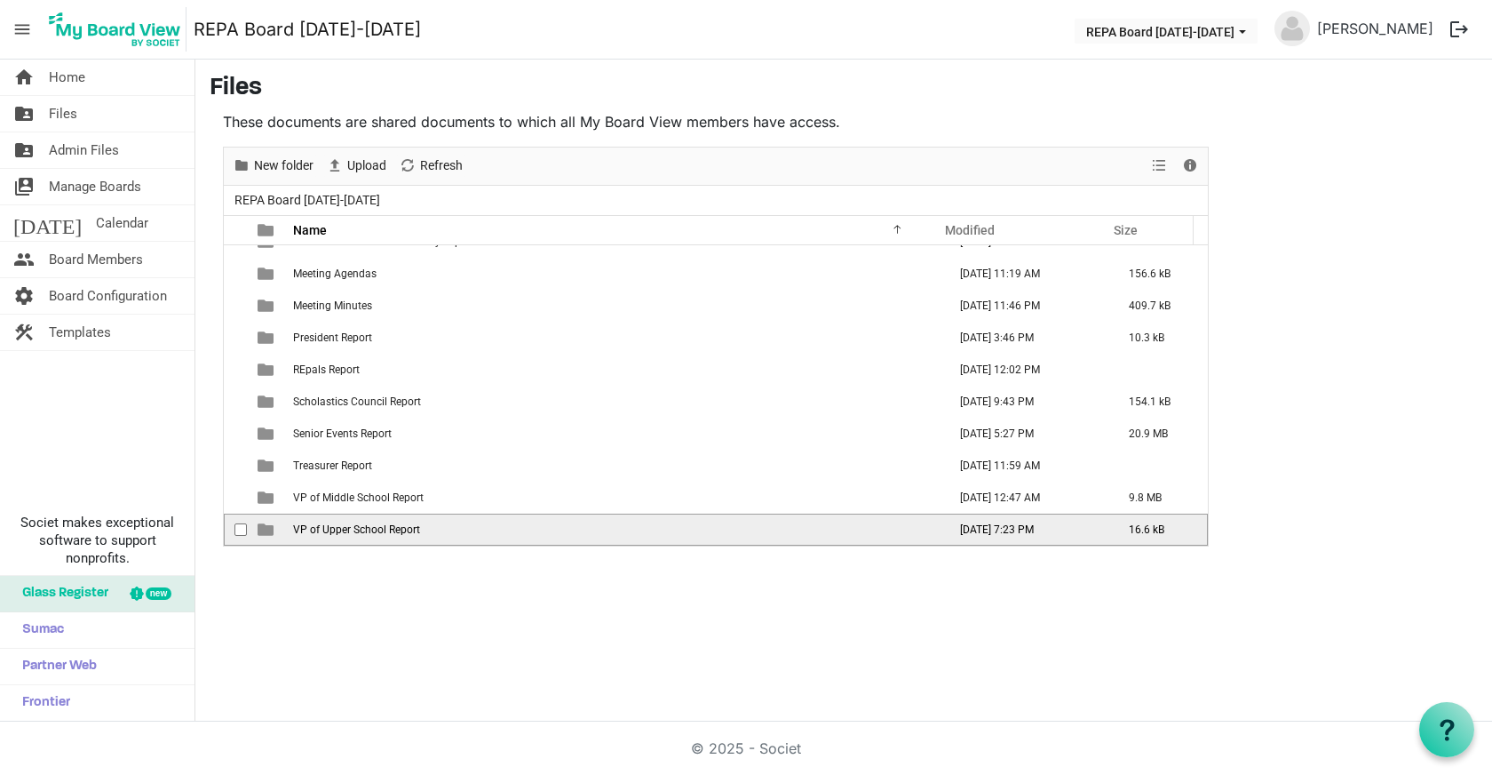
click at [349, 530] on span "VP of Upper School Report" at bounding box center [356, 529] width 127 height 12
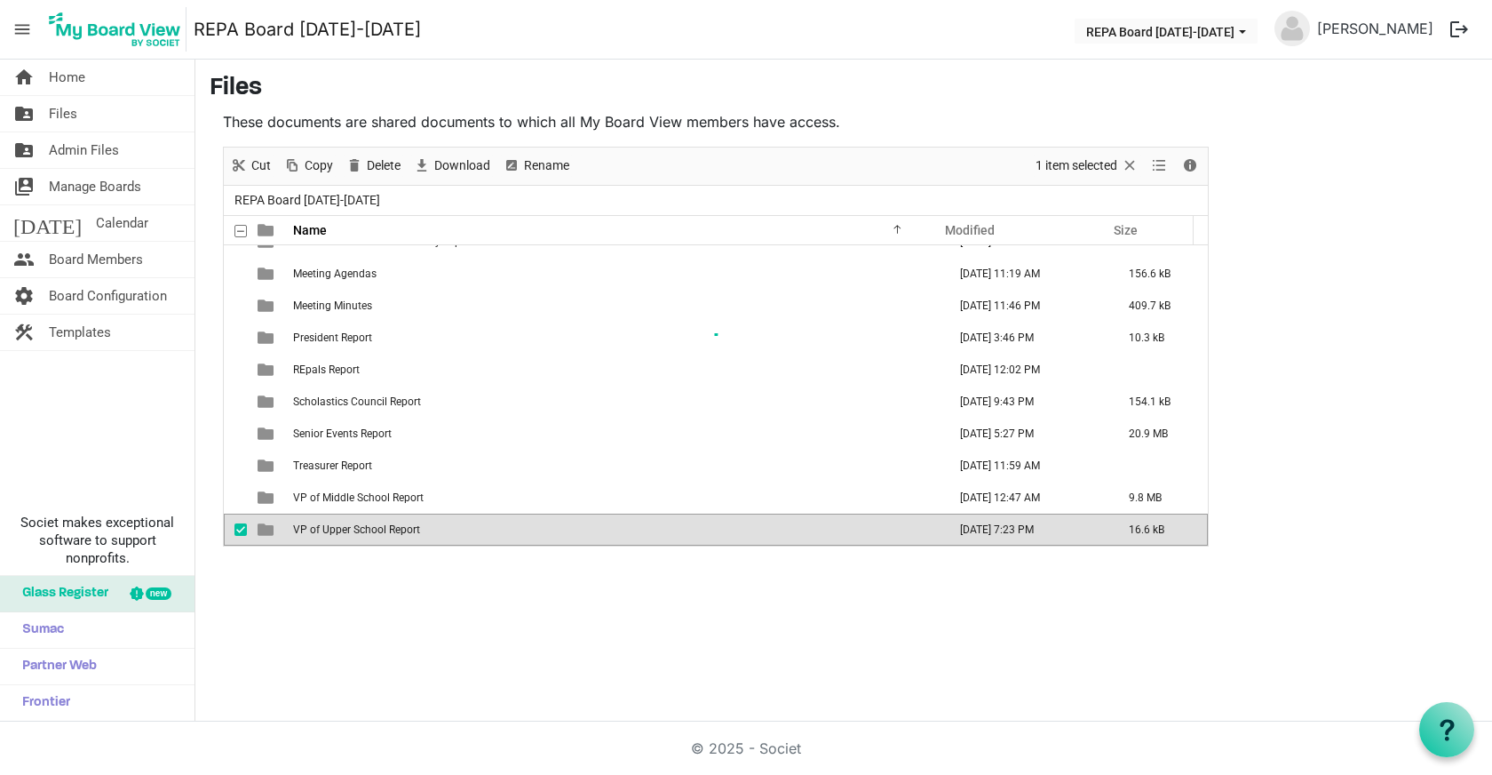
scroll to position [0, 0]
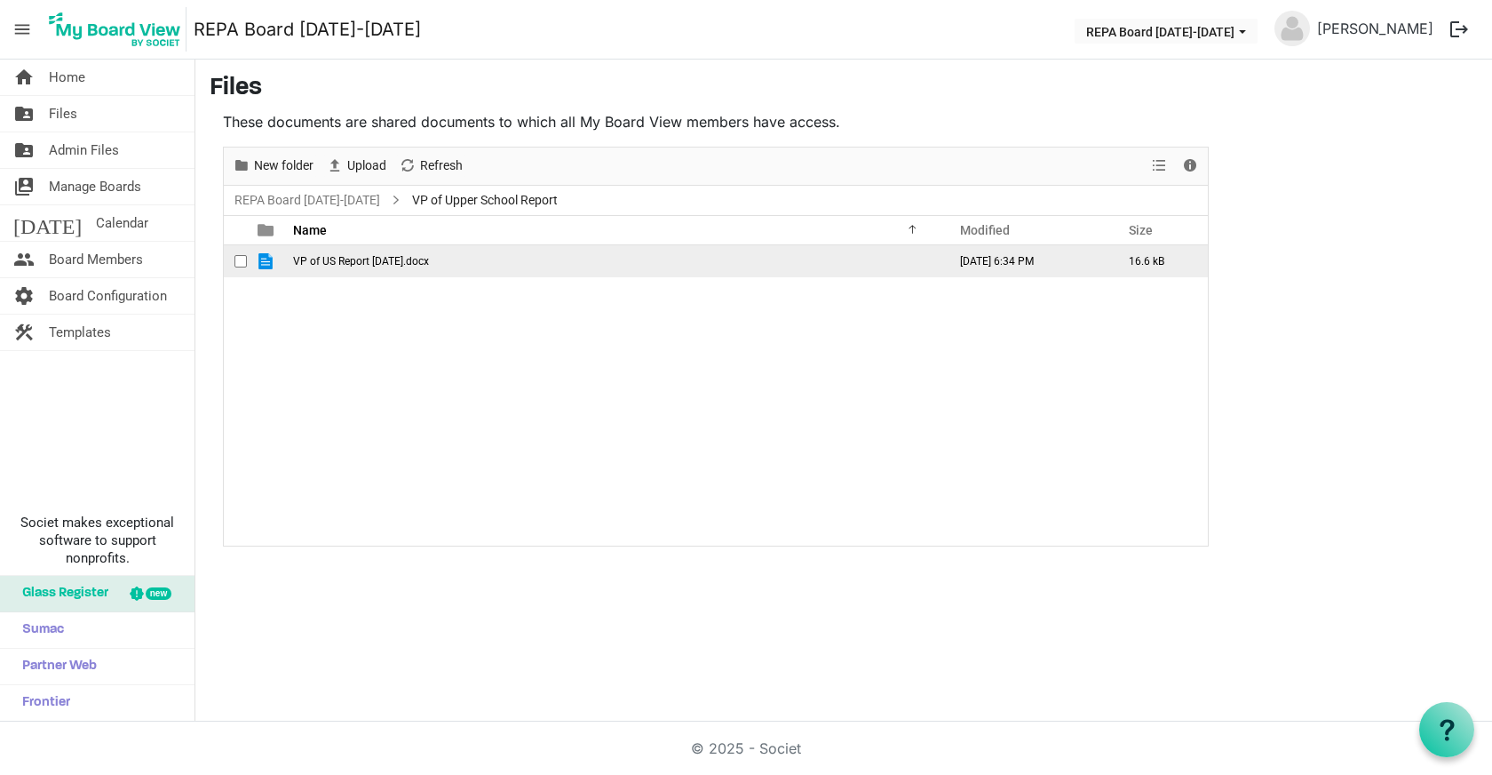
click at [381, 262] on span "VP of US Report August 2025.docx" at bounding box center [361, 261] width 136 height 12
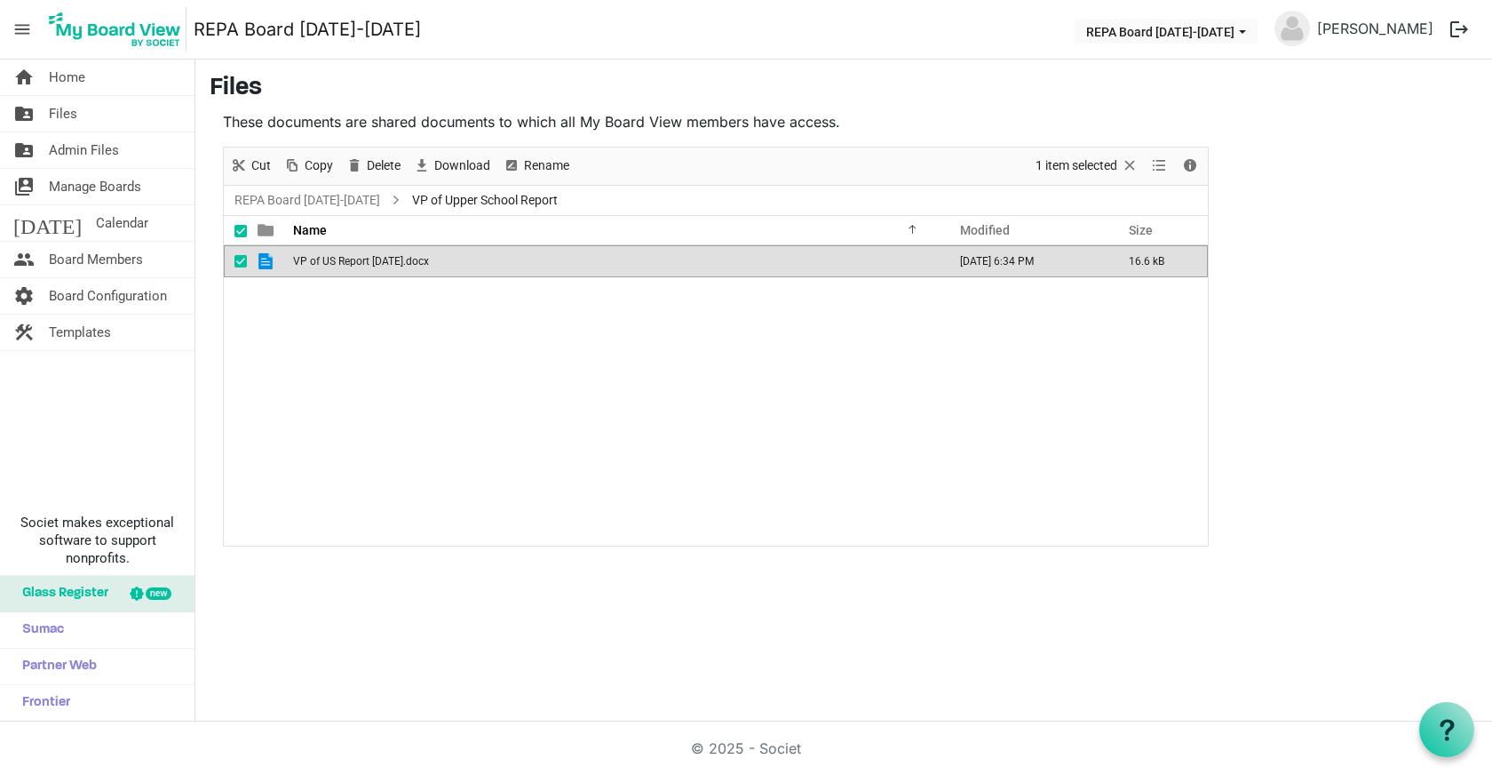
click at [381, 262] on span "VP of US Report August 2025.docx" at bounding box center [361, 261] width 136 height 12
click at [68, 114] on span "Files" at bounding box center [63, 114] width 28 height 36
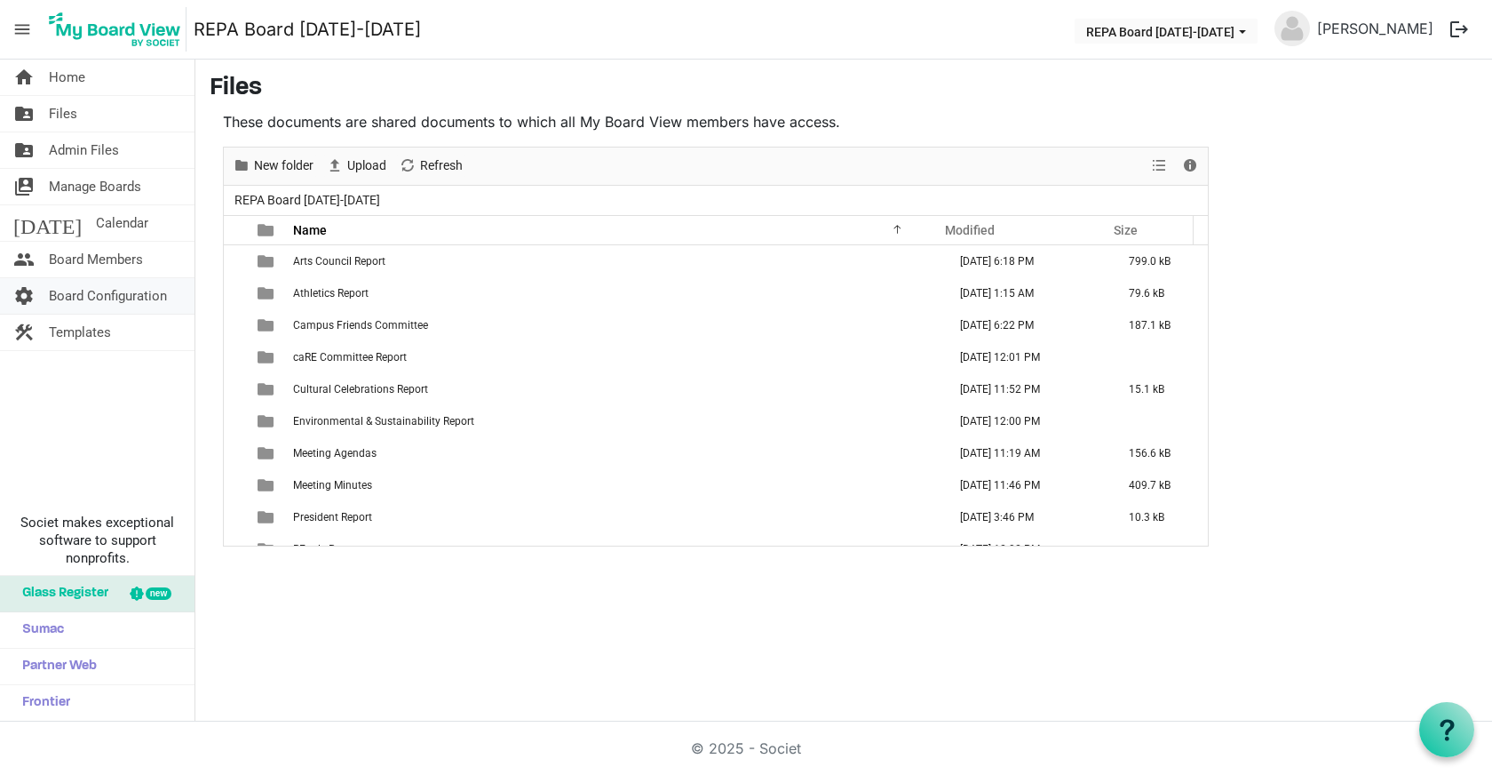
click at [122, 295] on span "Board Configuration" at bounding box center [108, 296] width 118 height 36
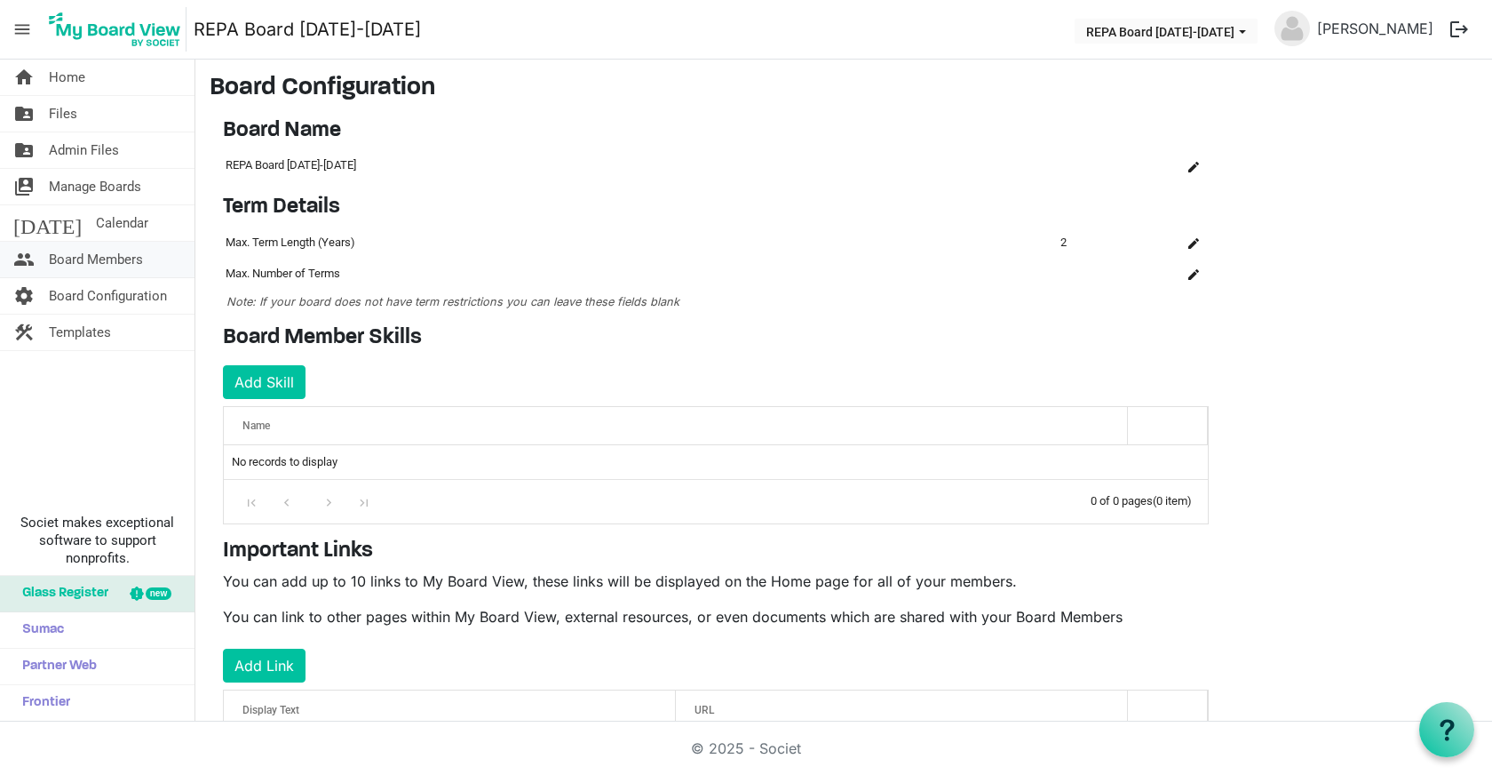
click at [101, 259] on span "Board Members" at bounding box center [96, 260] width 94 height 36
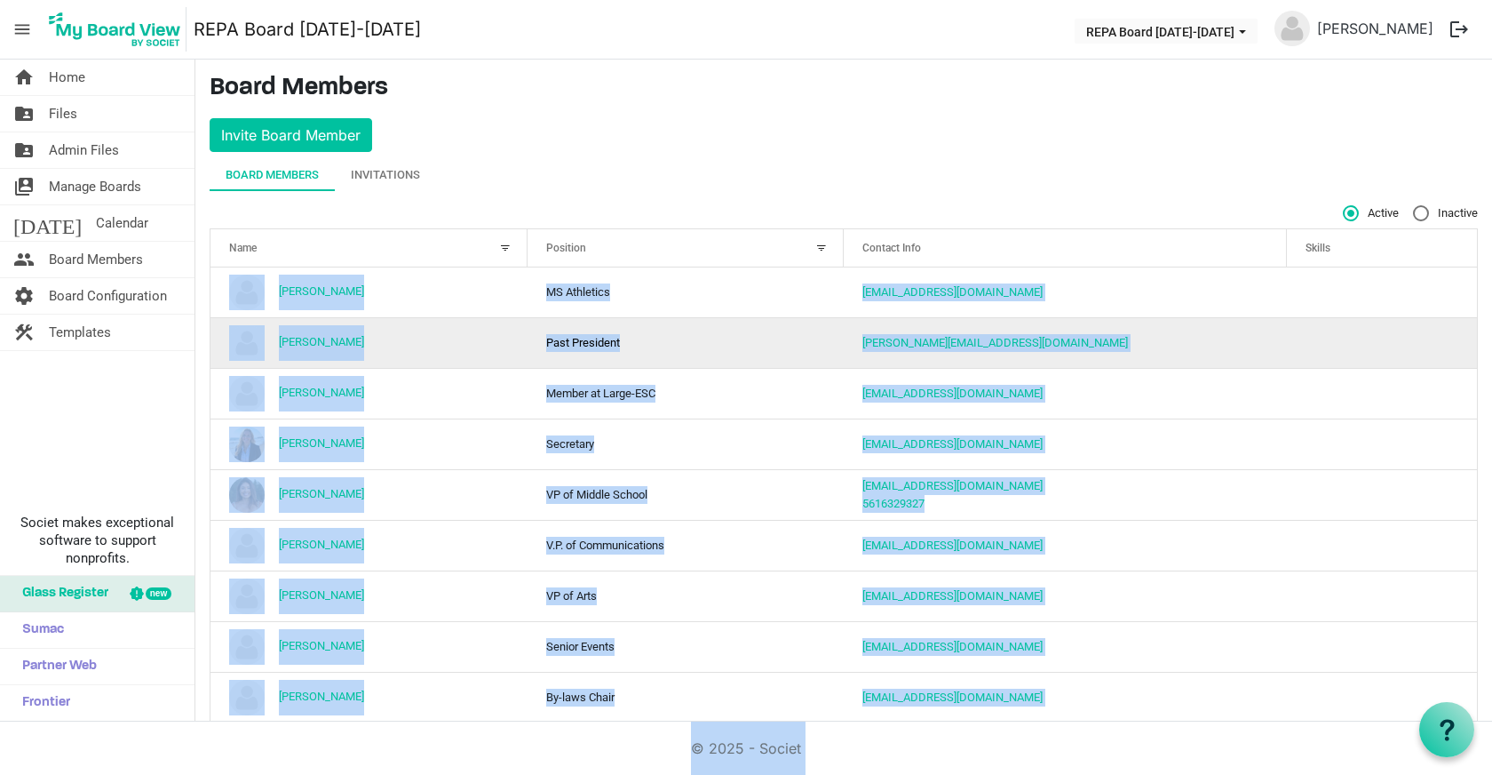
click at [456, 364] on td "[PERSON_NAME]" at bounding box center [369, 342] width 317 height 51
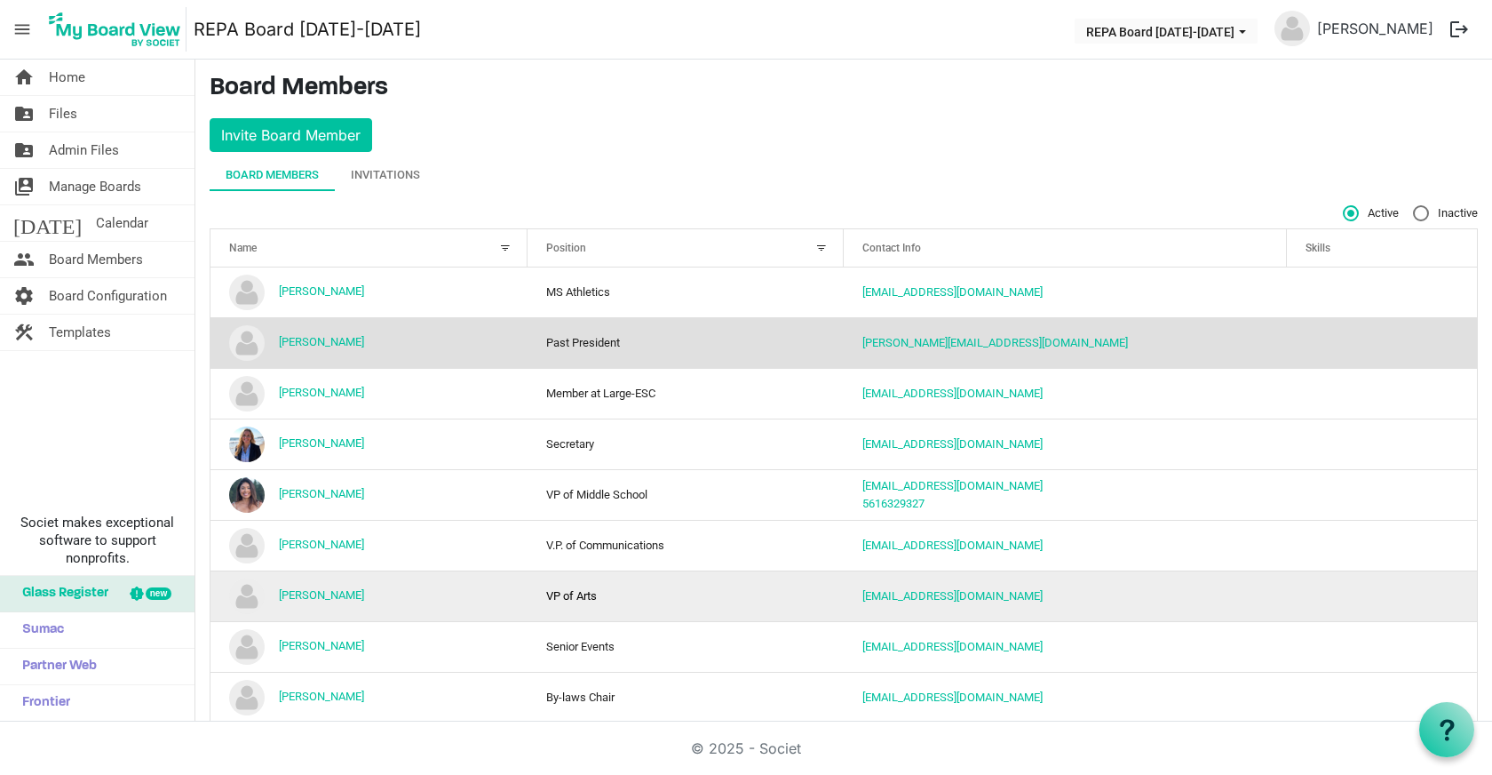
drag, startPoint x: 336, startPoint y: 251, endPoint x: 656, endPoint y: 575, distance: 455.4
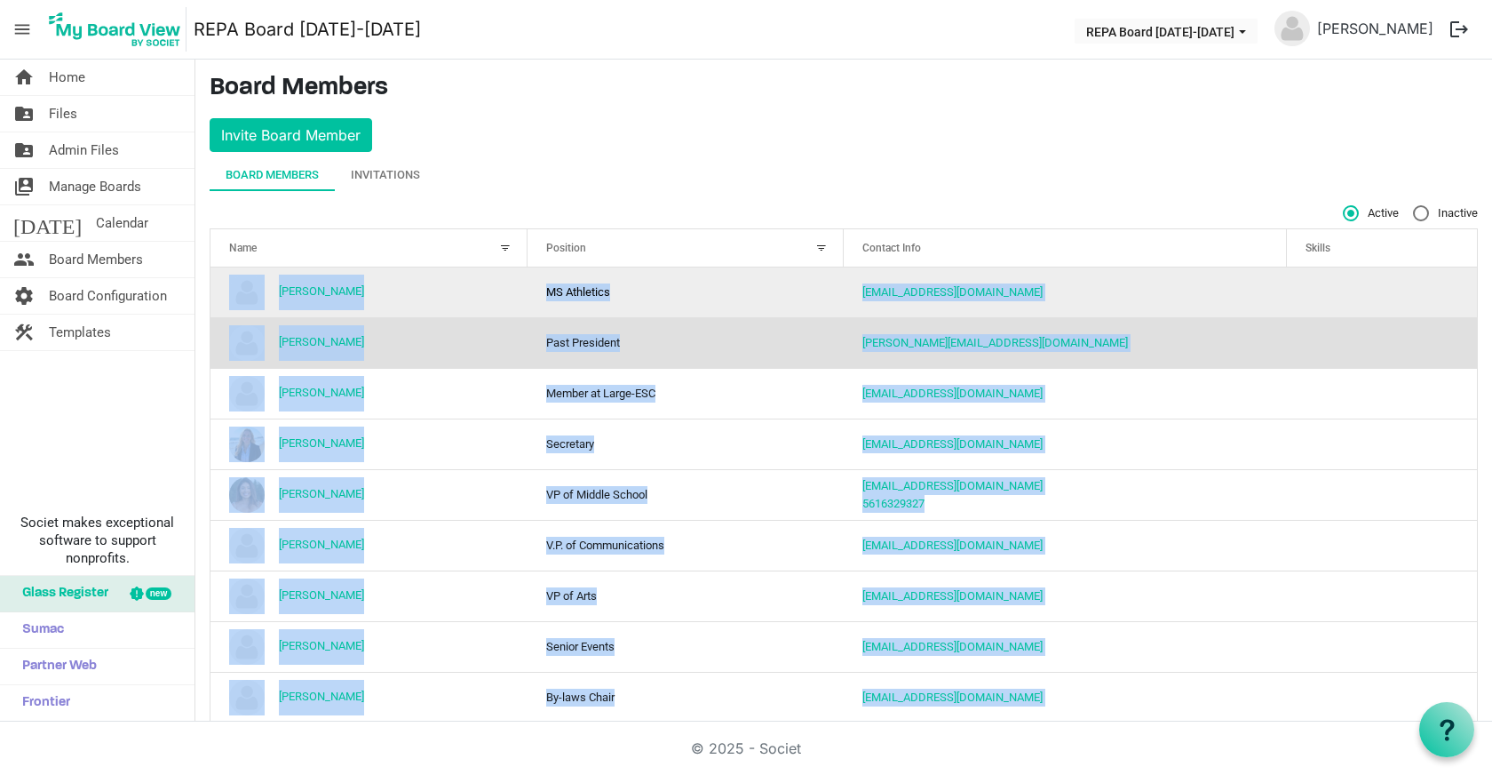
drag, startPoint x: 1121, startPoint y: 705, endPoint x: 250, endPoint y: 272, distance: 973.2
click at [250, 272] on main "Board Members Invite Board Member Board Members Invitations Active Inactive Nam…" at bounding box center [843, 785] width 1297 height 1451
